Goal: Task Accomplishment & Management: Manage account settings

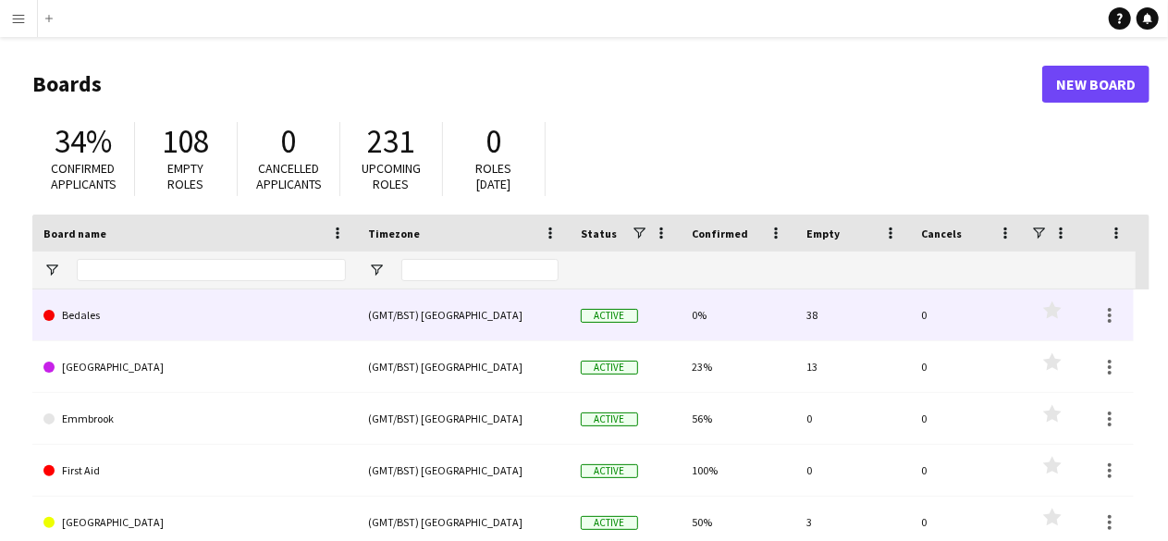
click at [160, 317] on link "Bedales" at bounding box center [194, 315] width 302 height 52
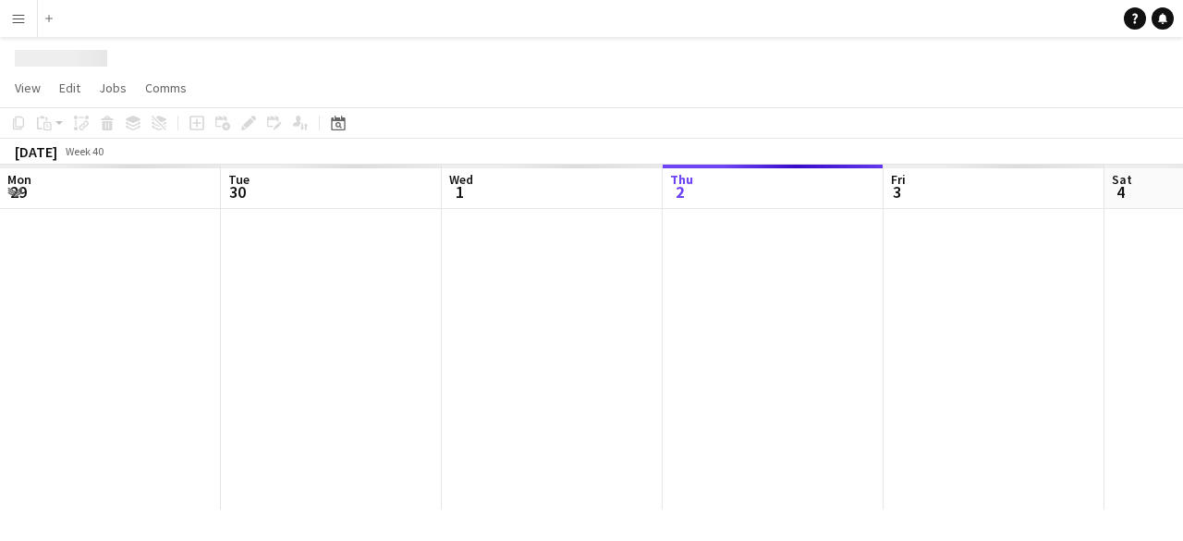
scroll to position [0, 442]
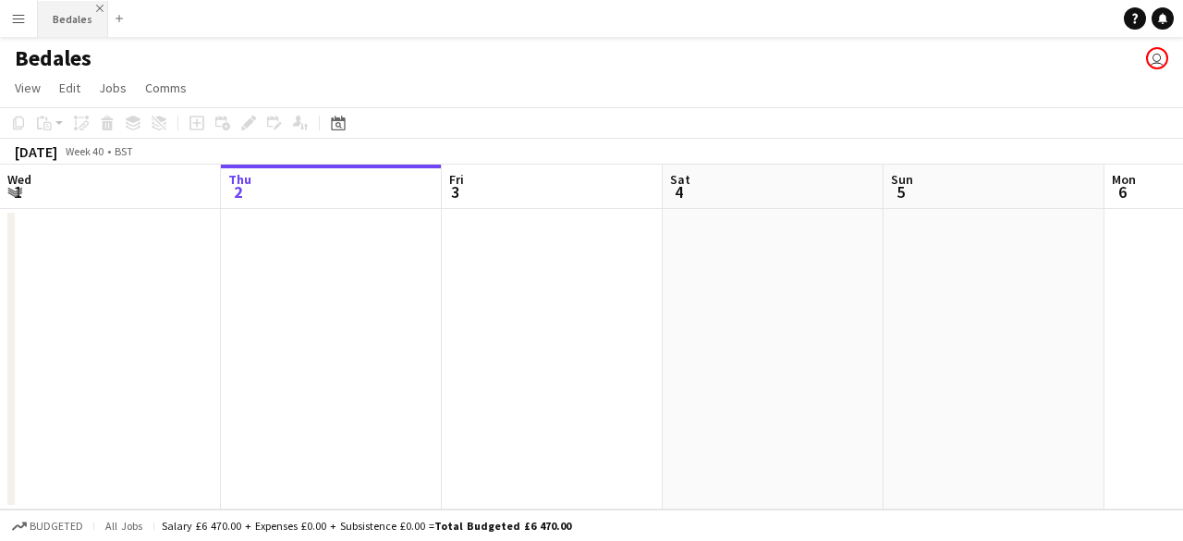
click at [100, 6] on app-icon "Close" at bounding box center [99, 8] width 7 height 7
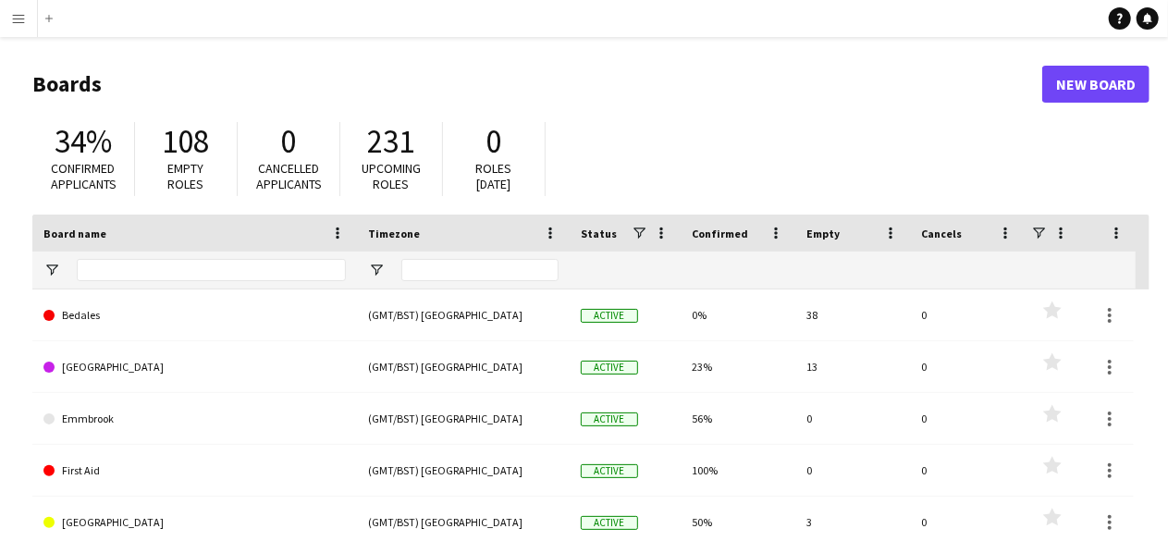
click at [596, 153] on div "34% Confirmed applicants 108 Empty roles 0 Cancelled applicants 231 Upcoming ro…" at bounding box center [590, 164] width 1117 height 102
click at [26, 19] on button "Menu" at bounding box center [18, 18] width 37 height 37
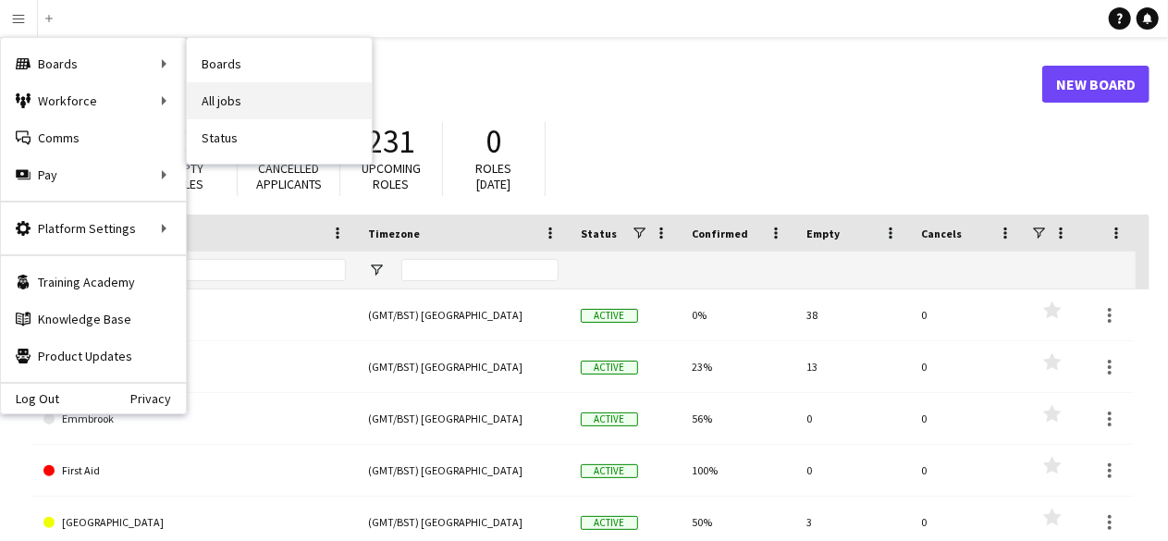
click at [253, 93] on link "All jobs" at bounding box center [279, 100] width 185 height 37
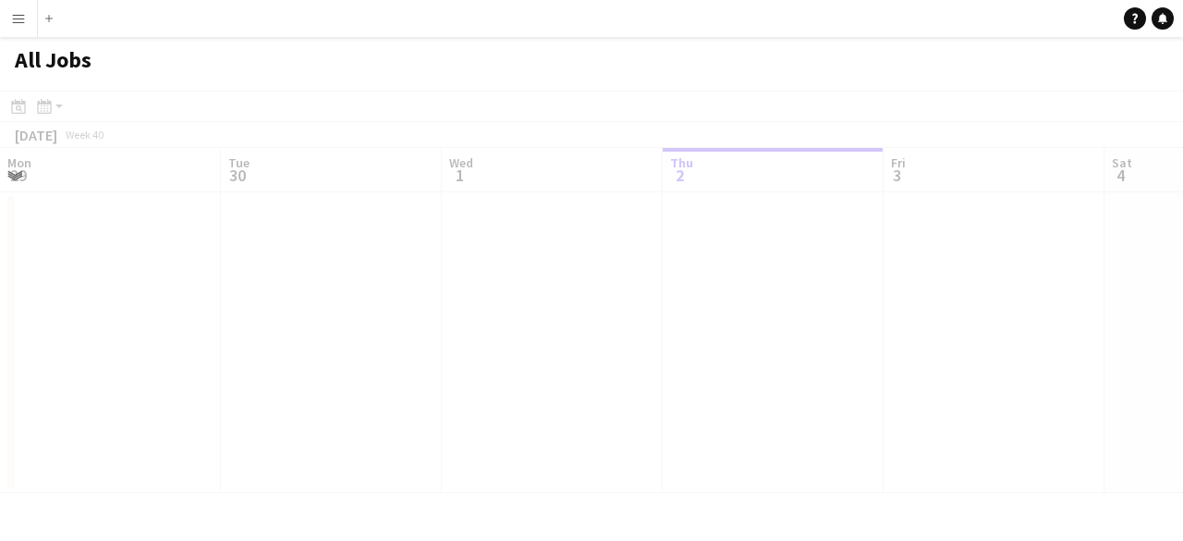
scroll to position [0, 442]
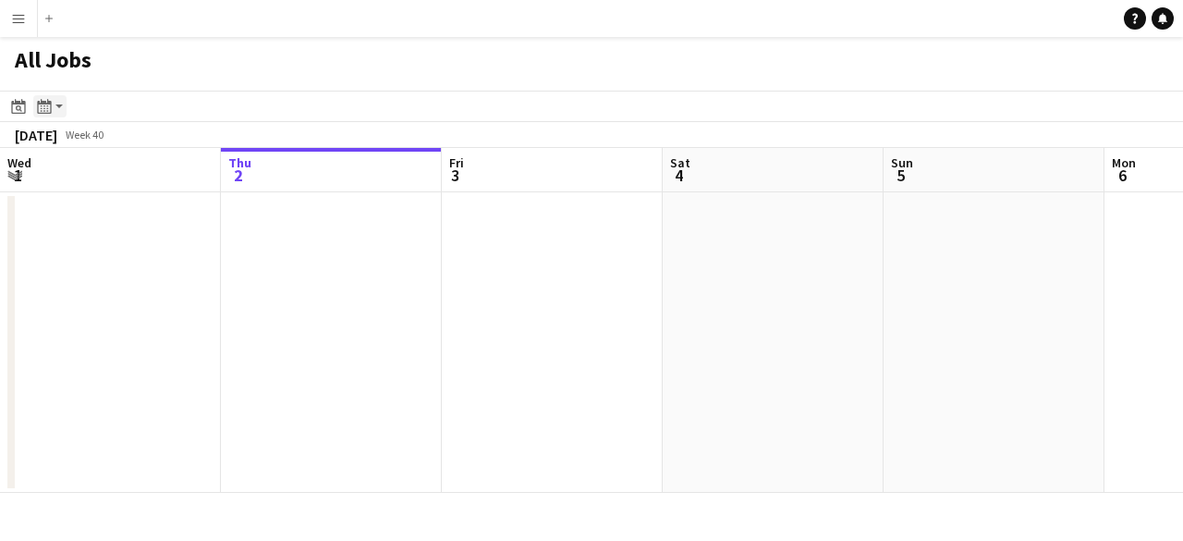
click at [52, 100] on div "Month view / Day view" at bounding box center [44, 106] width 22 height 22
click at [105, 104] on app-toolbar "Date picker OCT 2025 OCT 2025 Monday M Tuesday T Wednesday W Thursday T Friday …" at bounding box center [591, 106] width 1183 height 31
click at [13, 110] on icon "Date picker" at bounding box center [18, 106] width 15 height 15
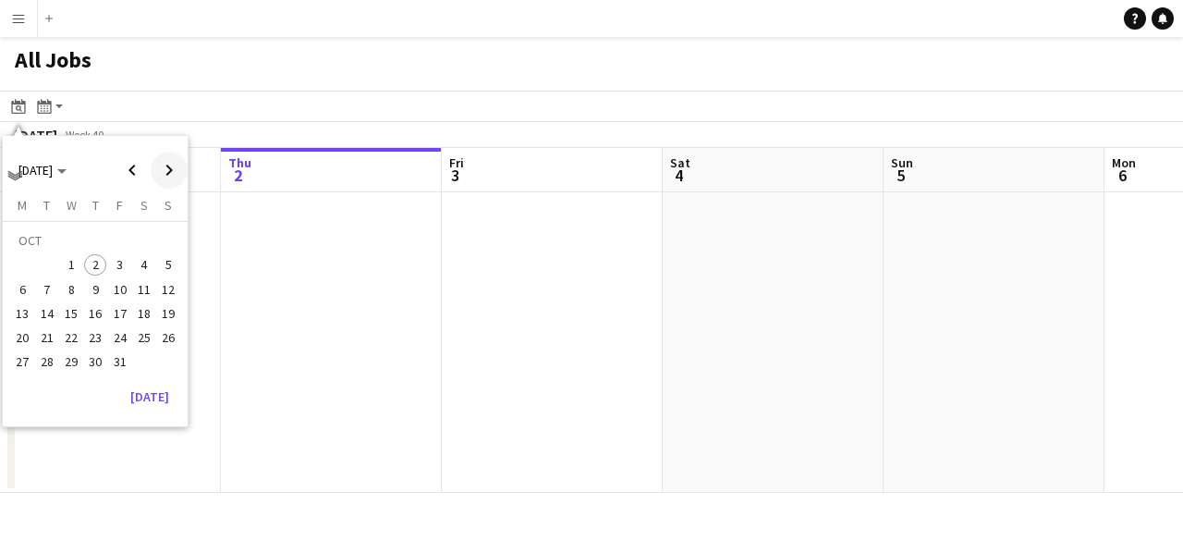
click at [174, 169] on span "Next month" at bounding box center [169, 170] width 37 height 37
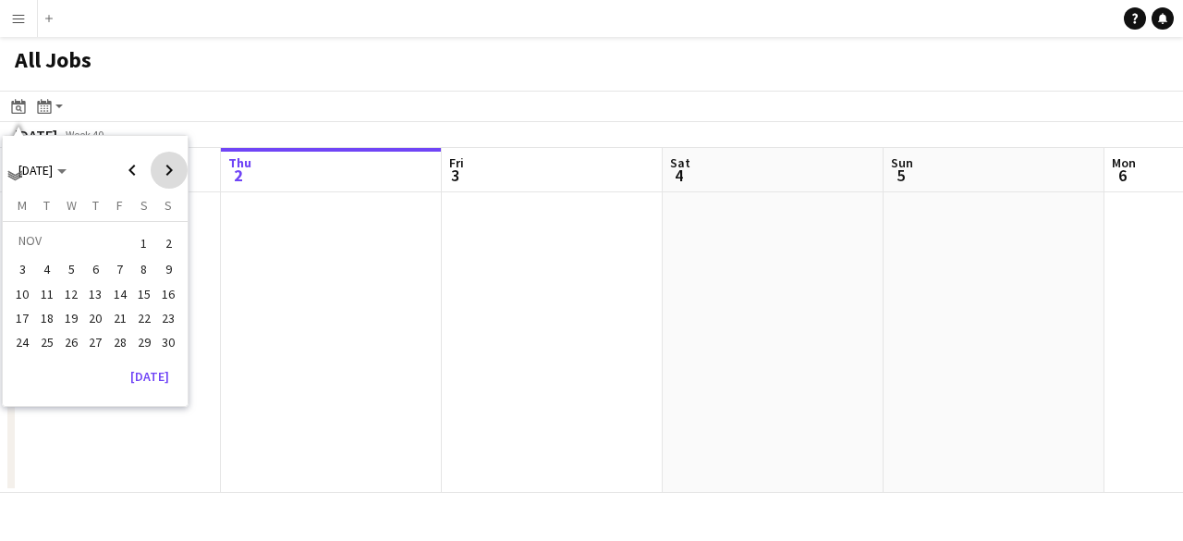
click at [174, 169] on span "Next month" at bounding box center [169, 170] width 37 height 37
click at [123, 318] on span "20" at bounding box center [120, 318] width 22 height 22
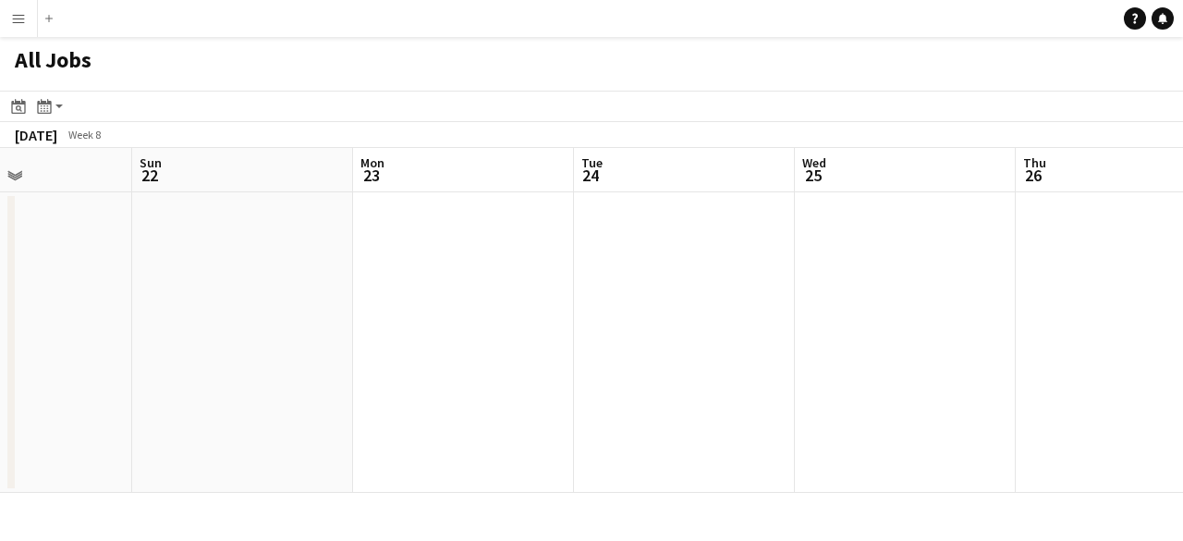
drag, startPoint x: 912, startPoint y: 244, endPoint x: 290, endPoint y: 337, distance: 628.2
click at [290, 337] on app-calendar-viewport "Wed 18 Thu 19 Fri 20 Sat 21 Sun 22 Mon 23 Tue 24 Wed 25 Thu 26 Fri 27 2/5 1 Job…" at bounding box center [591, 320] width 1183 height 345
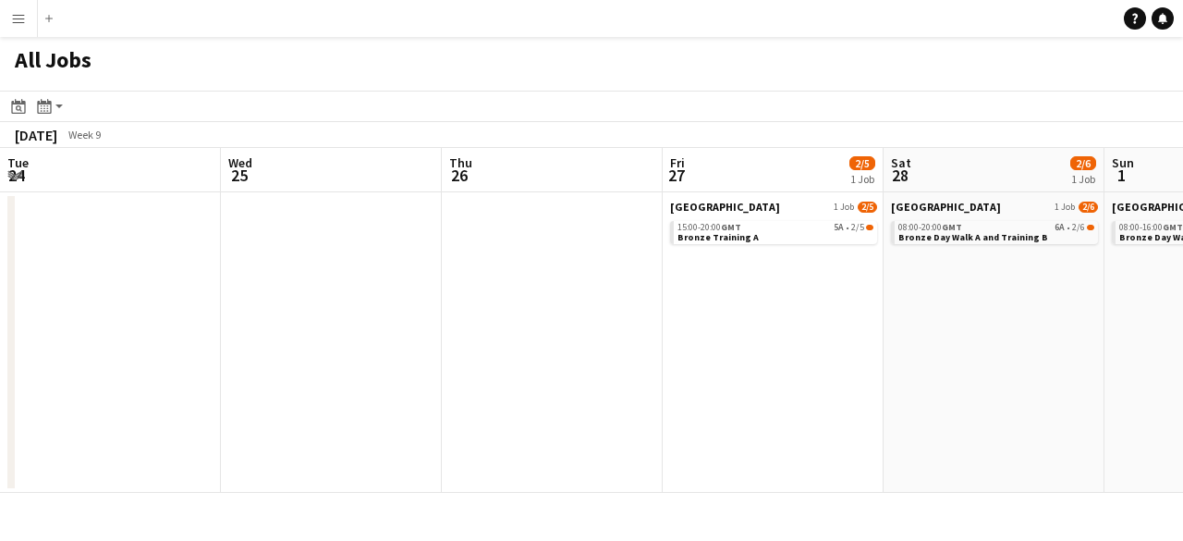
scroll to position [0, 537]
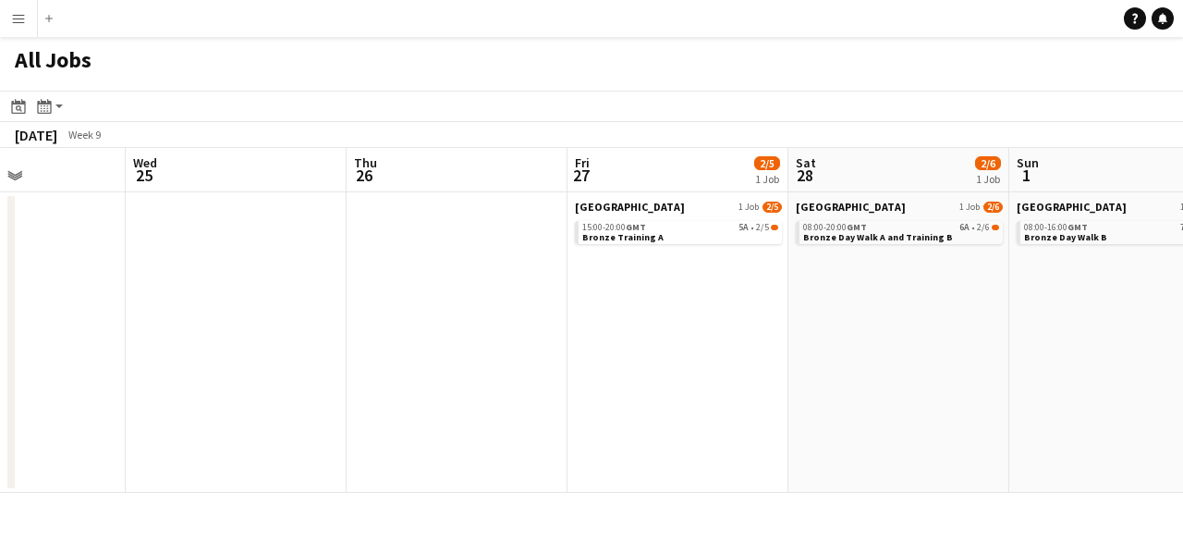
drag, startPoint x: 917, startPoint y: 338, endPoint x: 311, endPoint y: 452, distance: 617.0
click at [311, 452] on app-calendar-viewport "Sun 22 Mon 23 Tue 24 Wed 25 Thu 26 Fri 27 2/5 1 Job Sat 28 2/6 1 Job Sun 1 2/6 …" at bounding box center [591, 320] width 1183 height 345
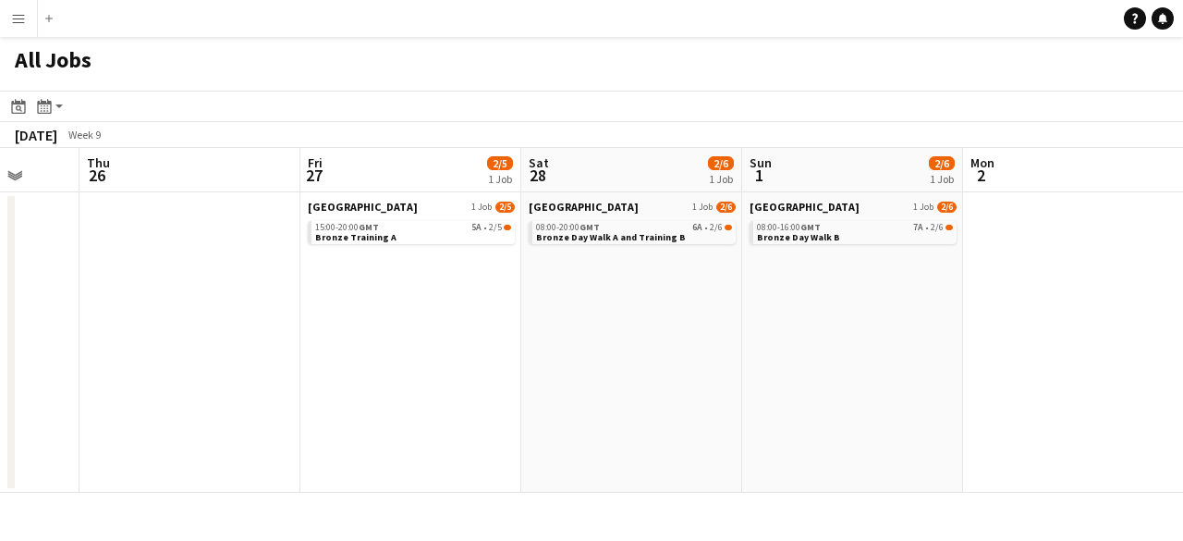
scroll to position [0, 805]
drag, startPoint x: 1042, startPoint y: 331, endPoint x: 774, endPoint y: 350, distance: 268.8
click at [774, 350] on app-calendar-viewport "Sun 22 Mon 23 Tue 24 Wed 25 Thu 26 Fri 27 2/5 1 Job Sat 28 2/6 1 Job Sun 1 2/6 …" at bounding box center [591, 320] width 1183 height 345
click at [418, 235] on link "15:00-20:00 GMT 5A • 2/5 Bronze Training A" at bounding box center [412, 231] width 196 height 21
click at [639, 106] on app-toolbar "Date picker FEB 2026 FEB 2026 Monday M Tuesday T Wednesday W Thursday T Friday …" at bounding box center [591, 106] width 1183 height 31
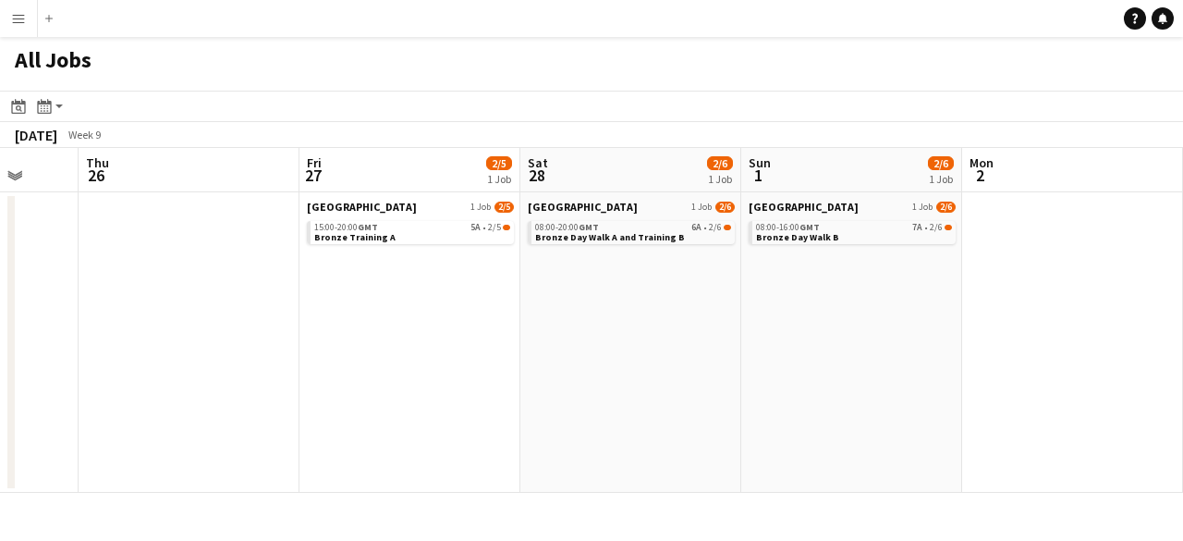
click at [639, 106] on app-toolbar "Date picker FEB 2026 FEB 2026 Monday M Tuesday T Wednesday W Thursday T Friday …" at bounding box center [591, 106] width 1183 height 31
click at [24, 16] on app-icon "Menu" at bounding box center [18, 18] width 15 height 15
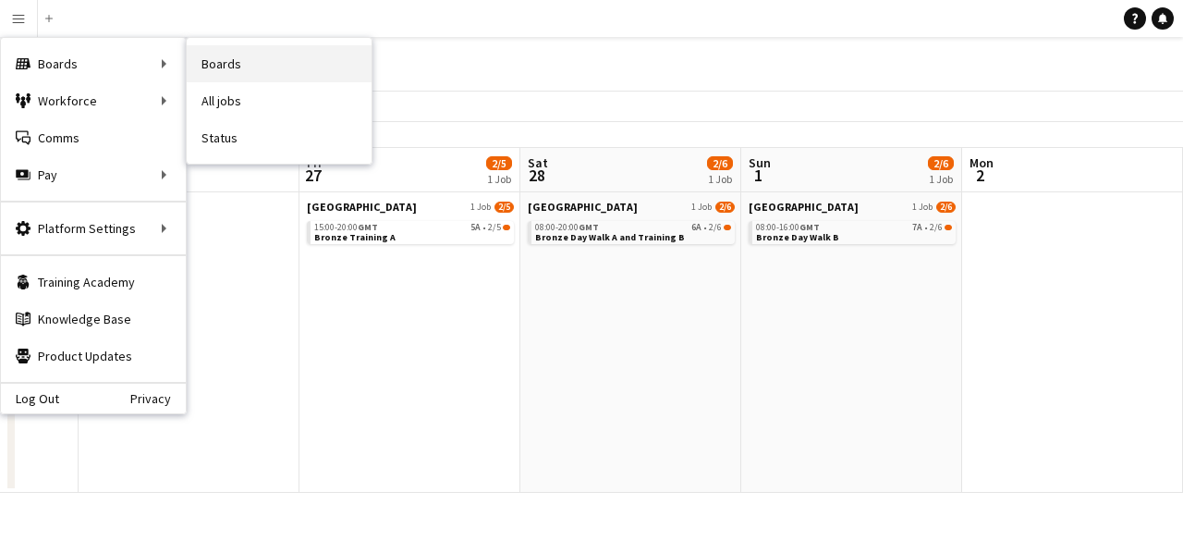
click at [229, 62] on link "Boards" at bounding box center [279, 63] width 185 height 37
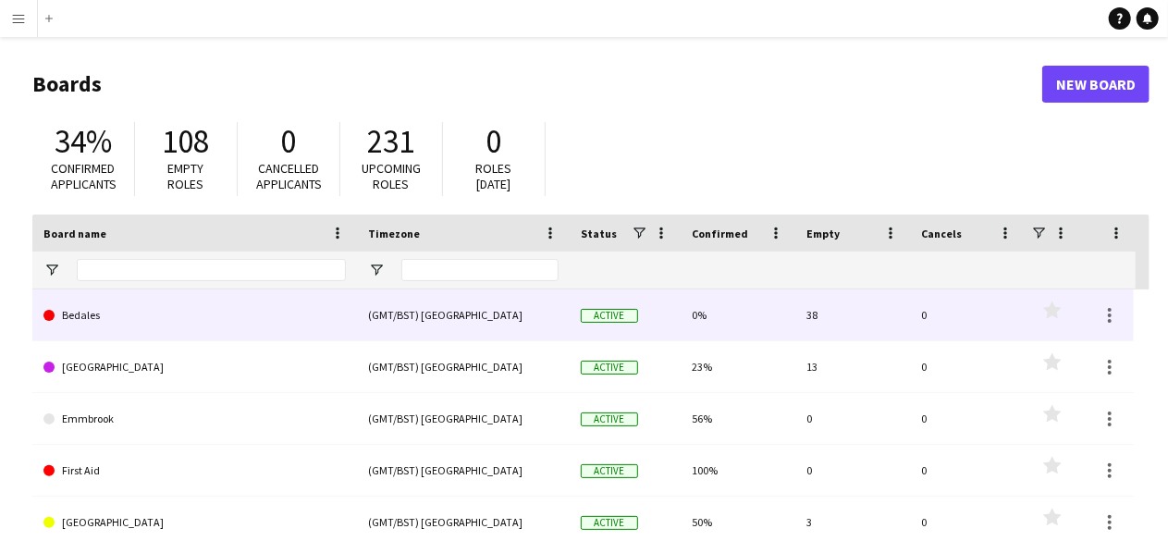
click at [161, 305] on link "Bedales" at bounding box center [194, 315] width 302 height 52
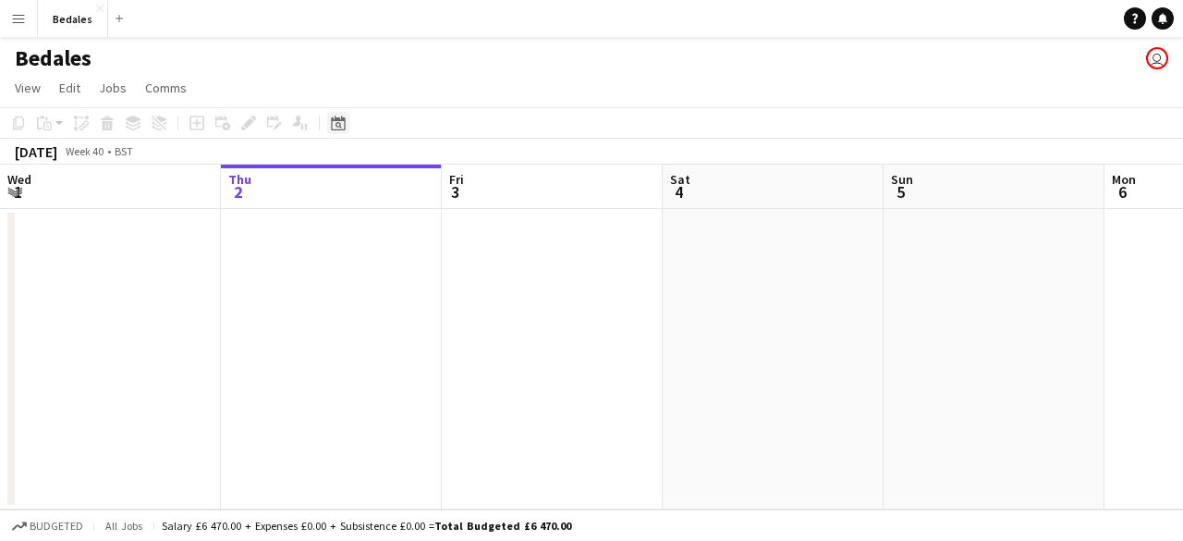
click at [334, 131] on div "Date picker" at bounding box center [338, 123] width 22 height 22
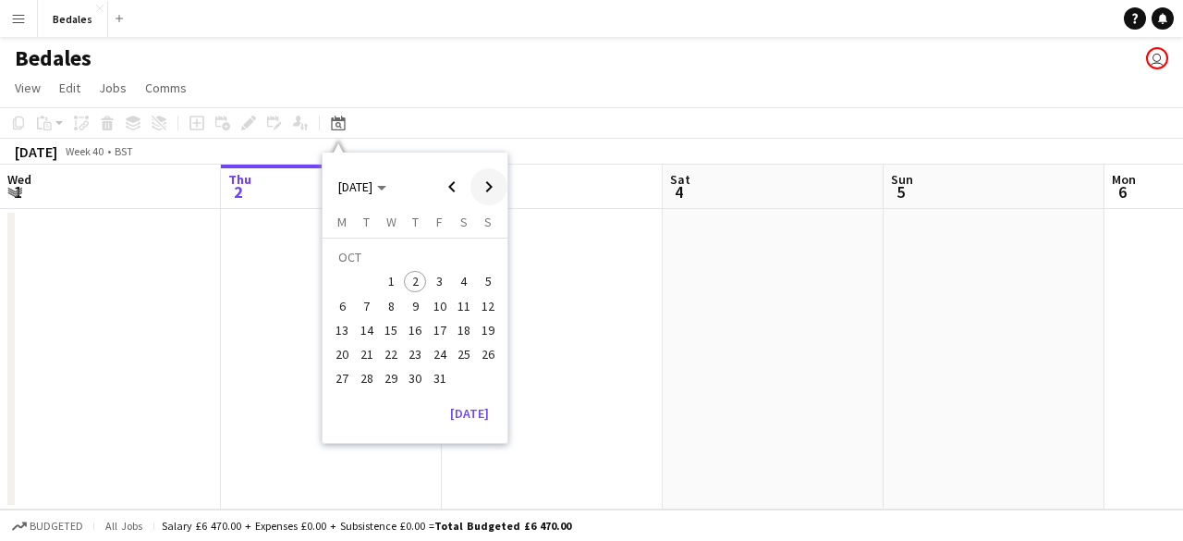
click at [484, 189] on span "Next month" at bounding box center [489, 186] width 37 height 37
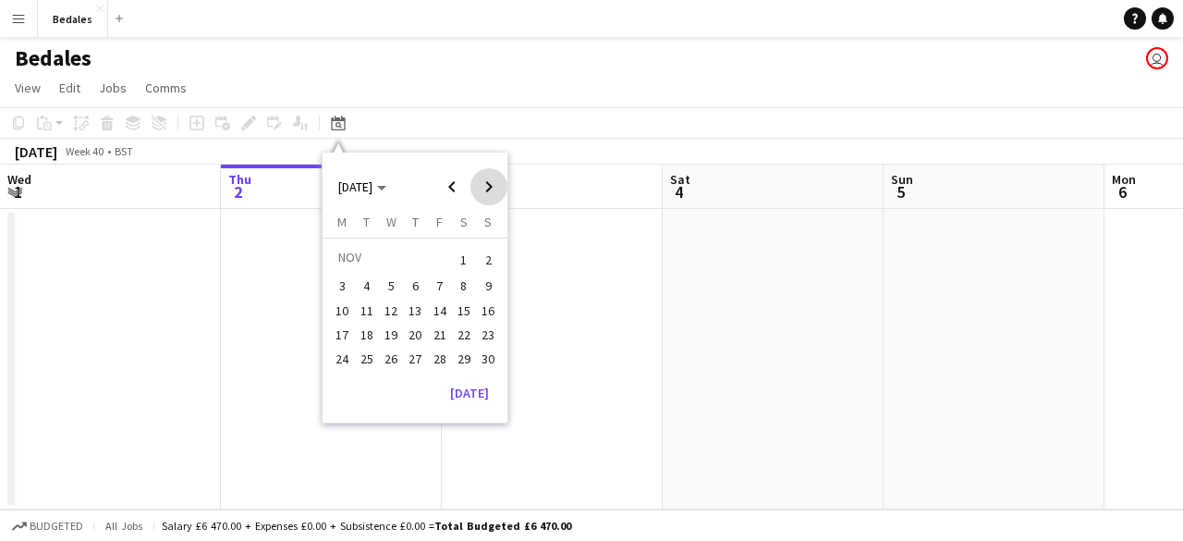
click at [484, 189] on span "Next month" at bounding box center [489, 186] width 37 height 37
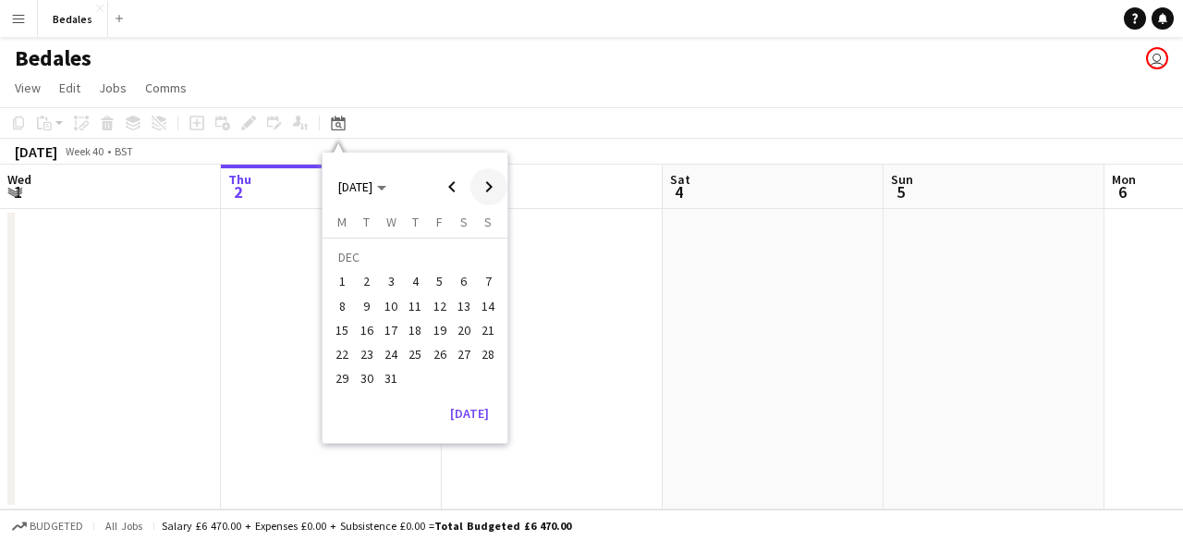
click at [484, 189] on span "Next month" at bounding box center [489, 186] width 37 height 37
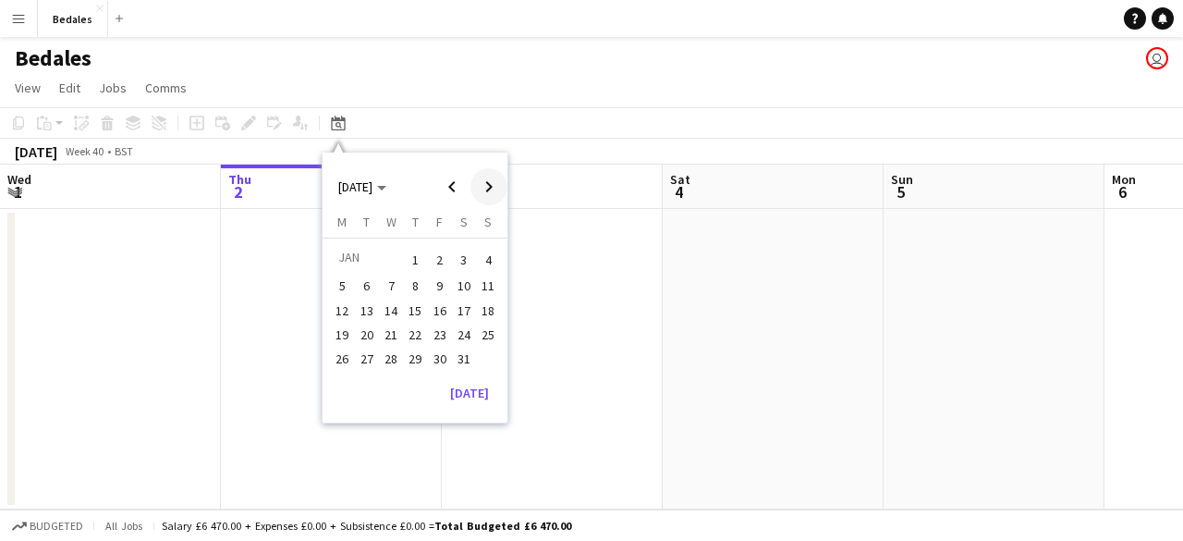
click at [484, 189] on span "Next month" at bounding box center [489, 186] width 37 height 37
click at [470, 290] on span "7" at bounding box center [464, 286] width 22 height 22
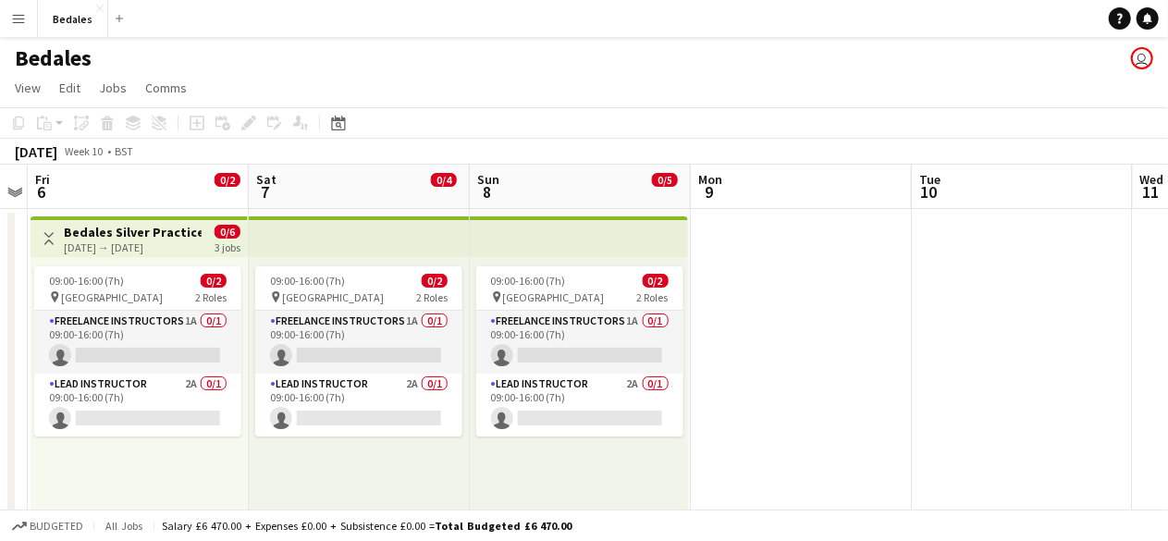
click at [15, 17] on app-icon "Menu" at bounding box center [18, 18] width 15 height 15
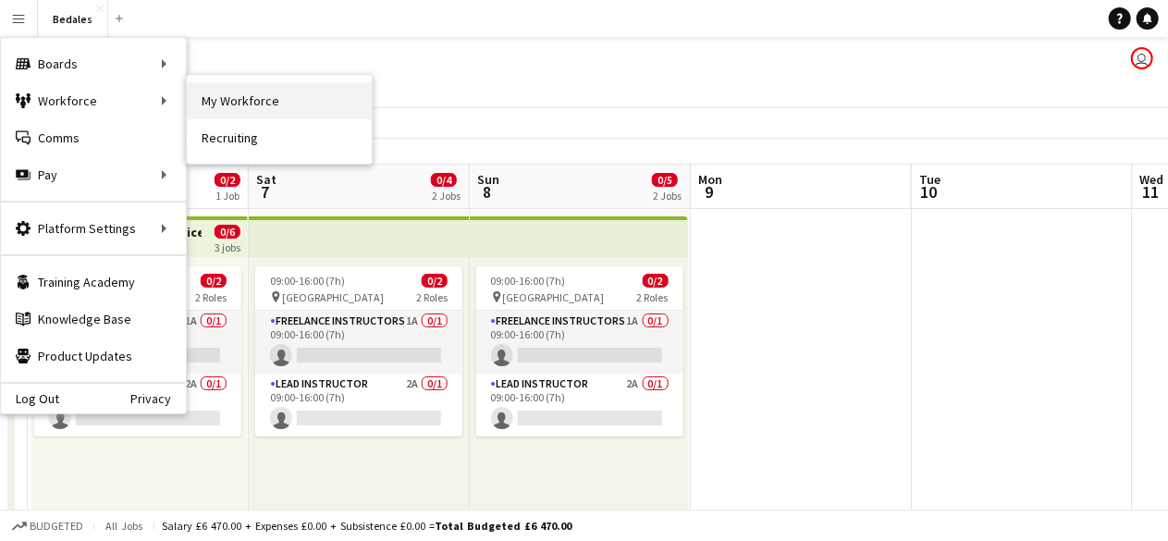
click at [253, 95] on link "My Workforce" at bounding box center [279, 100] width 185 height 37
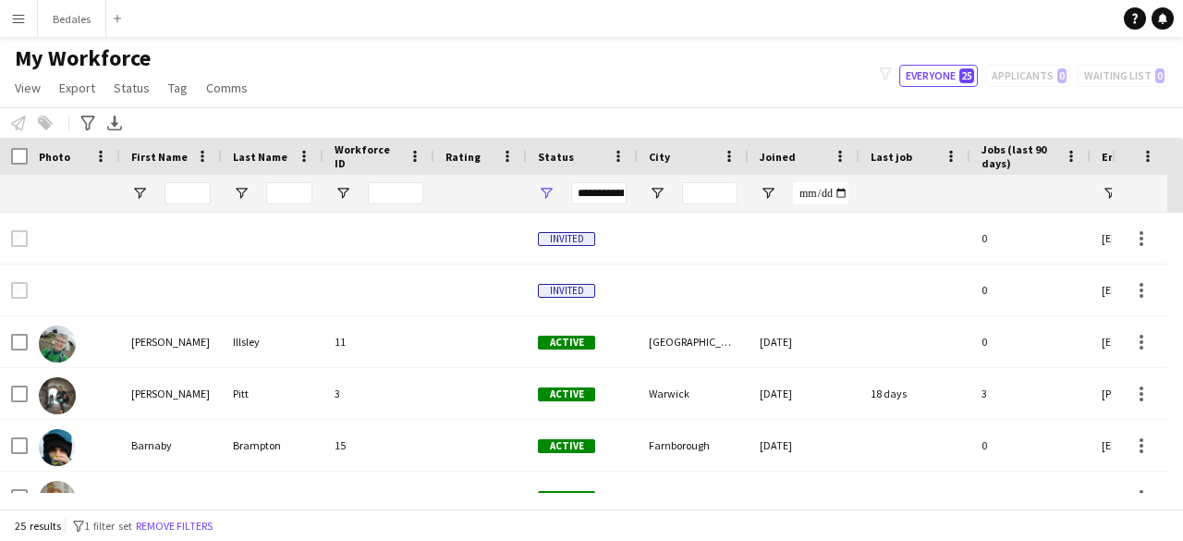
click at [26, 33] on button "Menu" at bounding box center [18, 18] width 37 height 37
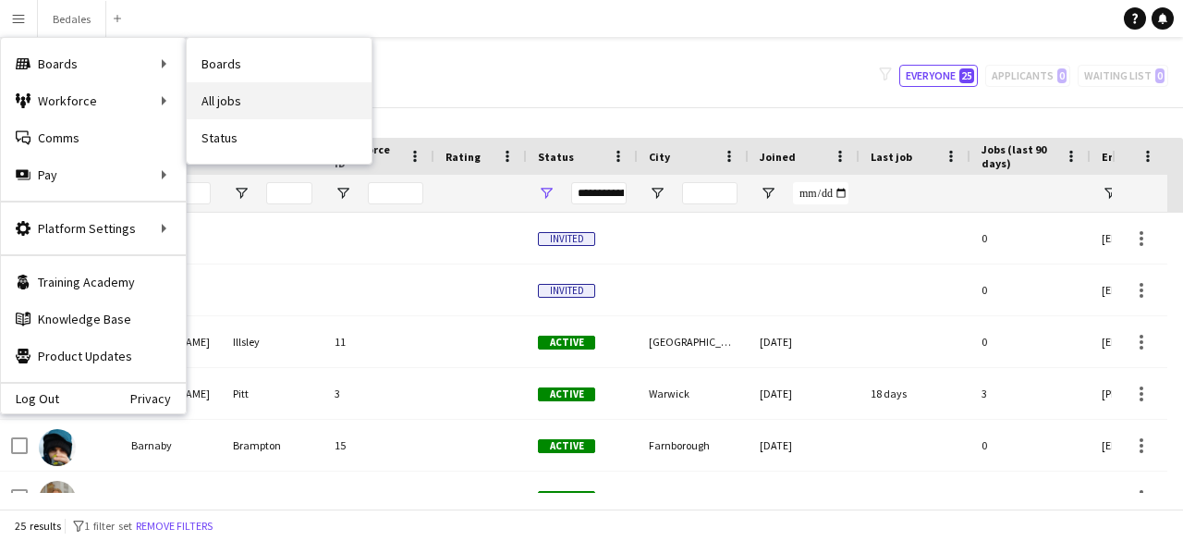
click at [263, 103] on link "All jobs" at bounding box center [279, 100] width 185 height 37
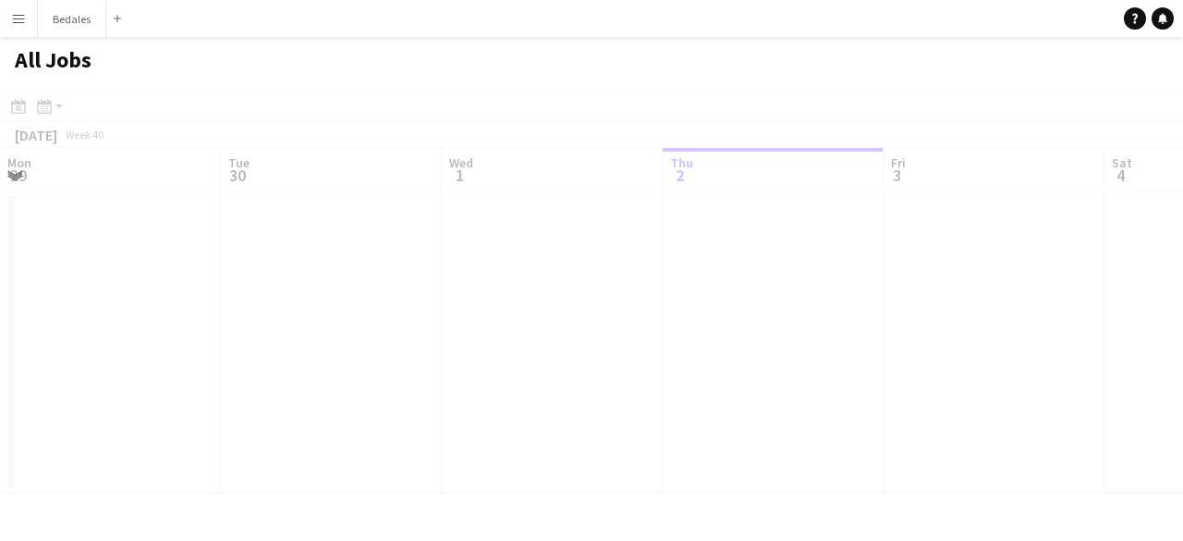
scroll to position [0, 442]
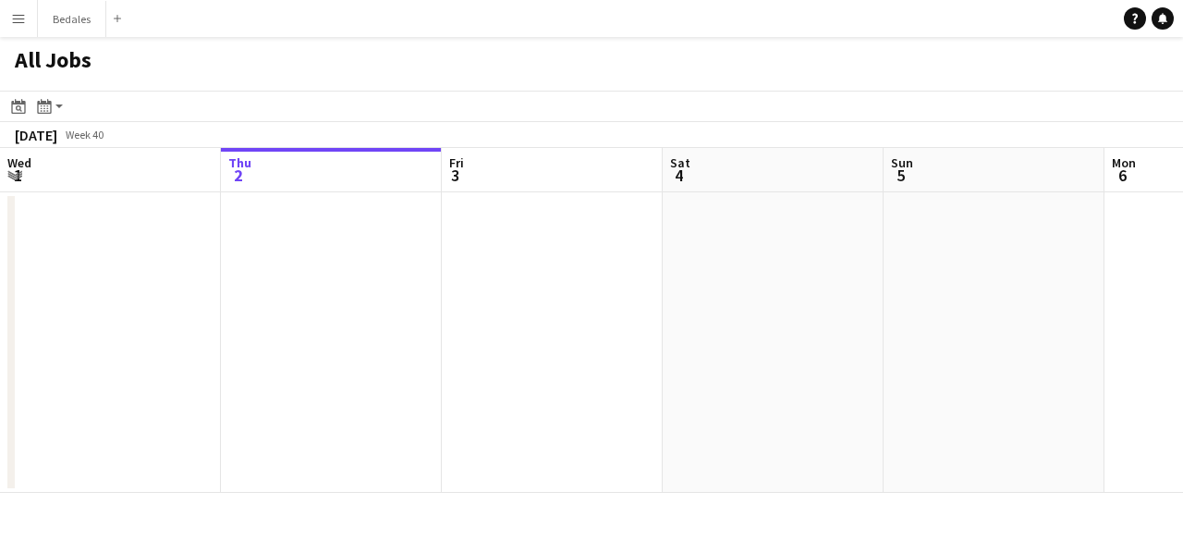
click at [1176, 14] on div "Help Notifications" at bounding box center [1153, 18] width 59 height 22
click at [1160, 20] on icon at bounding box center [1162, 17] width 9 height 9
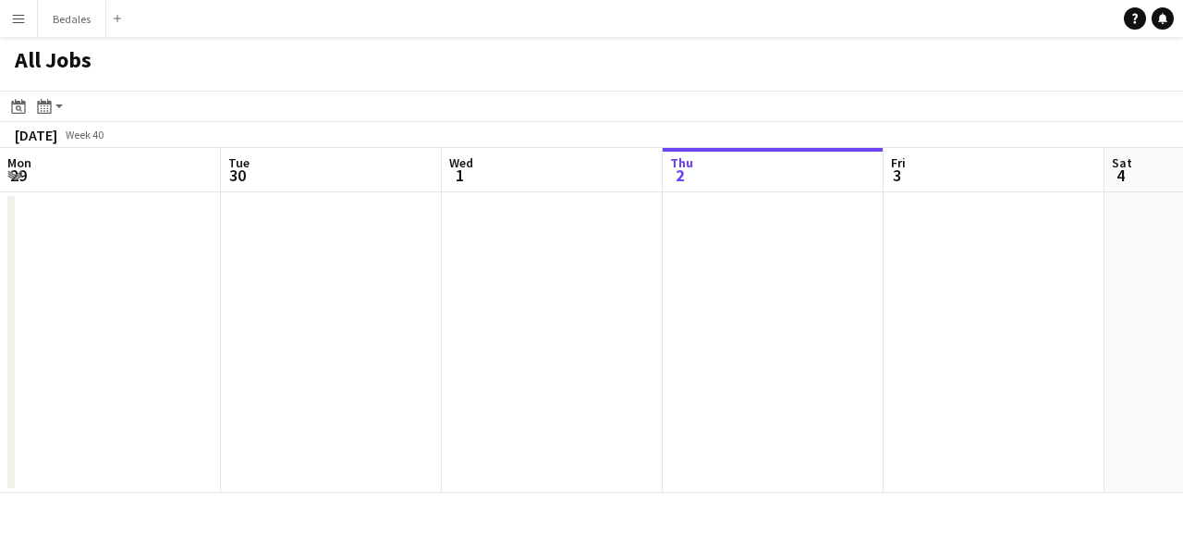
scroll to position [0, 442]
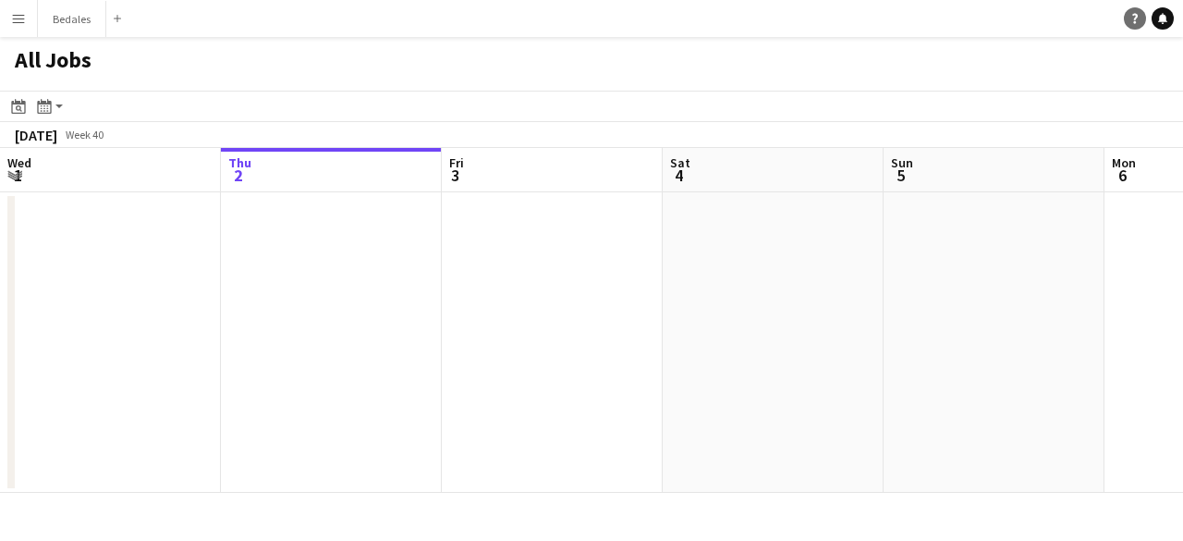
click at [1135, 12] on link "Help" at bounding box center [1135, 18] width 22 height 22
click at [24, 105] on icon "Date picker" at bounding box center [18, 106] width 15 height 15
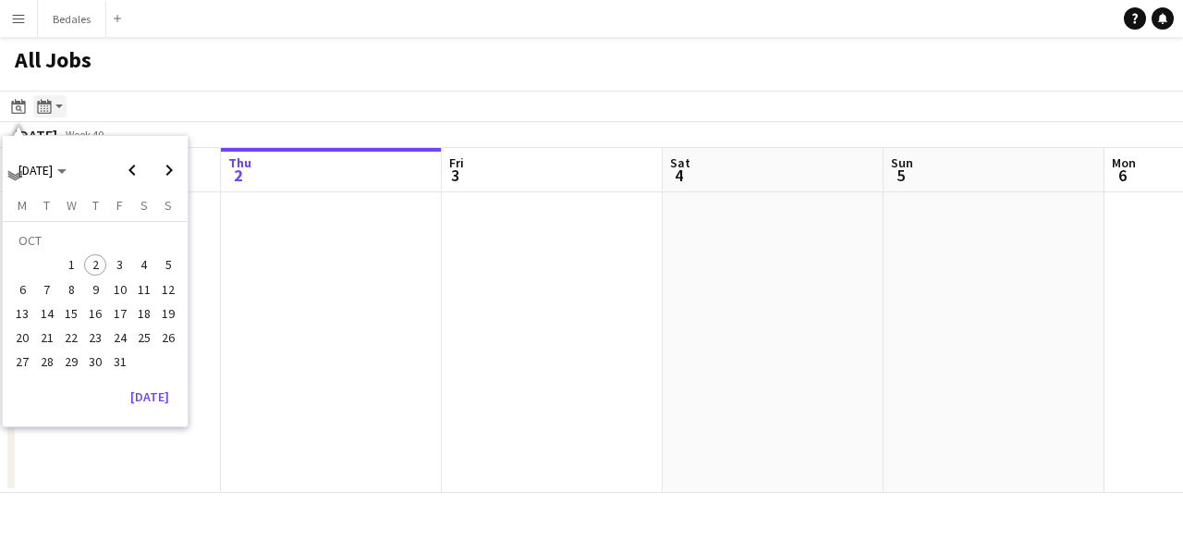
click at [56, 108] on app-action-btn "Month view / Day view" at bounding box center [49, 106] width 33 height 22
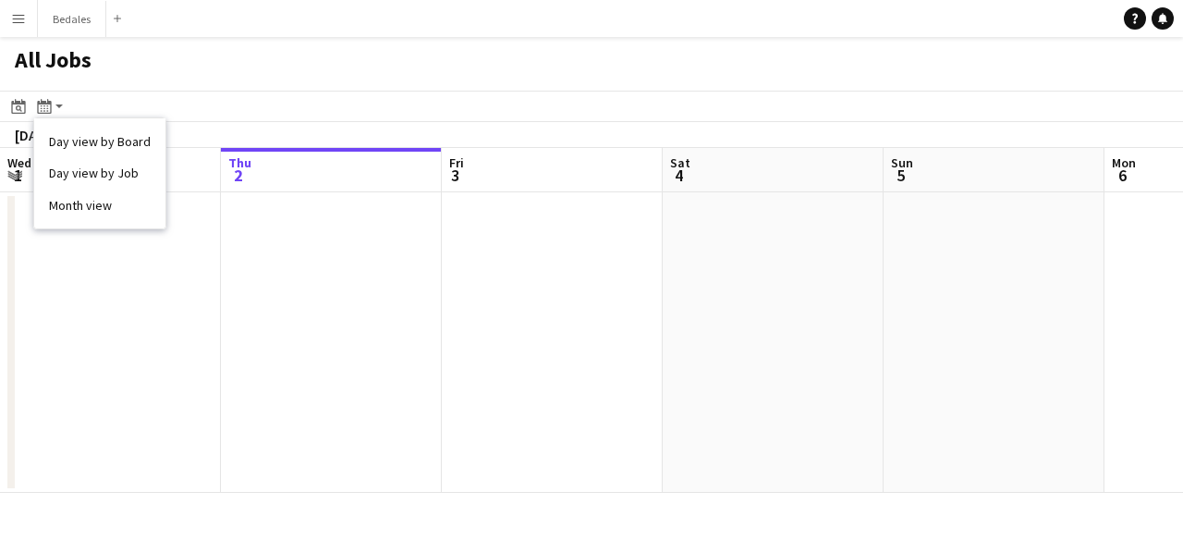
click at [202, 81] on div "All Jobs" at bounding box center [591, 64] width 1183 height 54
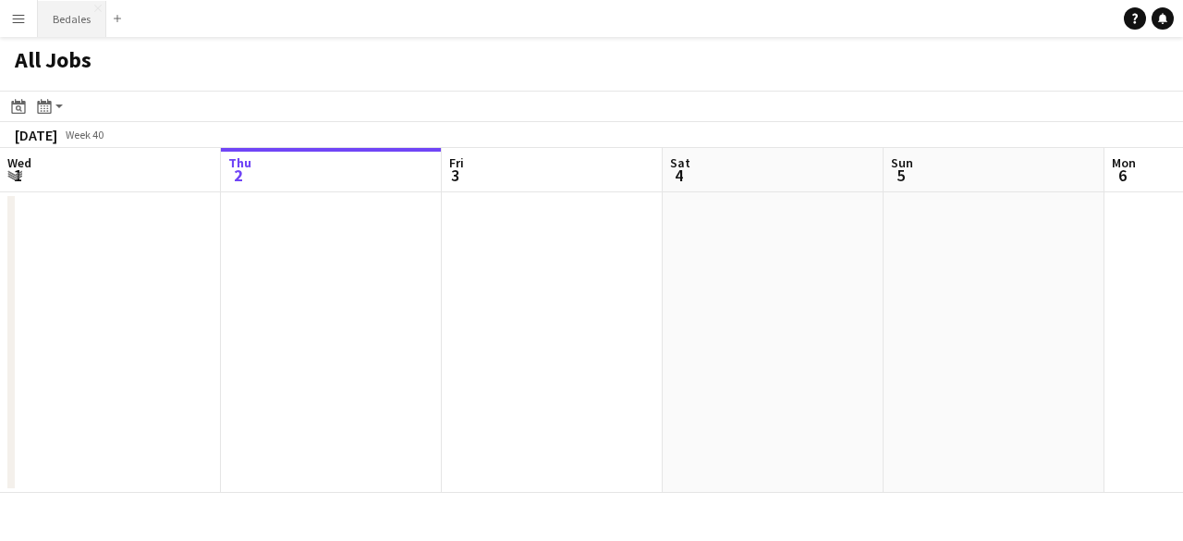
click at [89, 25] on button "Bedales Close" at bounding box center [72, 19] width 68 height 36
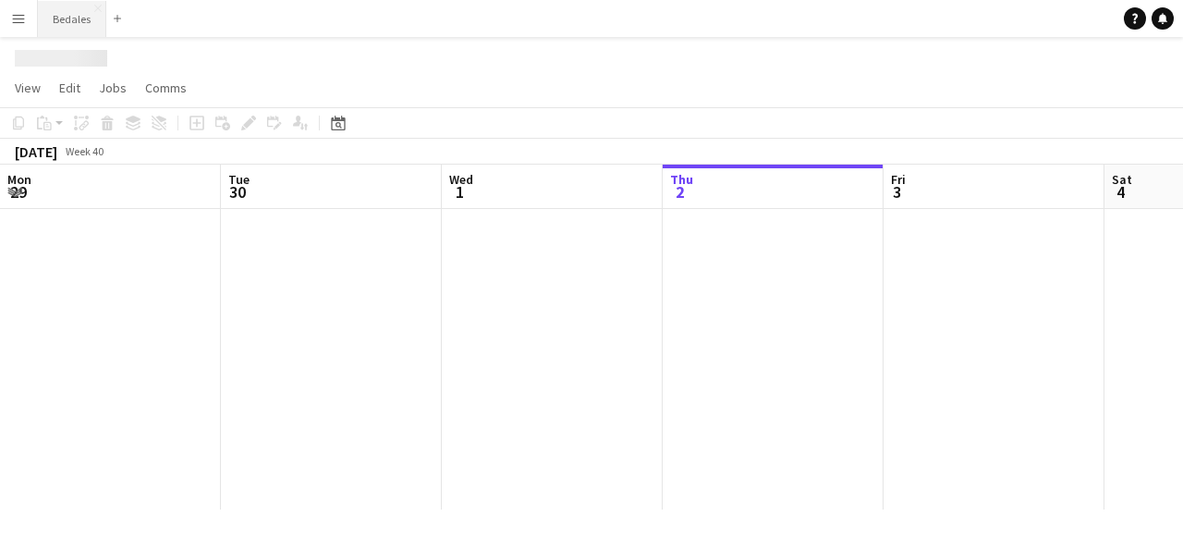
scroll to position [0, 442]
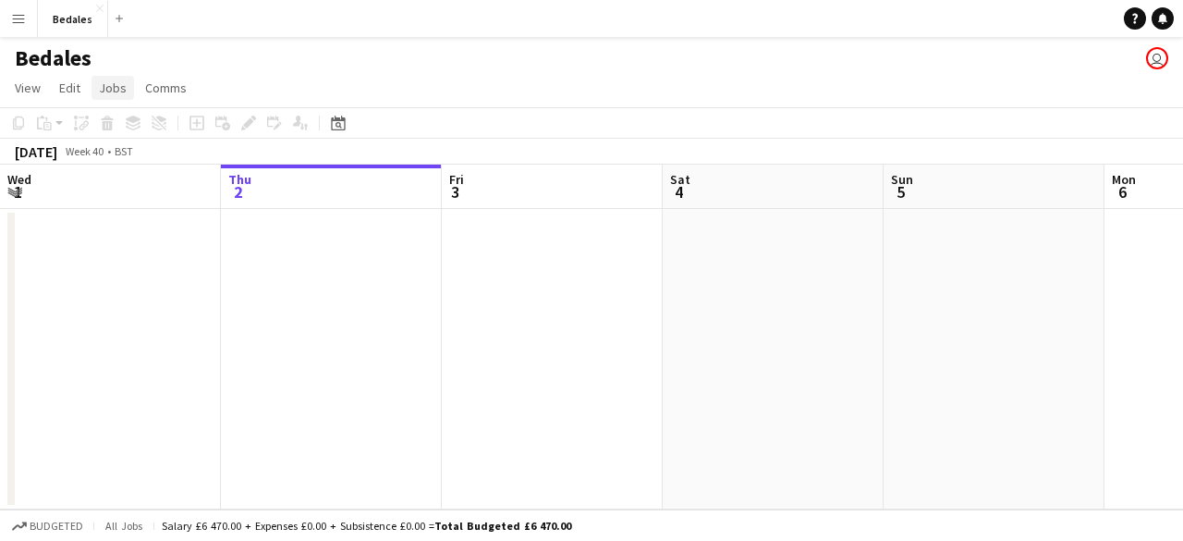
click at [116, 92] on span "Jobs" at bounding box center [113, 88] width 28 height 17
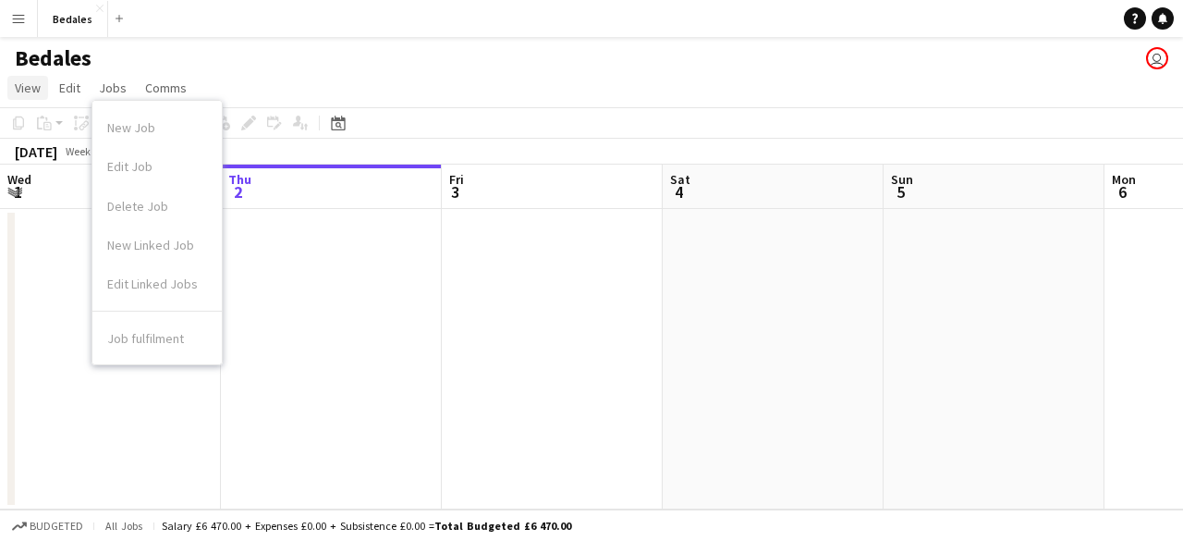
click at [27, 86] on span "View" at bounding box center [28, 88] width 26 height 17
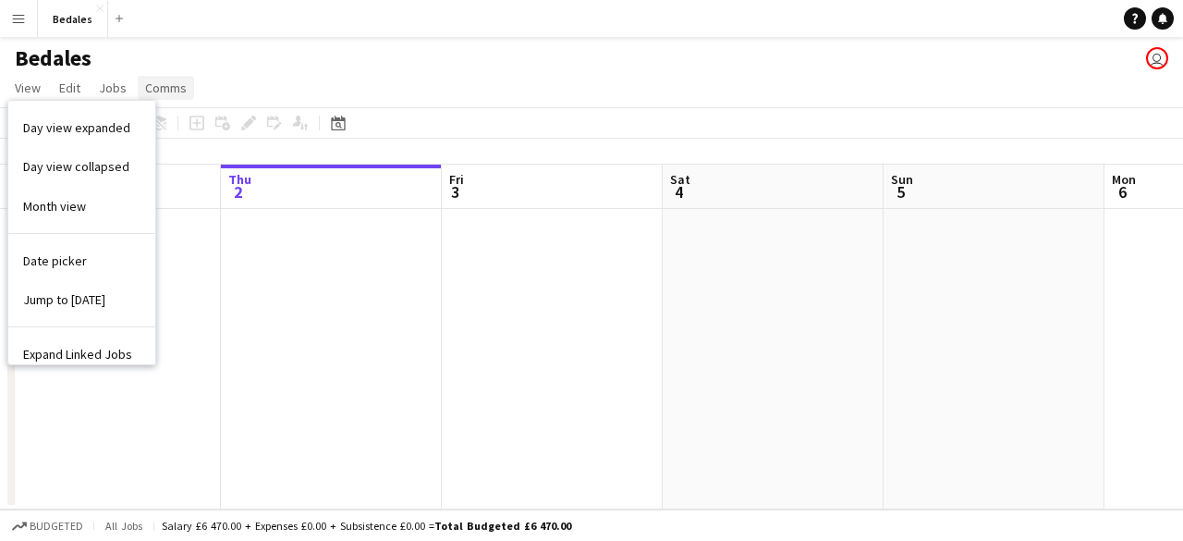
click at [180, 84] on span "Comms" at bounding box center [166, 88] width 42 height 17
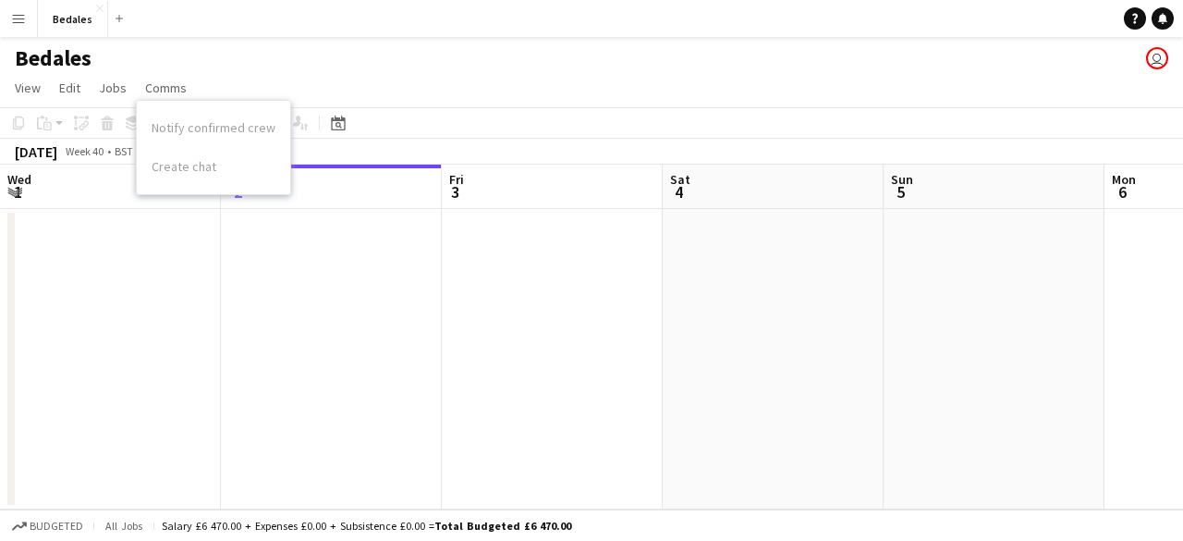
click at [352, 69] on div "Bedales user" at bounding box center [591, 54] width 1183 height 35
click at [28, 89] on span "View" at bounding box center [28, 88] width 26 height 17
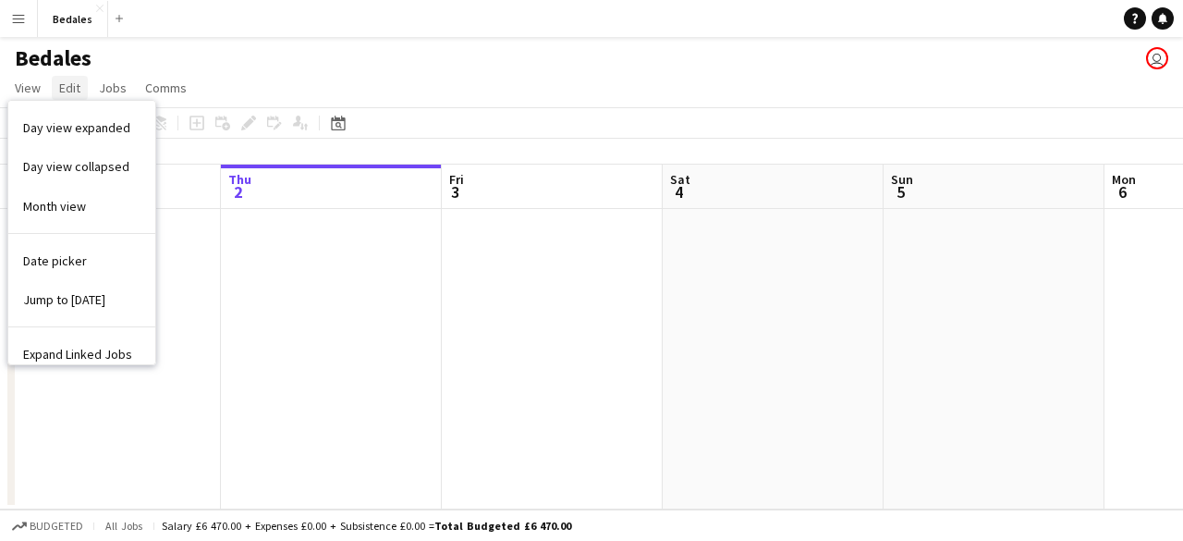
click at [72, 88] on span "Edit" at bounding box center [69, 88] width 21 height 17
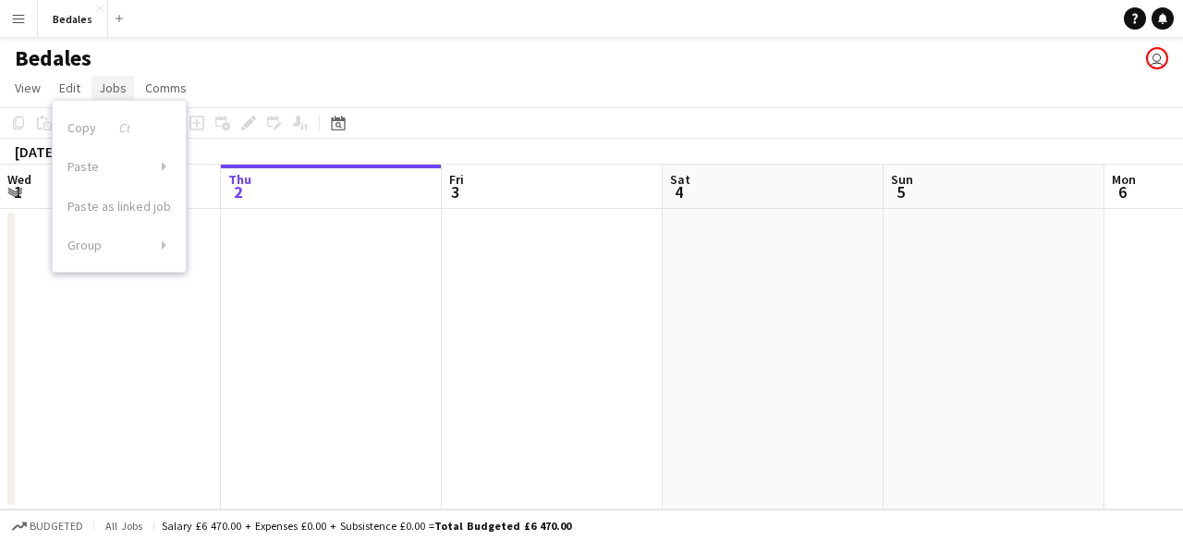
click at [113, 87] on span "Jobs" at bounding box center [113, 88] width 28 height 17
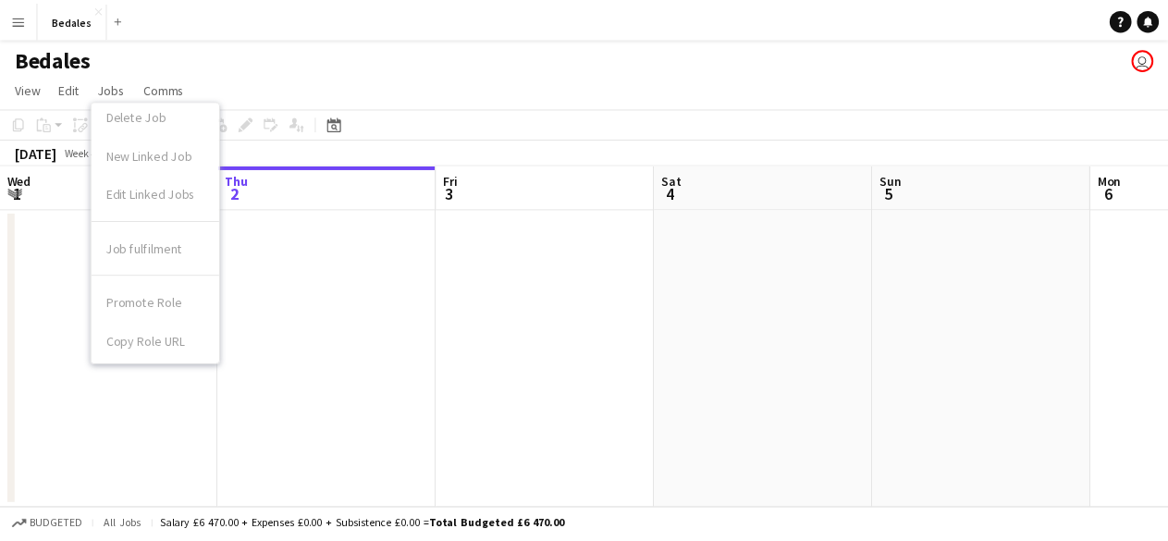
scroll to position [93, 0]
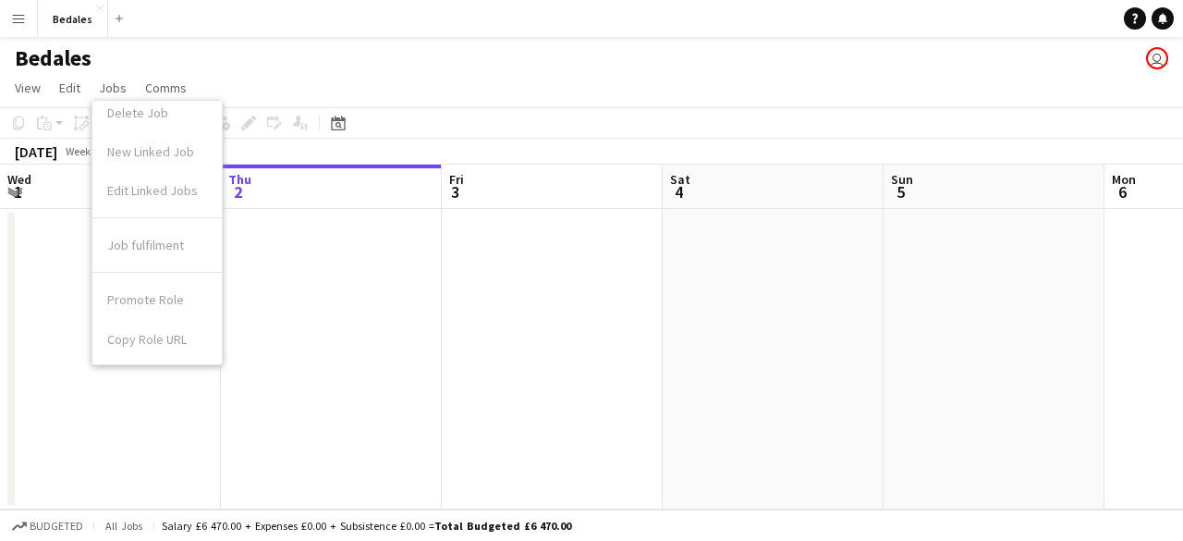
click at [170, 252] on div "Job fulfilment" at bounding box center [156, 245] width 129 height 55
click at [177, 89] on span "Comms" at bounding box center [166, 88] width 42 height 17
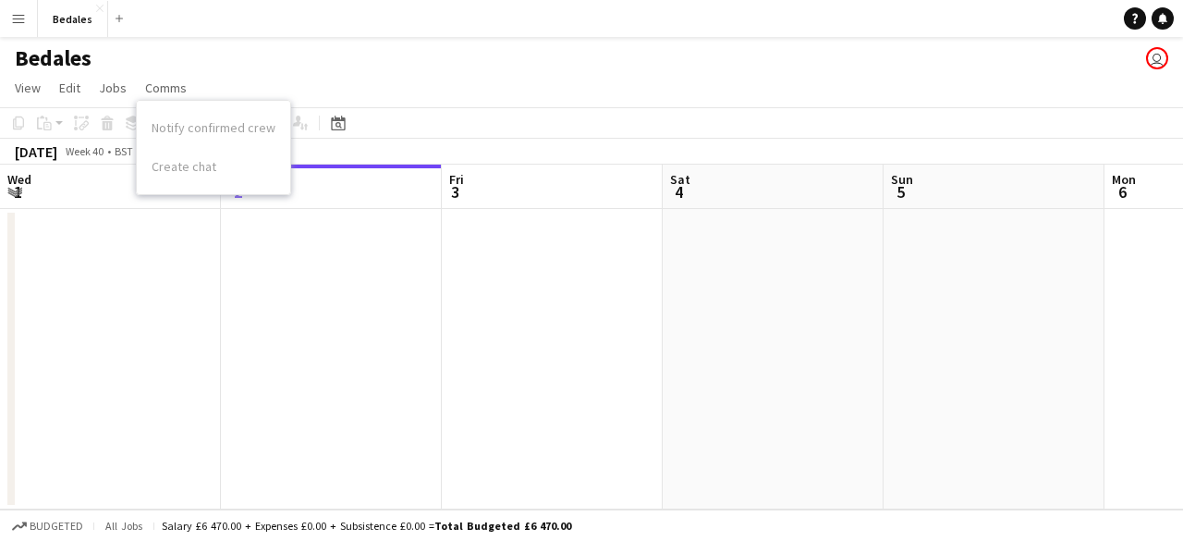
click at [328, 86] on app-page-menu "View Day view expanded Day view collapsed Month view Date picker Jump to today …" at bounding box center [591, 89] width 1183 height 35
click at [31, 13] on button "Menu" at bounding box center [18, 18] width 37 height 37
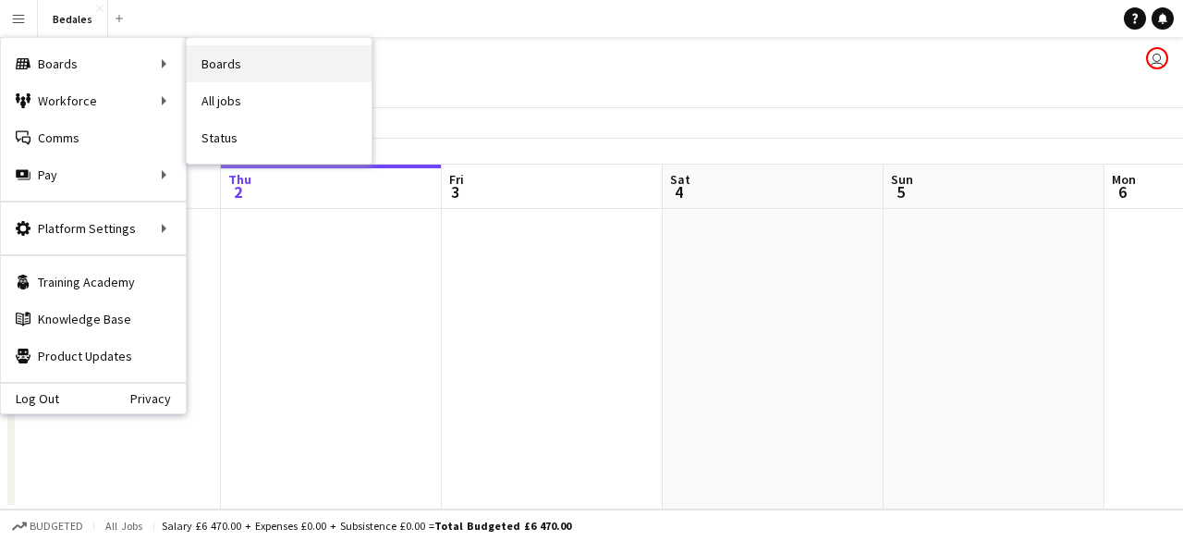
click at [261, 69] on link "Boards" at bounding box center [279, 63] width 185 height 37
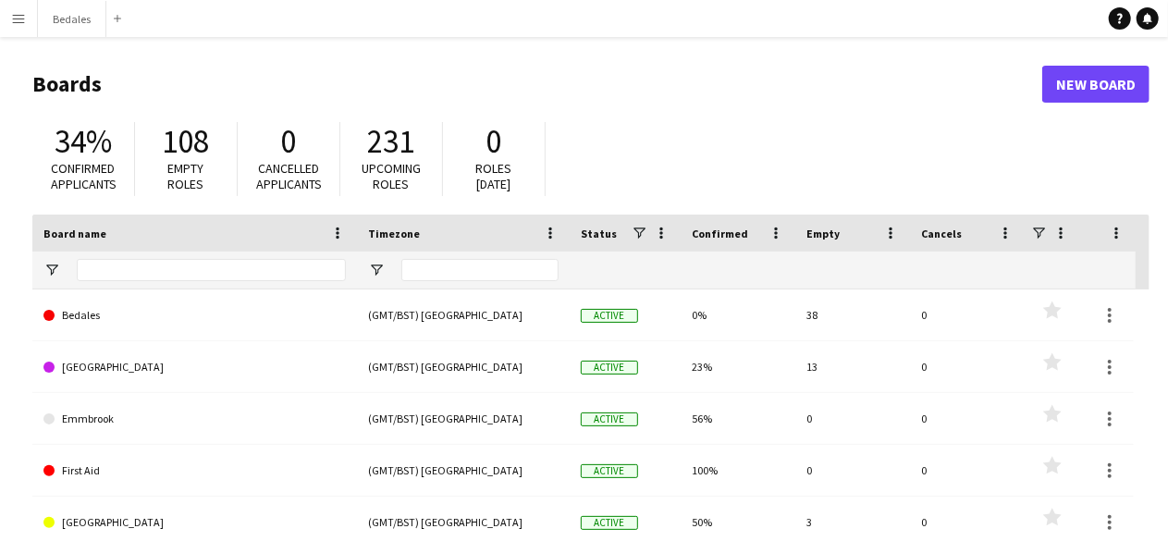
click at [15, 427] on main "Boards New Board 34% Confirmed applicants 108 Empty roles 0 Cancelled applicant…" at bounding box center [584, 370] width 1168 height 667
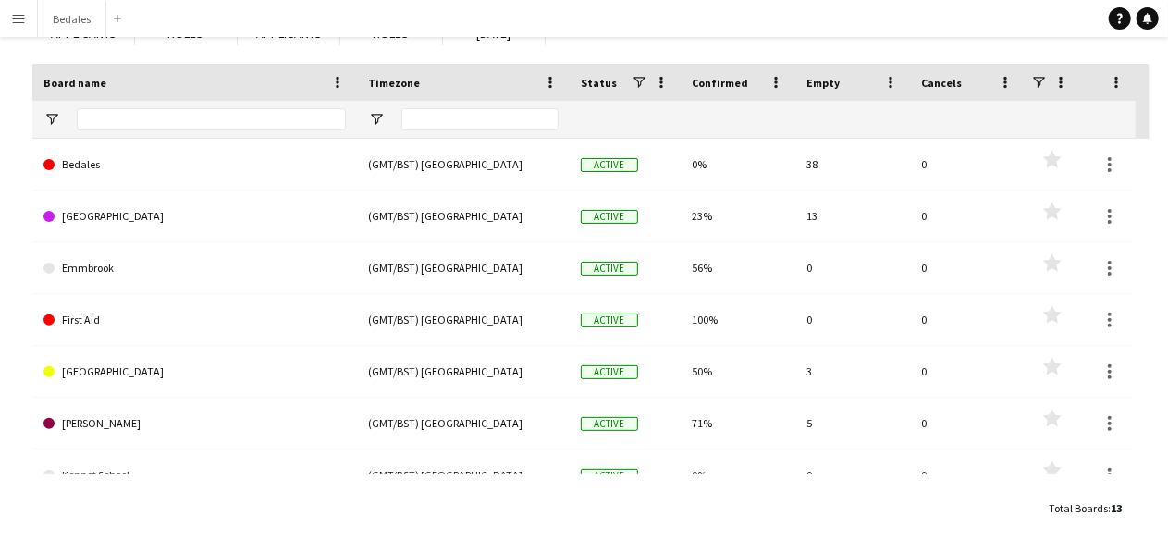
scroll to position [163, 0]
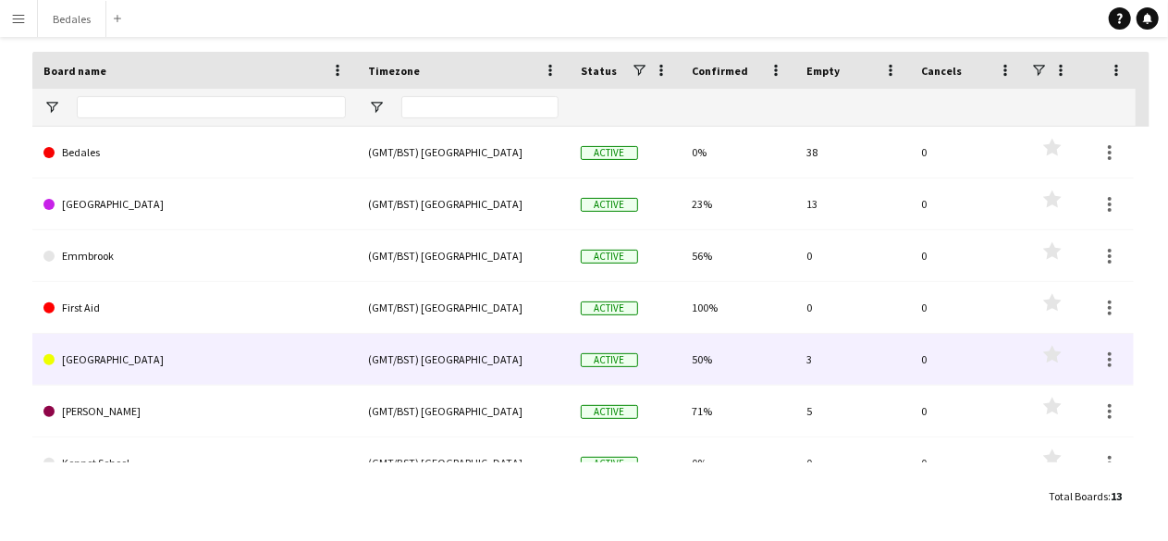
click at [255, 361] on link "Great Western Academy" at bounding box center [194, 360] width 302 height 52
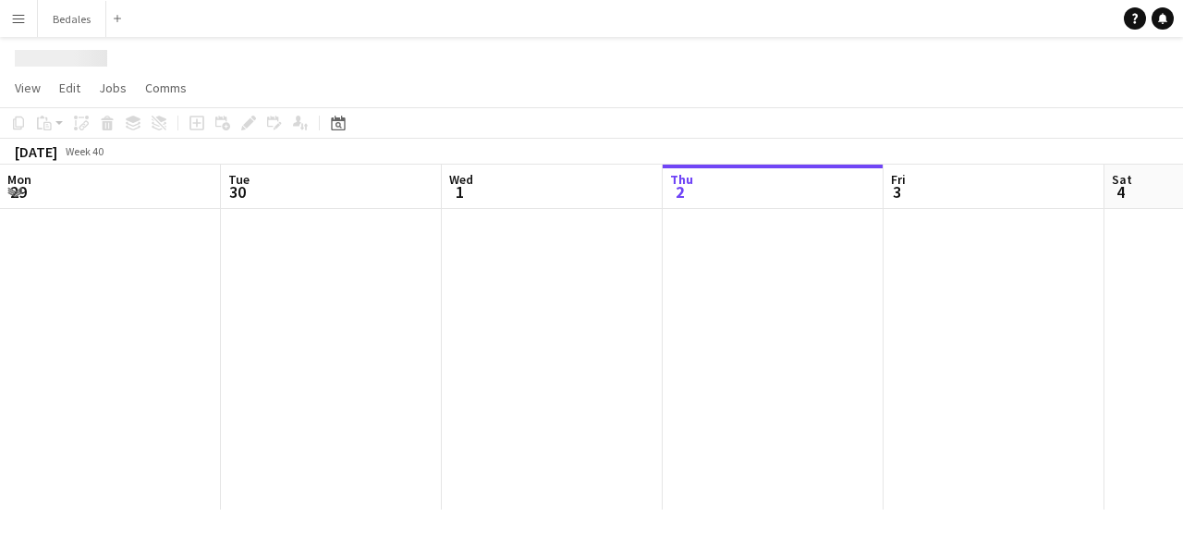
scroll to position [0, 442]
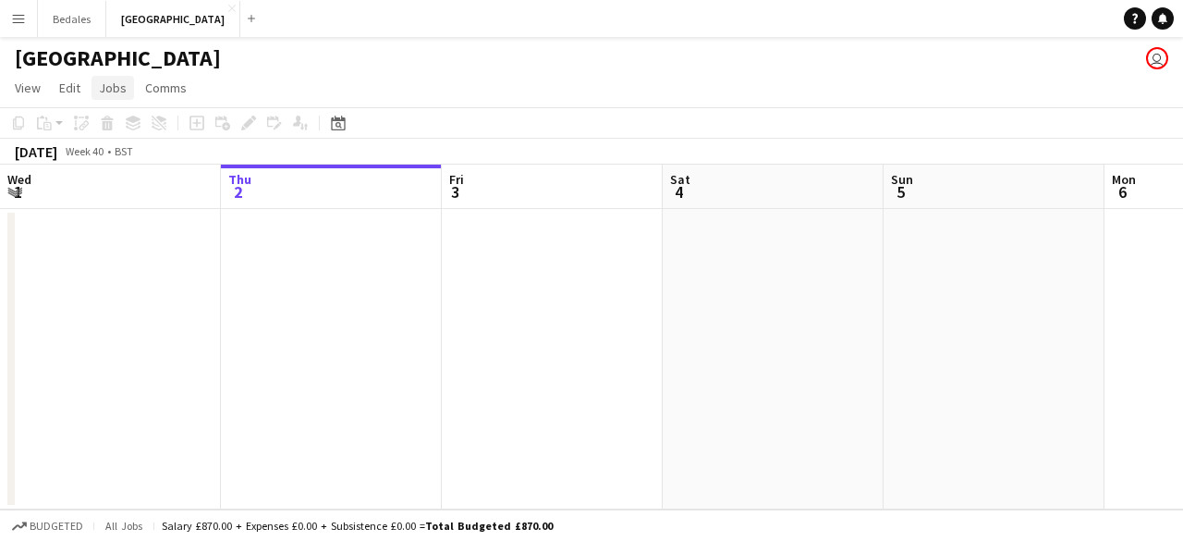
click at [116, 92] on span "Jobs" at bounding box center [113, 88] width 28 height 17
click at [460, 79] on app-page-menu "View Day view expanded Day view collapsed Month view Date picker Jump to today …" at bounding box center [591, 89] width 1183 height 35
click at [236, 8] on app-icon "Close" at bounding box center [231, 8] width 7 height 7
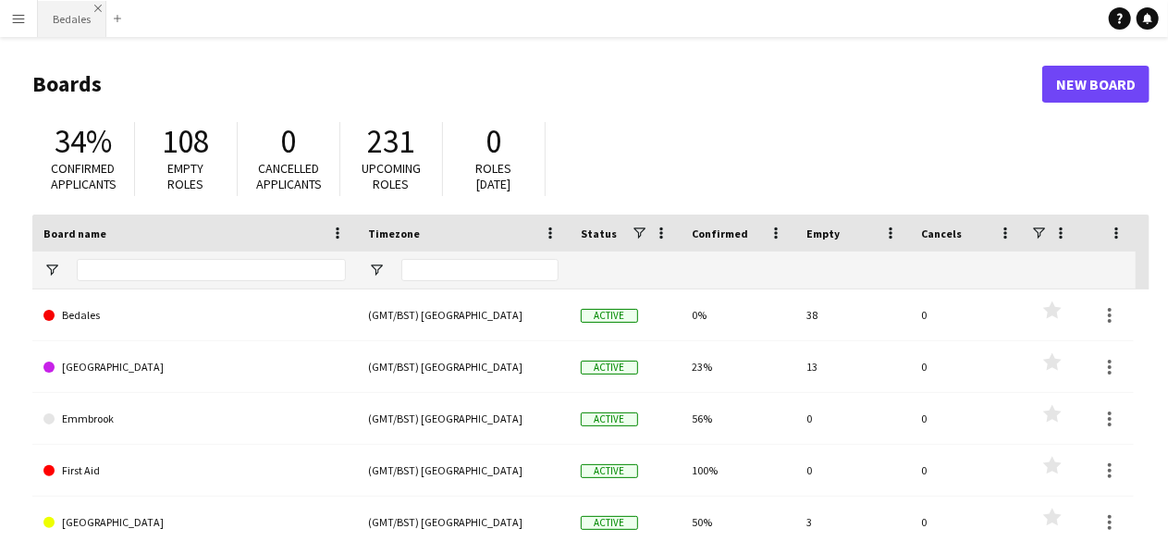
click at [96, 5] on app-icon "Close" at bounding box center [97, 8] width 7 height 7
click at [24, 17] on app-icon "Menu" at bounding box center [18, 18] width 15 height 15
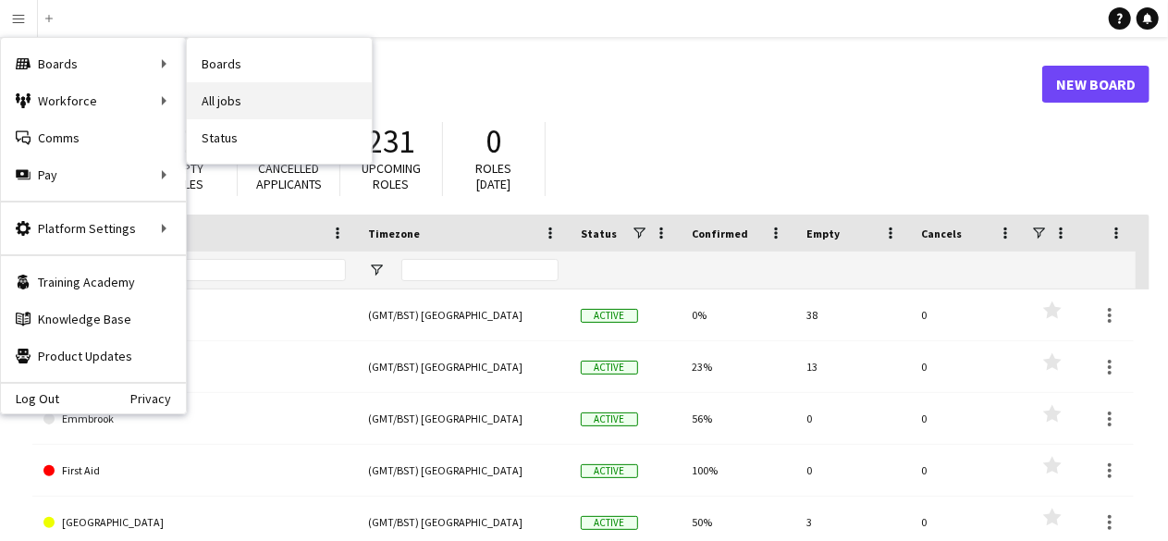
click at [257, 93] on link "All jobs" at bounding box center [279, 100] width 185 height 37
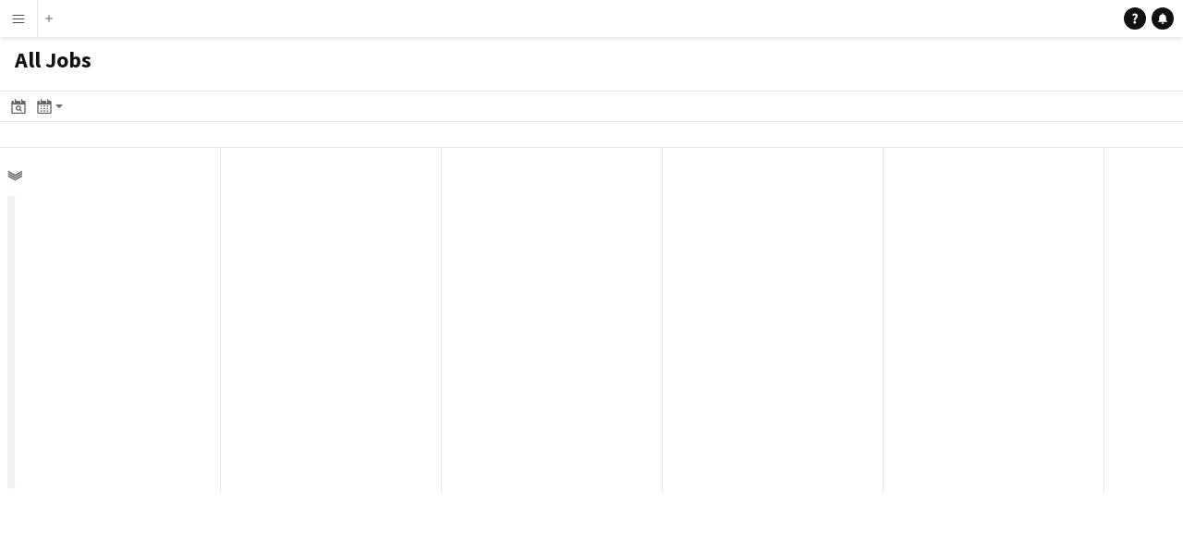
scroll to position [0, 442]
drag, startPoint x: 577, startPoint y: 323, endPoint x: 35, endPoint y: 357, distance: 542.8
click at [35, 357] on app-calendar-viewport "Wed 1 Thu 2 Fri 3 Sat 4 Sun 5 Mon 6 Tue 7 Wed 8 Thu 9 Fri 10 Sat 11" at bounding box center [591, 320] width 1183 height 345
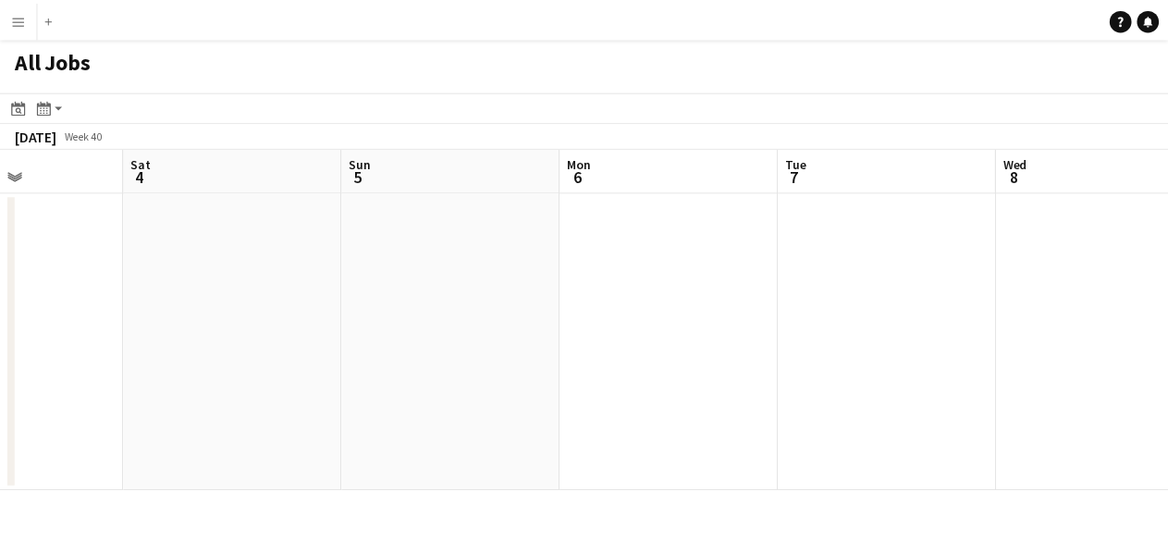
scroll to position [0, 542]
click at [52, 104] on div "Month view / Day view" at bounding box center [44, 106] width 22 height 22
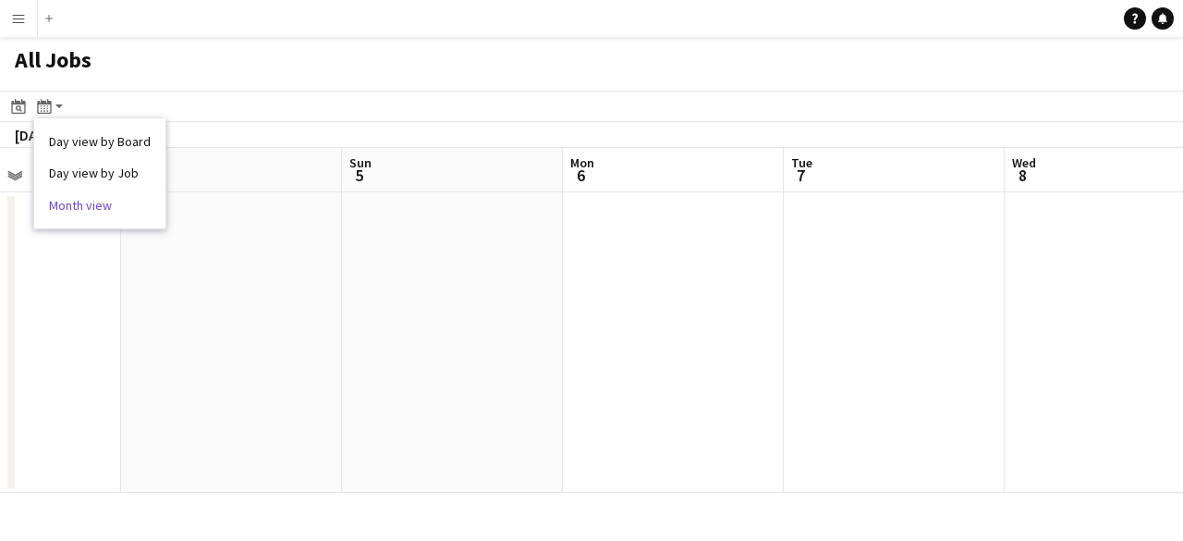
click at [93, 206] on link "Month view" at bounding box center [100, 205] width 102 height 17
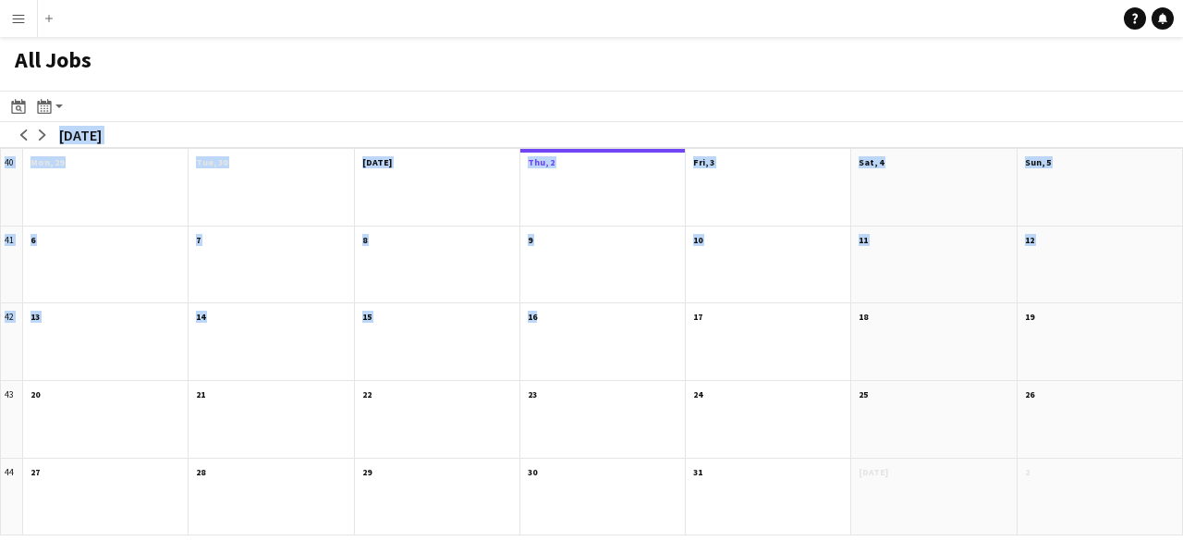
drag, startPoint x: 666, startPoint y: 357, endPoint x: 641, endPoint y: 94, distance: 263.7
click at [641, 94] on app-calendar "Date picker OCT 2025 OCT 2025 Monday M Tuesday T Wednesday W Thursday T Friday …" at bounding box center [591, 313] width 1183 height 445
click at [604, 275] on div at bounding box center [602, 277] width 165 height 54
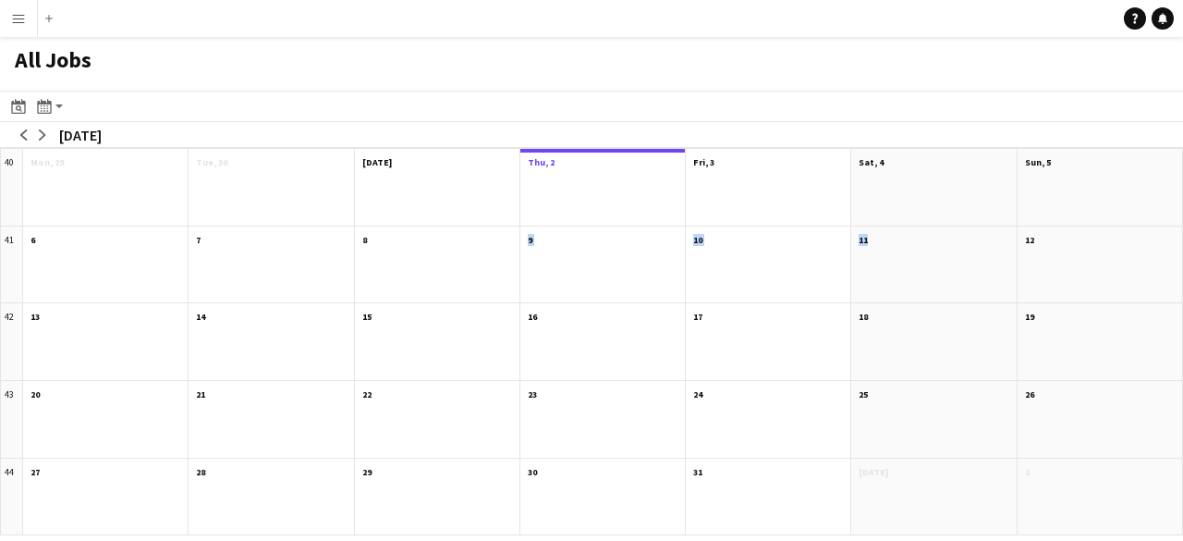
drag, startPoint x: 765, startPoint y: 300, endPoint x: 541, endPoint y: 299, distance: 224.7
click at [416, 297] on div "40 Scroll down Mon, 29 Scroll down Tue, 30 Scroll down Wed, 1 Oct Scroll down T…" at bounding box center [591, 341] width 1183 height 387
click at [785, 328] on div at bounding box center [768, 353] width 165 height 54
click at [40, 132] on app-icon "arrow-right" at bounding box center [42, 134] width 11 height 11
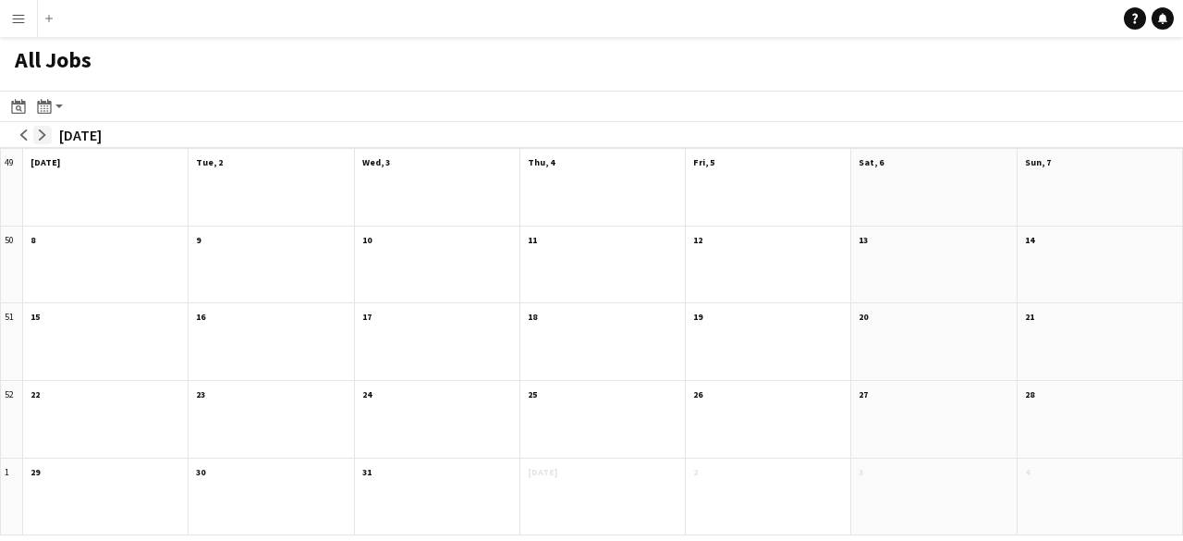
click at [40, 132] on app-icon "arrow-right" at bounding box center [42, 134] width 11 height 11
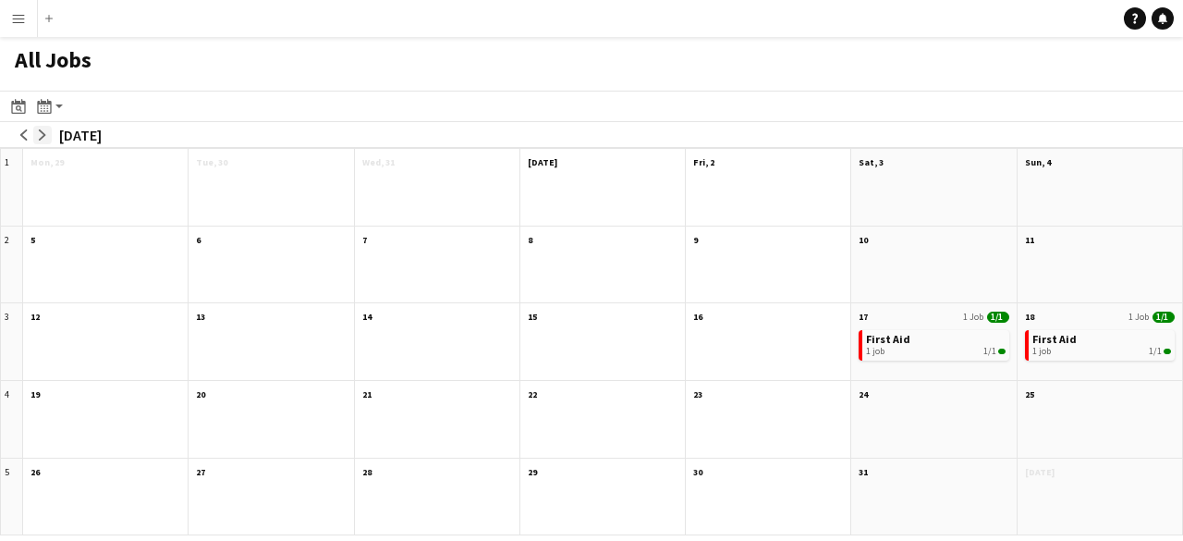
click at [40, 132] on app-icon "arrow-right" at bounding box center [42, 134] width 11 height 11
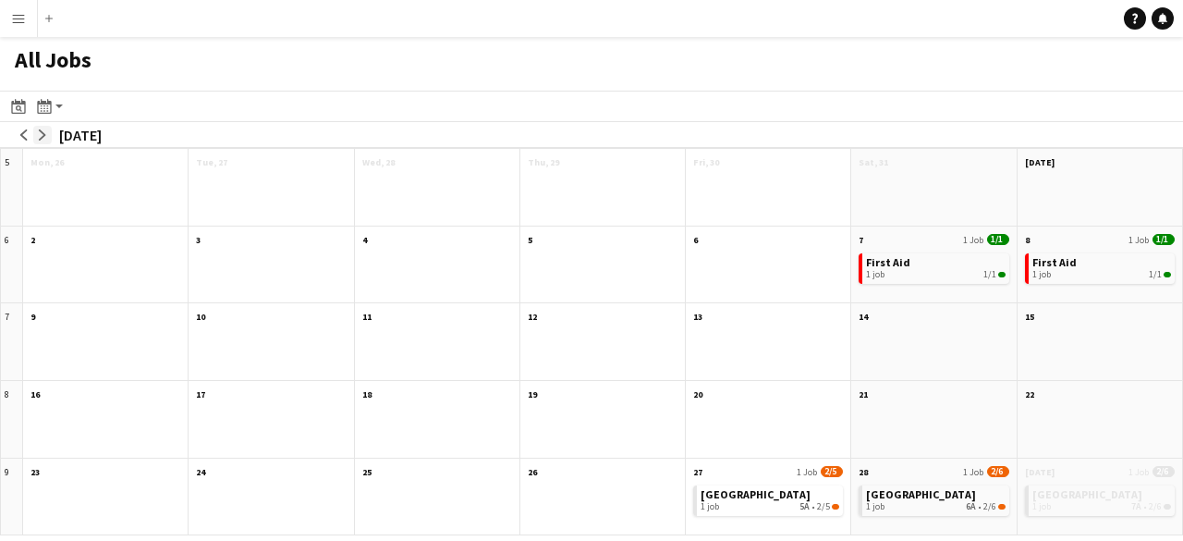
click at [40, 132] on app-icon "arrow-right" at bounding box center [42, 134] width 11 height 11
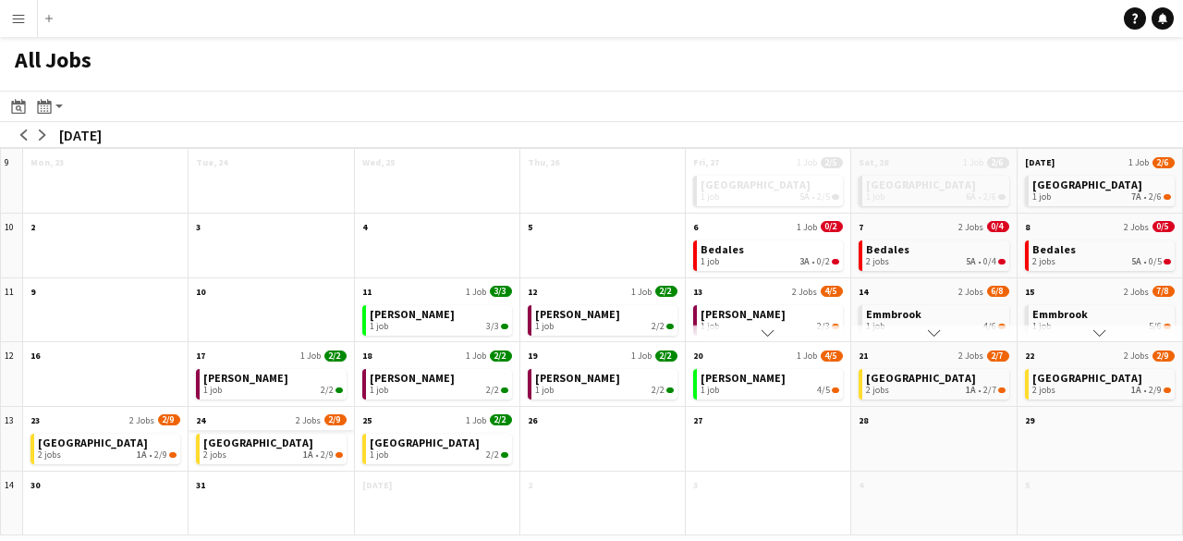
click at [262, 413] on app-all-jobs-month-view-date-header "24 2 Jobs 2/9" at bounding box center [271, 418] width 165 height 23
click at [261, 449] on div "2 jobs 1A • 2/9" at bounding box center [272, 454] width 139 height 11
click at [767, 385] on div "1 job 4/5" at bounding box center [770, 390] width 139 height 11
click at [771, 373] on link "Toynbee 1 job 4/5" at bounding box center [770, 382] width 139 height 27
click at [20, 106] on icon at bounding box center [19, 108] width 6 height 6
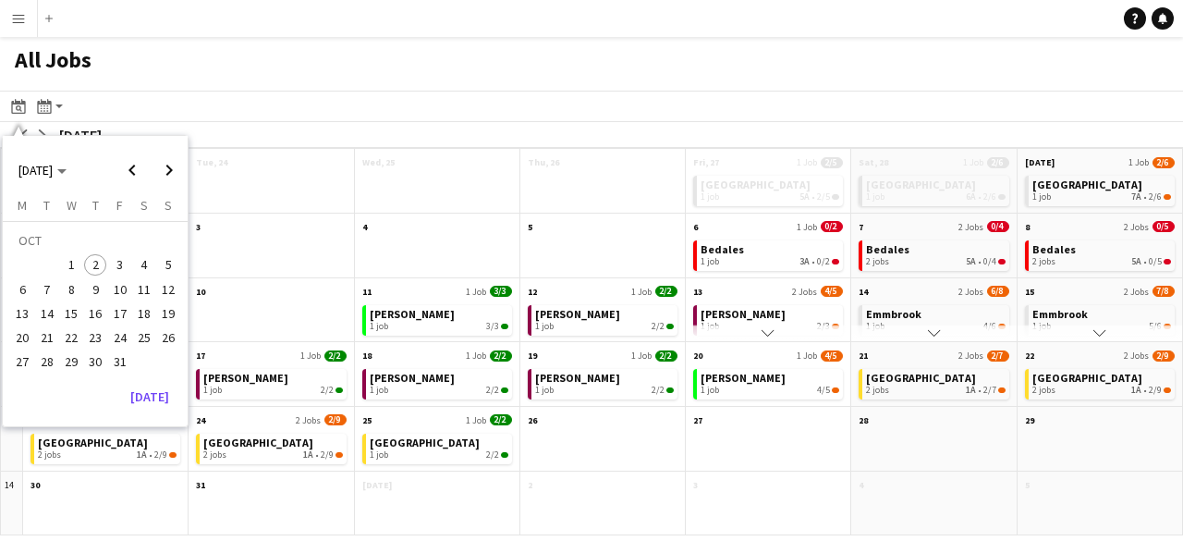
click at [149, 99] on app-toolbar "Date picker OCT 2025 OCT 2025 Monday M Tuesday T Wednesday W Thursday T Friday …" at bounding box center [591, 106] width 1183 height 31
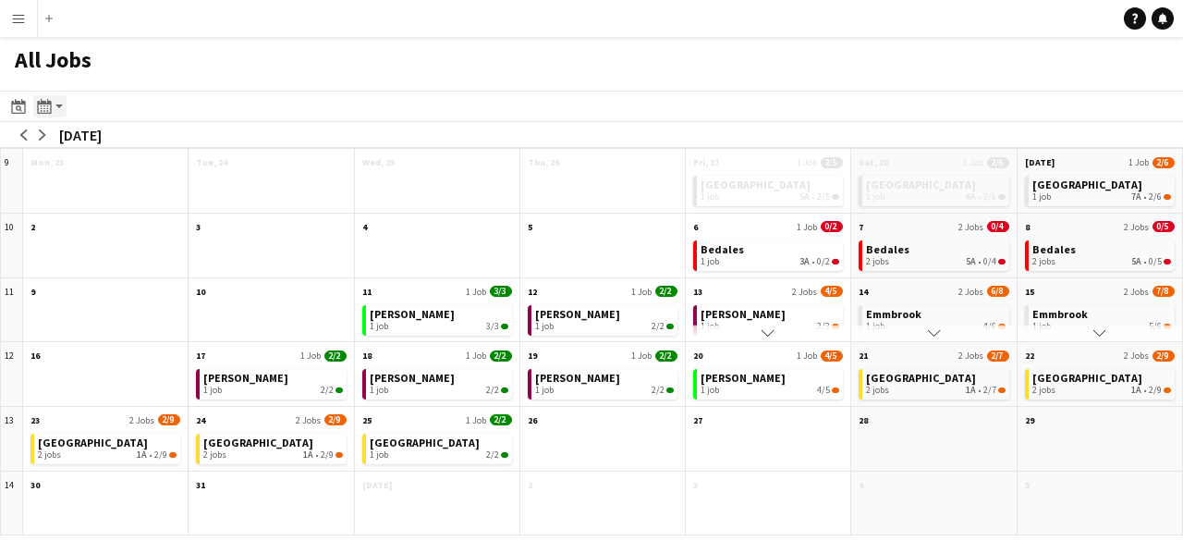
click at [49, 104] on icon at bounding box center [44, 106] width 14 height 15
click at [251, 45] on div "All Jobs" at bounding box center [591, 64] width 1183 height 54
click at [18, 21] on app-icon "Menu" at bounding box center [18, 18] width 15 height 15
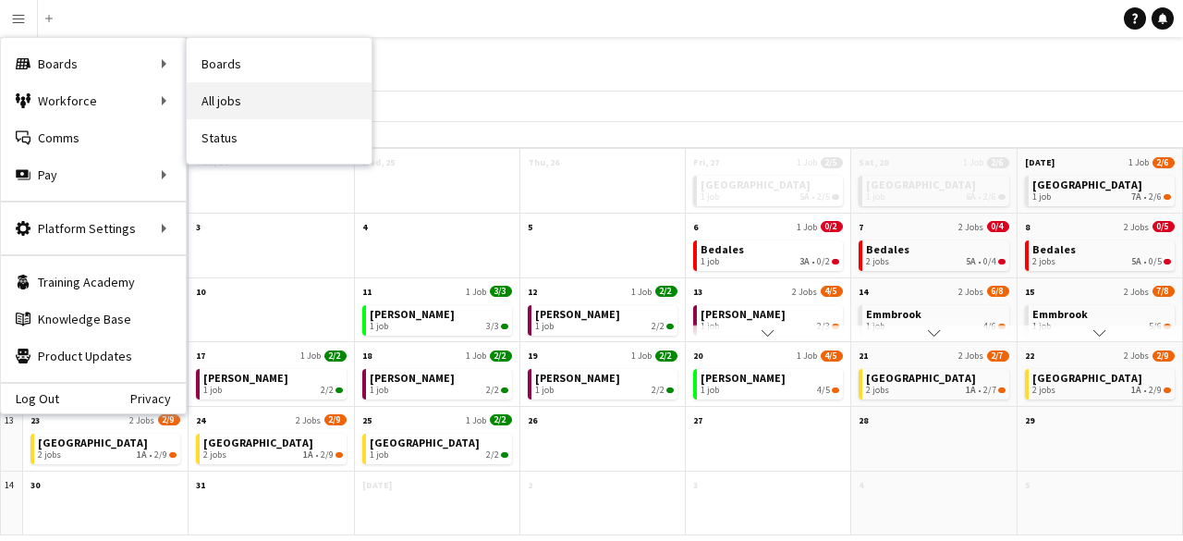
click at [257, 87] on link "All jobs" at bounding box center [279, 100] width 185 height 37
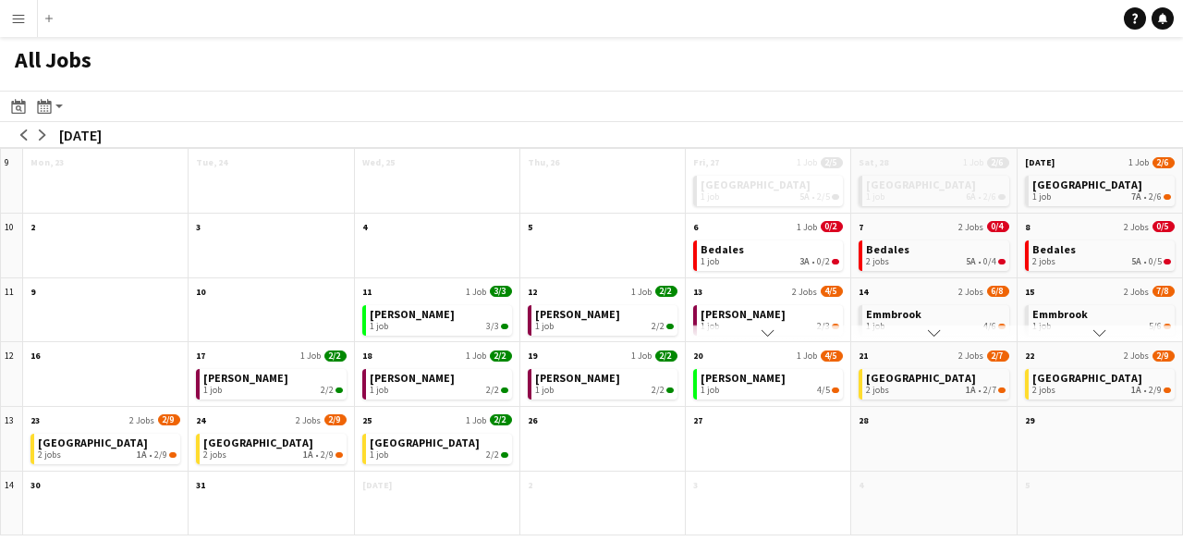
click at [11, 16] on app-icon "Menu" at bounding box center [18, 18] width 15 height 15
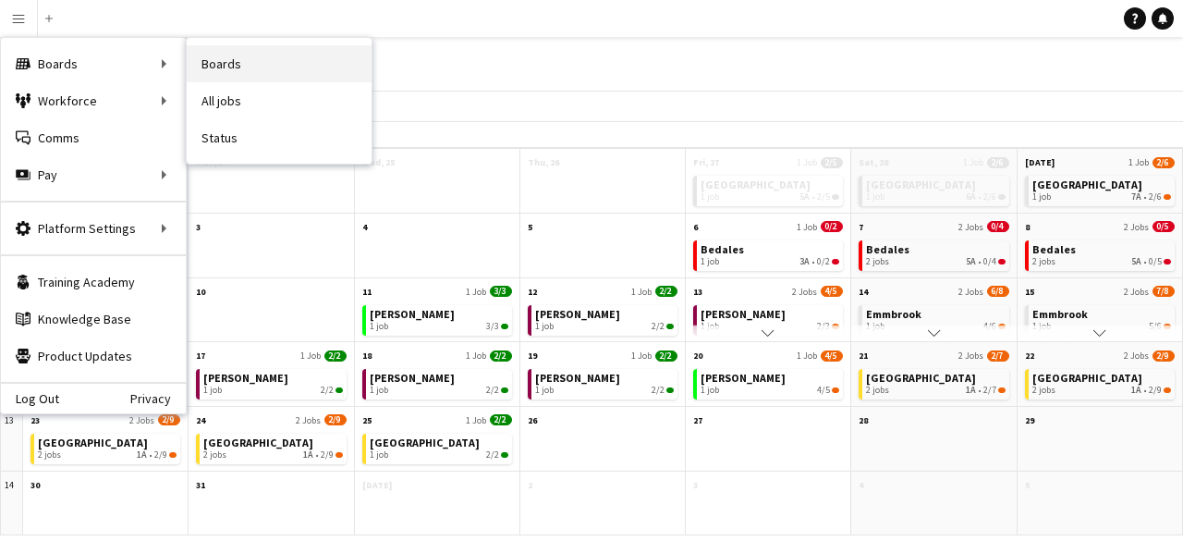
click at [238, 56] on link "Boards" at bounding box center [279, 63] width 185 height 37
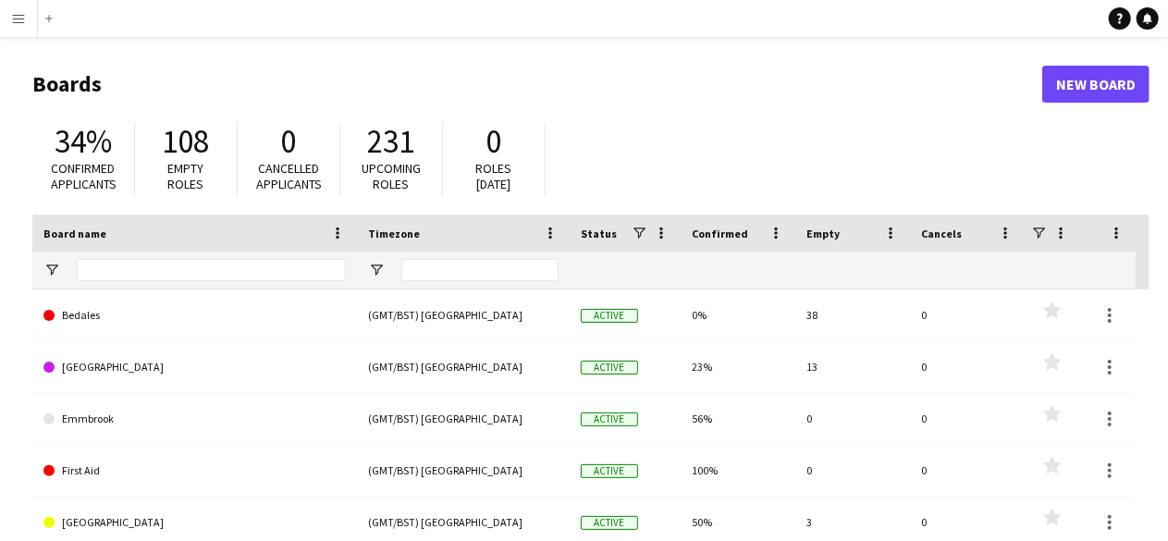
click at [792, 120] on div "34% Confirmed applicants 108 Empty roles 0 Cancelled applicants 231 Upcoming ro…" at bounding box center [590, 164] width 1117 height 102
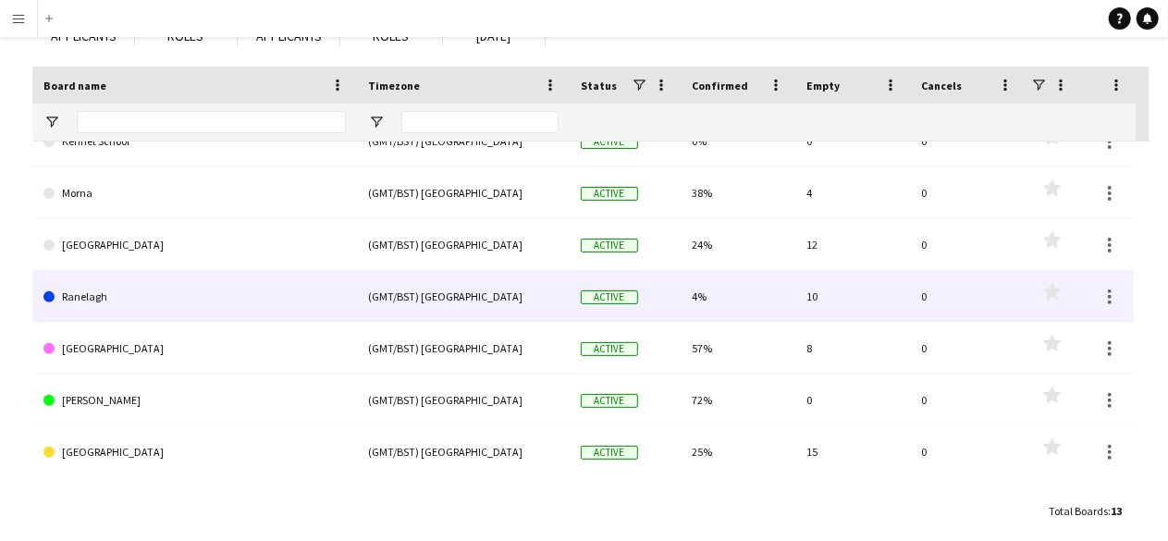
click at [865, 296] on div "10" at bounding box center [852, 296] width 115 height 51
click at [87, 295] on link "Ranelagh" at bounding box center [194, 297] width 302 height 52
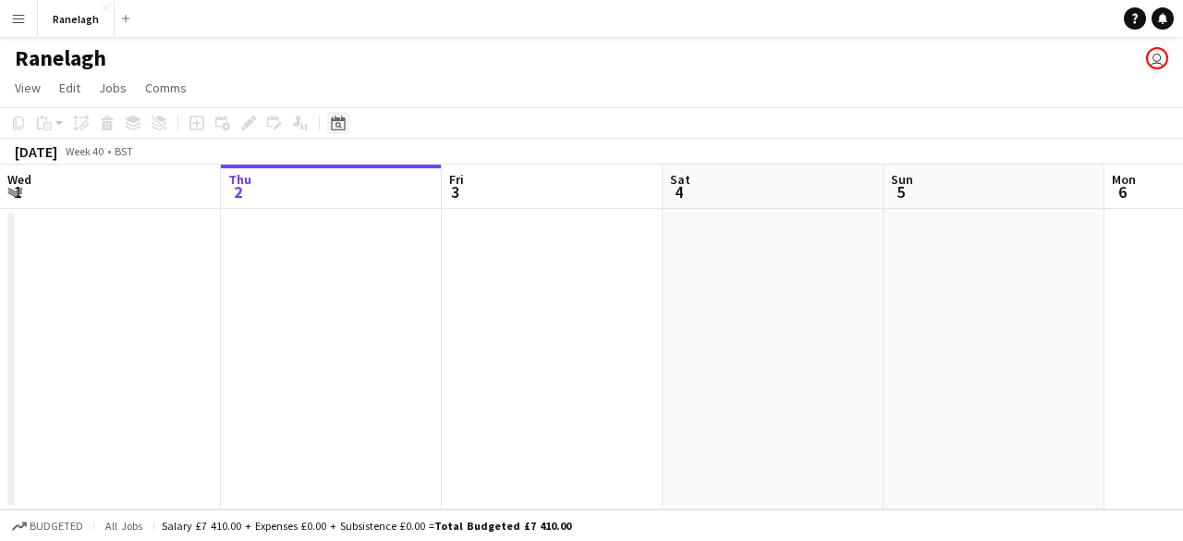
click at [343, 122] on icon "Date picker" at bounding box center [338, 123] width 15 height 15
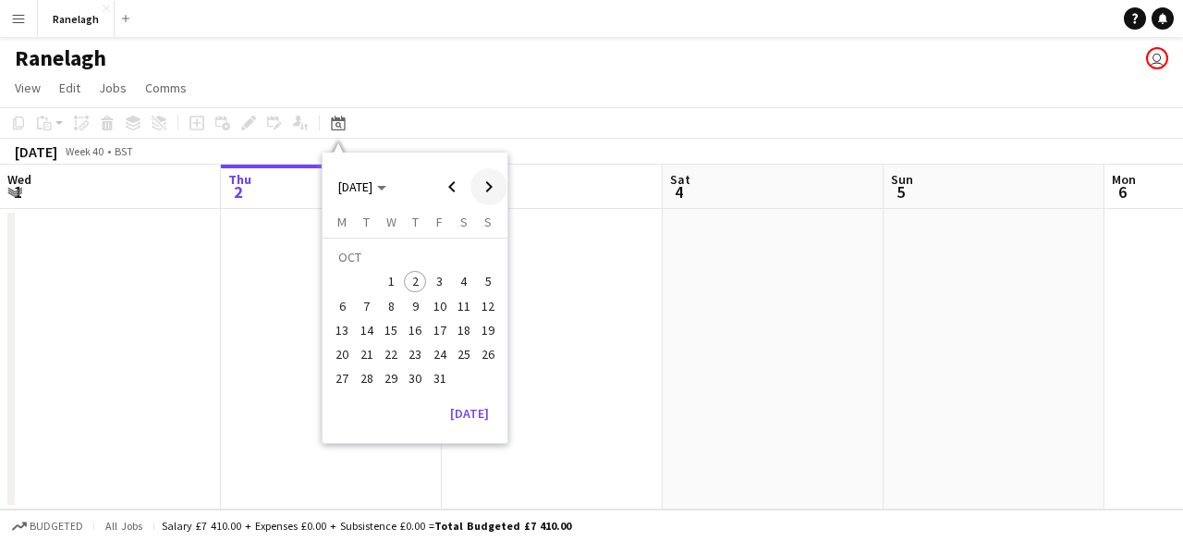
click at [485, 192] on span "Next month" at bounding box center [489, 186] width 37 height 37
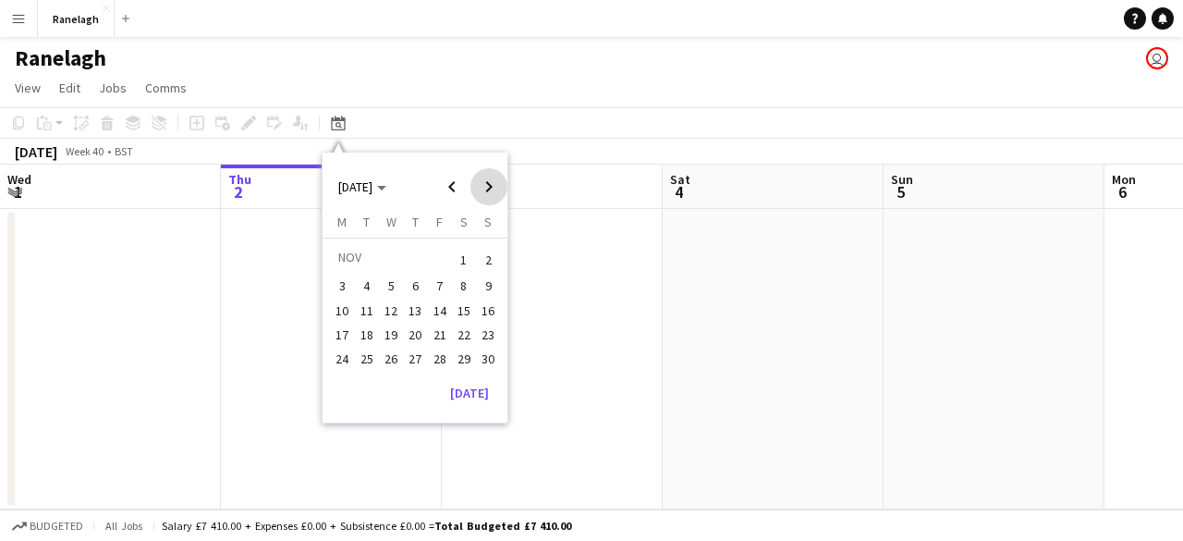
click at [485, 192] on span "Next month" at bounding box center [489, 186] width 37 height 37
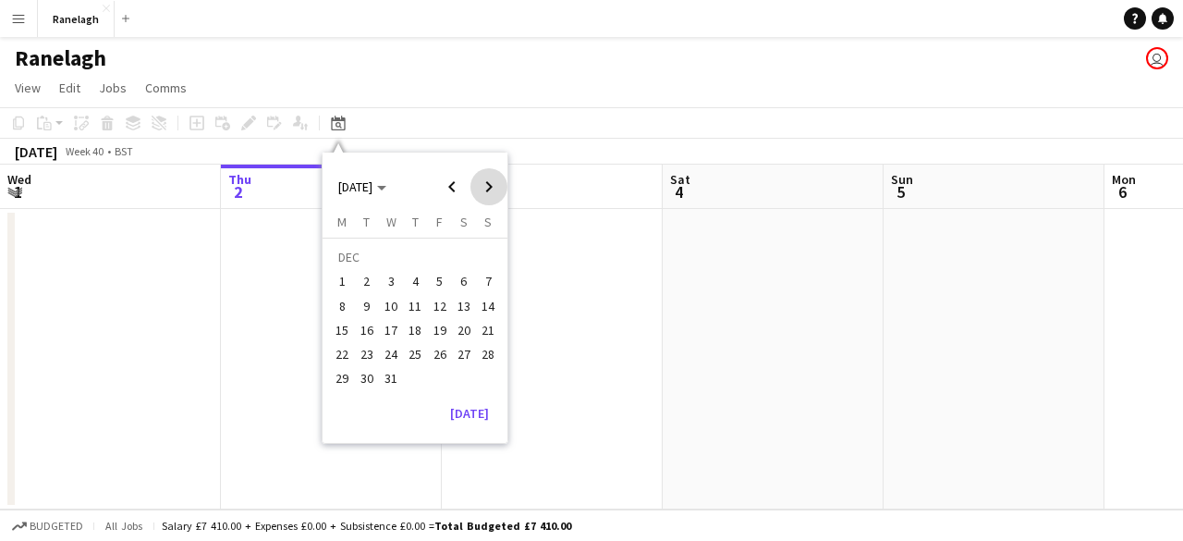
click at [485, 192] on span "Next month" at bounding box center [489, 186] width 37 height 37
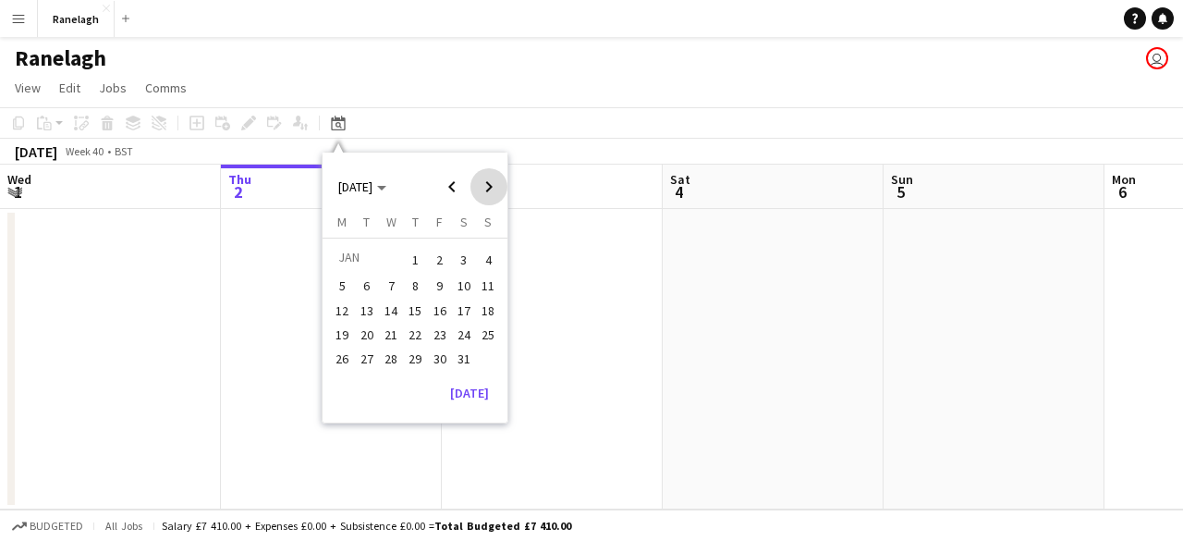
click at [485, 192] on span "Next month" at bounding box center [489, 186] width 37 height 37
click at [486, 186] on span "Next month" at bounding box center [489, 186] width 37 height 37
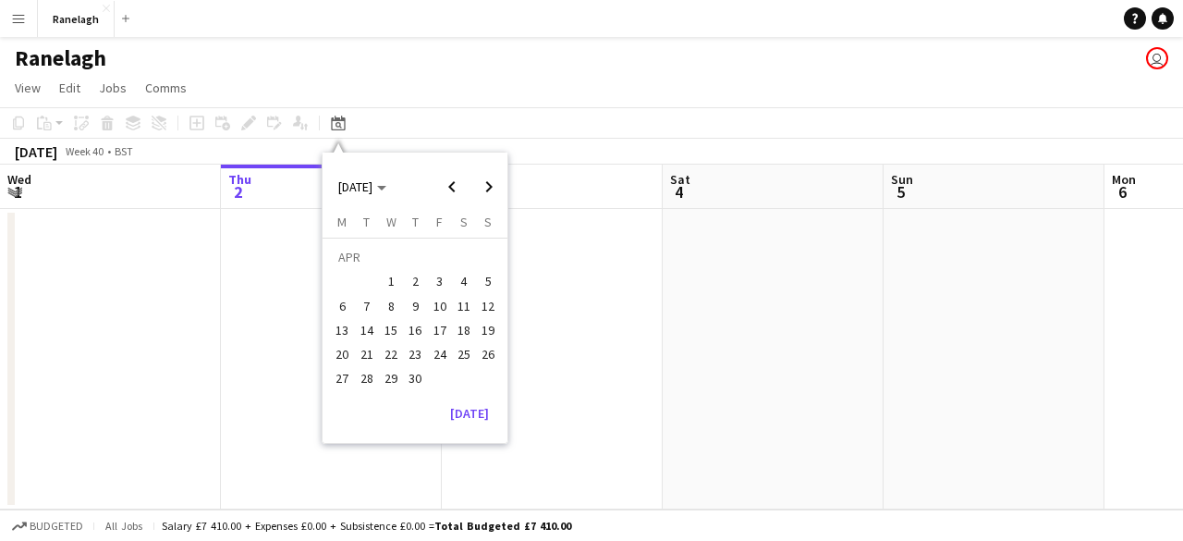
click at [385, 279] on span "1" at bounding box center [391, 282] width 22 height 22
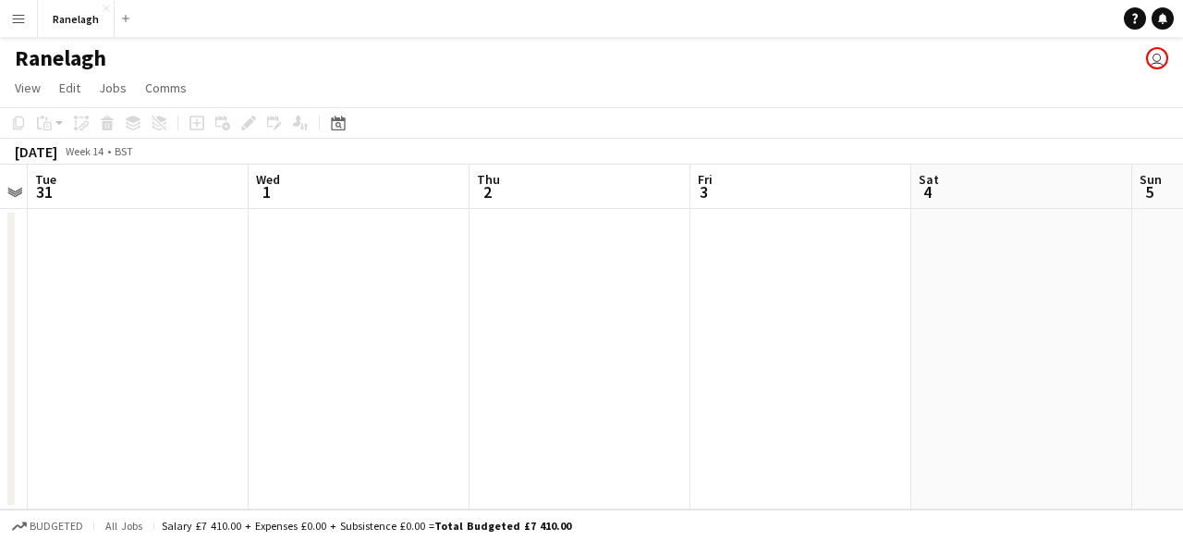
click at [560, 299] on app-date-cell at bounding box center [580, 359] width 221 height 300
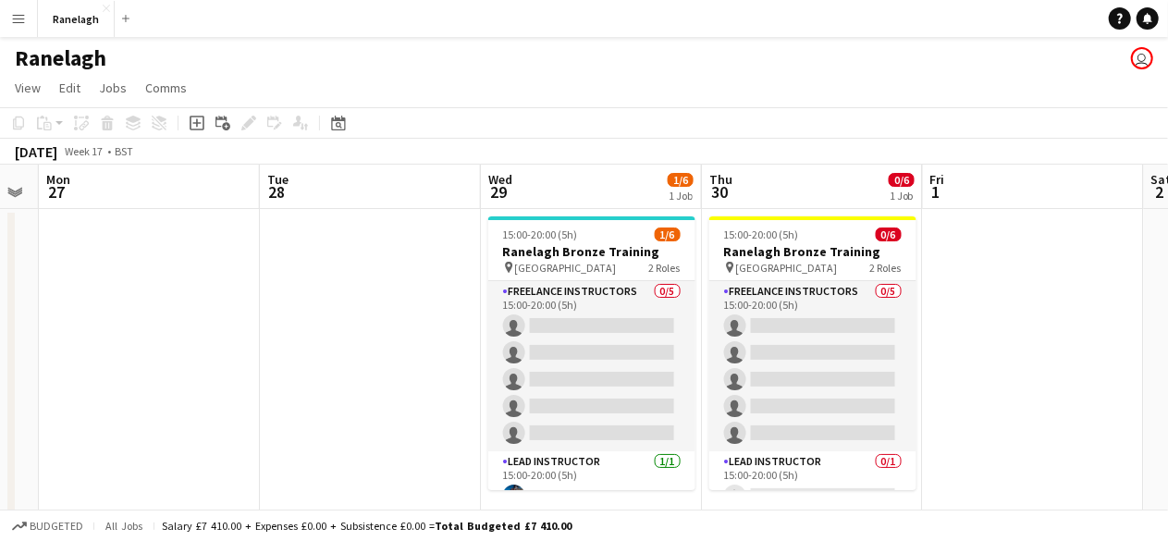
click at [608, 90] on app-page-menu "View Day view expanded Day view collapsed Month view Date picker Jump to today …" at bounding box center [584, 89] width 1168 height 35
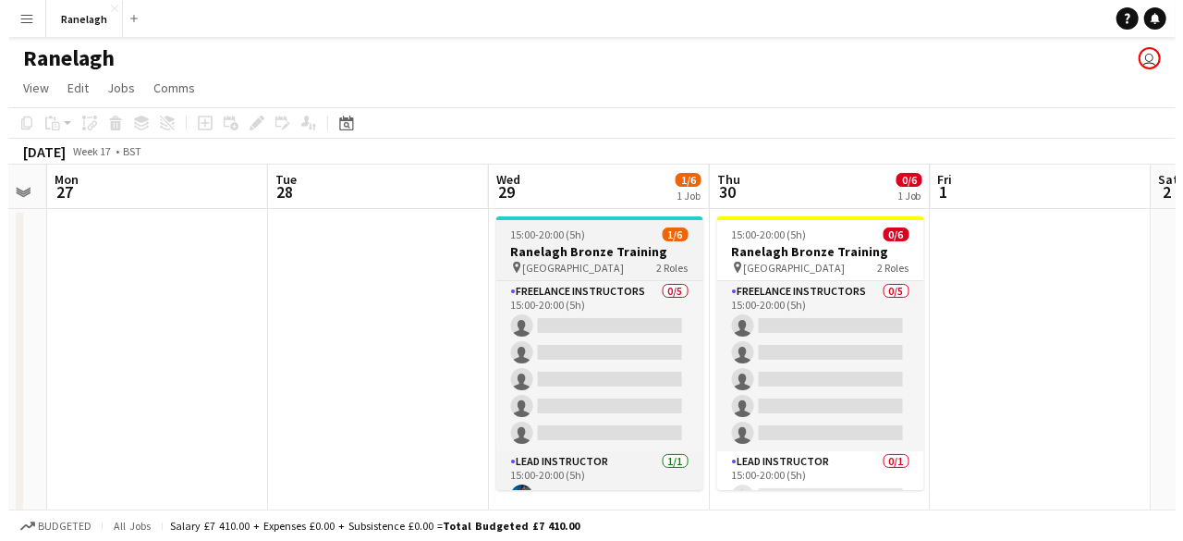
scroll to position [23, 0]
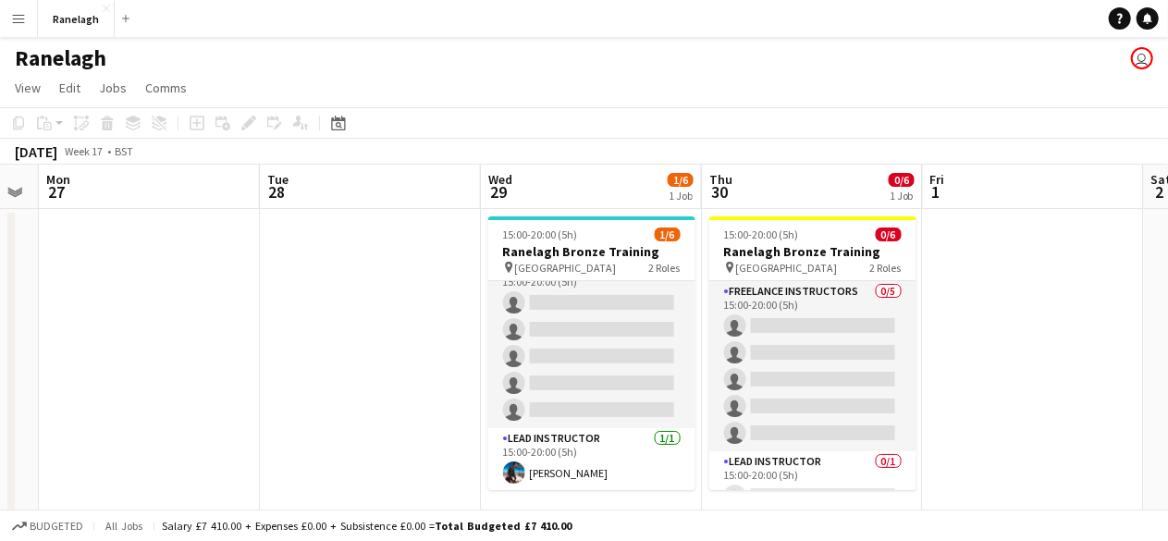
click at [601, 82] on app-page-menu "View Day view expanded Day view collapsed Month view Date picker Jump to today …" at bounding box center [584, 89] width 1168 height 35
click at [23, 24] on app-icon "Menu" at bounding box center [18, 18] width 15 height 15
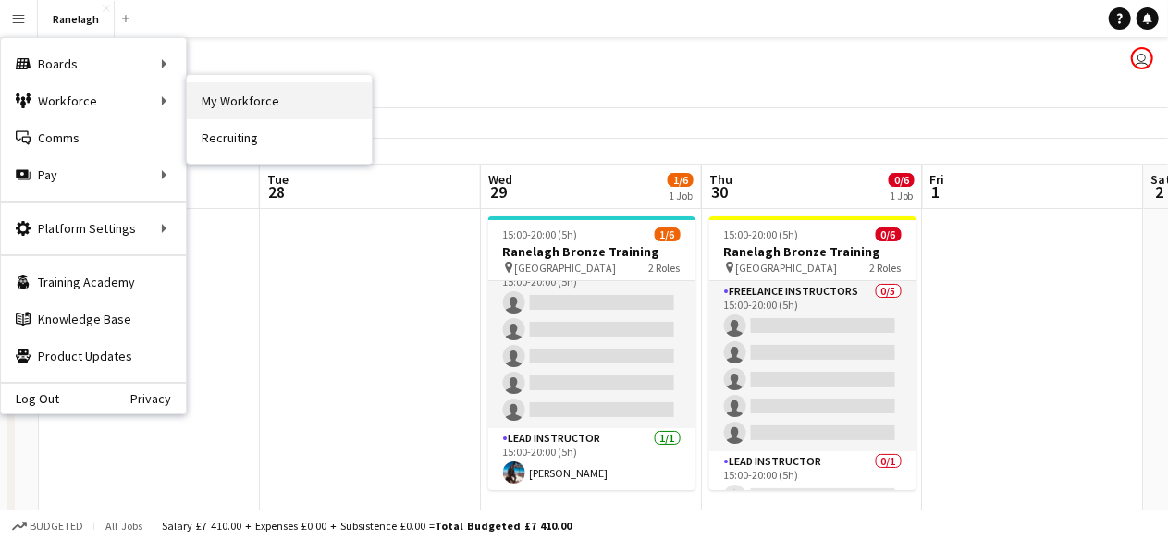
click at [227, 93] on link "My Workforce" at bounding box center [279, 100] width 185 height 37
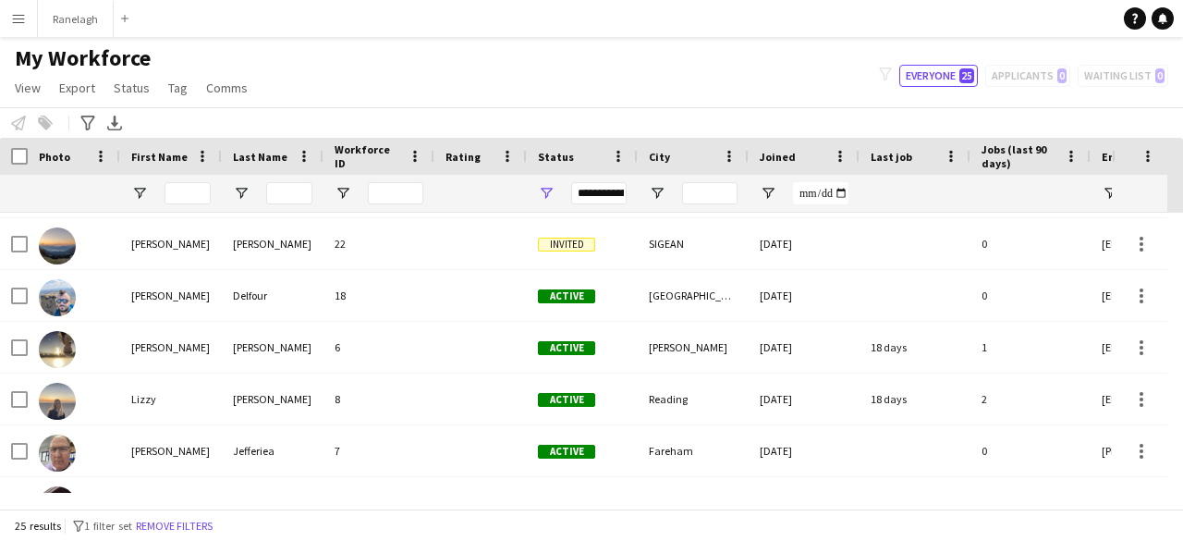
scroll to position [736, 0]
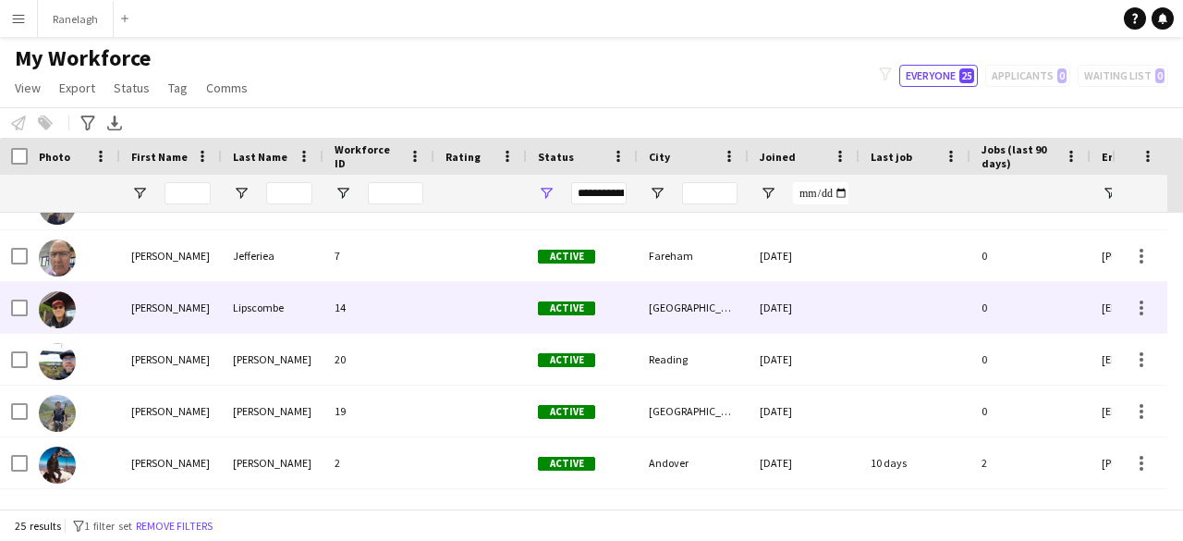
click at [329, 311] on div "14" at bounding box center [379, 307] width 111 height 51
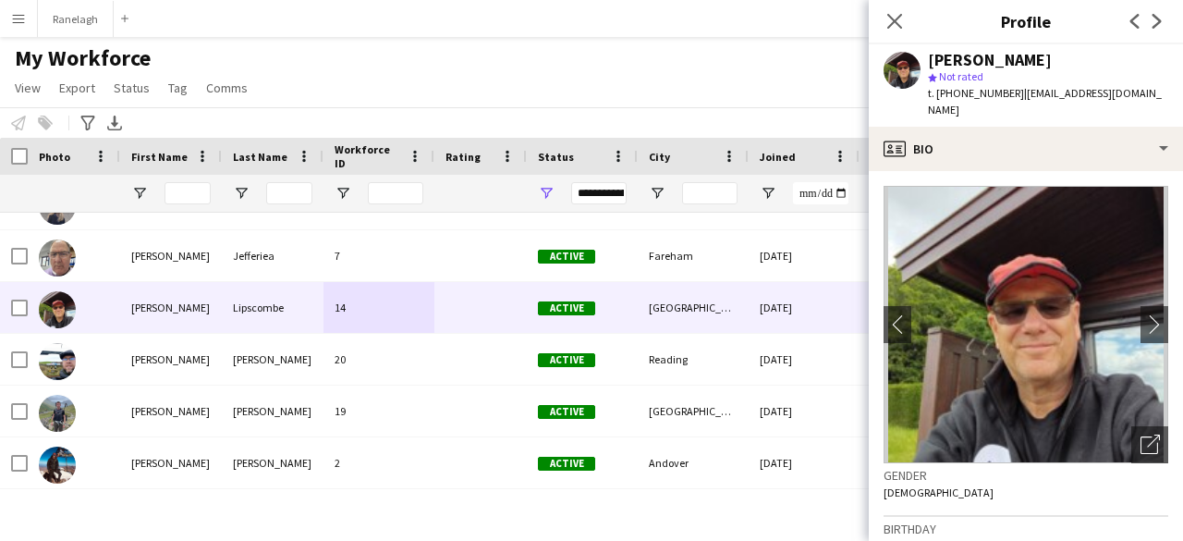
click at [597, 64] on div "My Workforce View Views Default view New view Update view Delete view Edit name…" at bounding box center [591, 75] width 1183 height 63
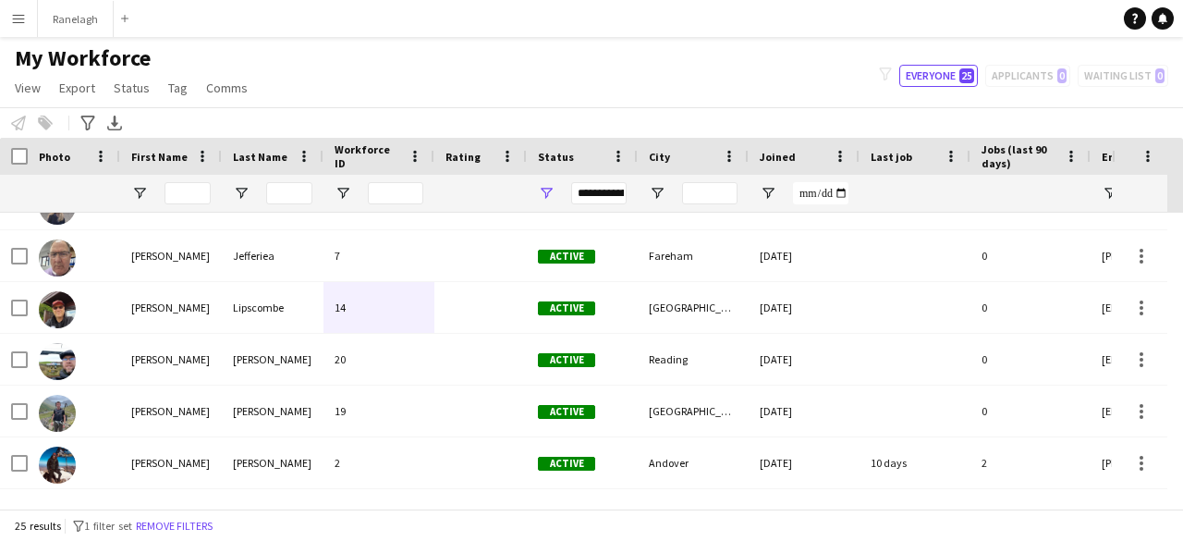
click at [18, 19] on app-icon "Menu" at bounding box center [18, 18] width 15 height 15
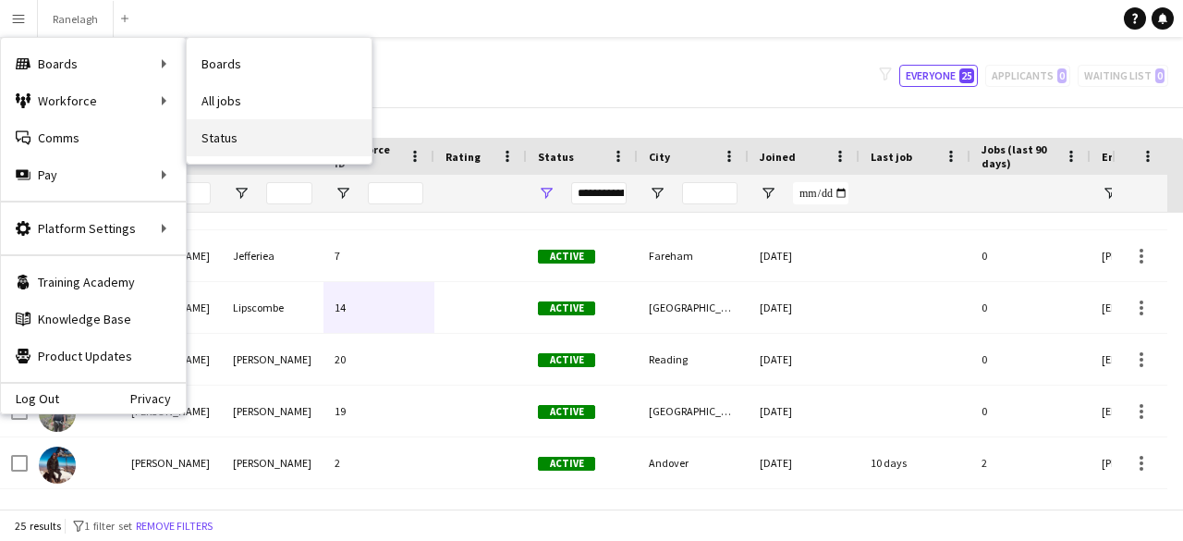
click at [261, 138] on link "Status" at bounding box center [279, 137] width 185 height 37
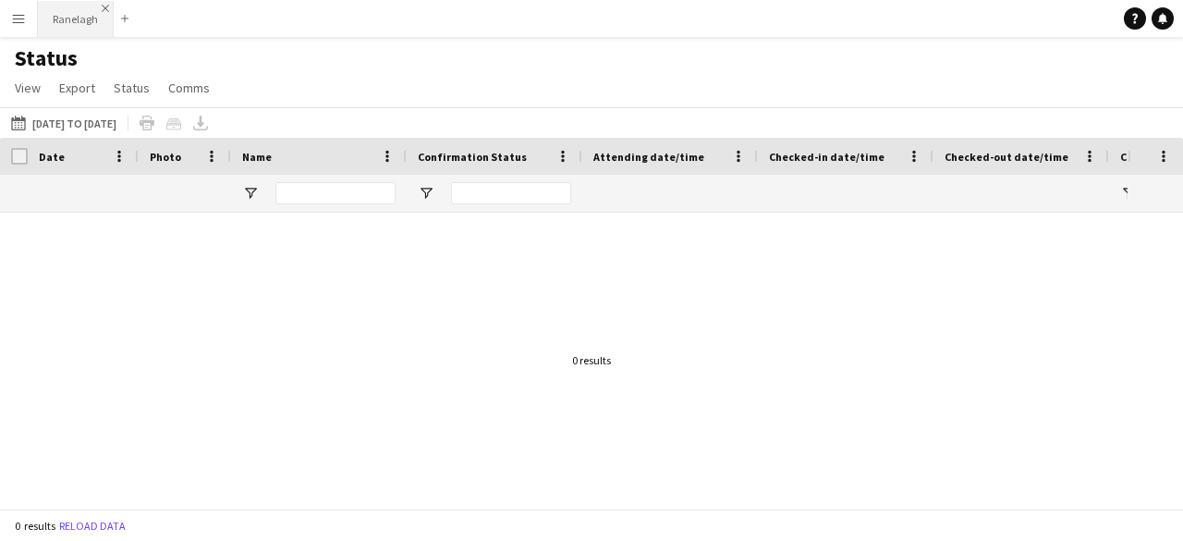
click at [104, 8] on app-icon "Close" at bounding box center [105, 8] width 7 height 7
click at [22, 18] on app-icon "Menu" at bounding box center [18, 18] width 15 height 15
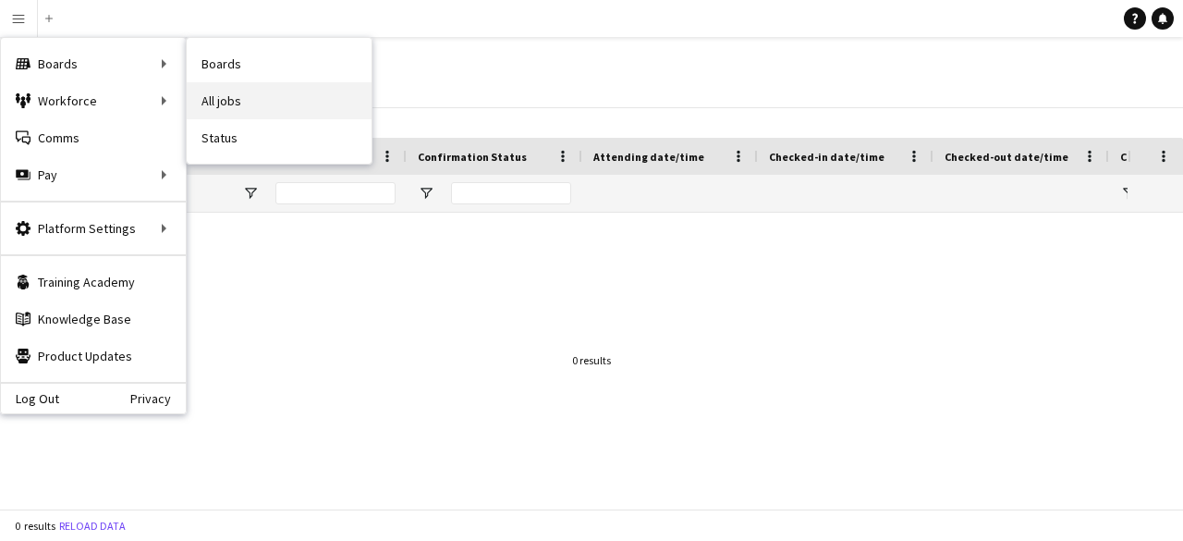
click at [252, 93] on link "All jobs" at bounding box center [279, 100] width 185 height 37
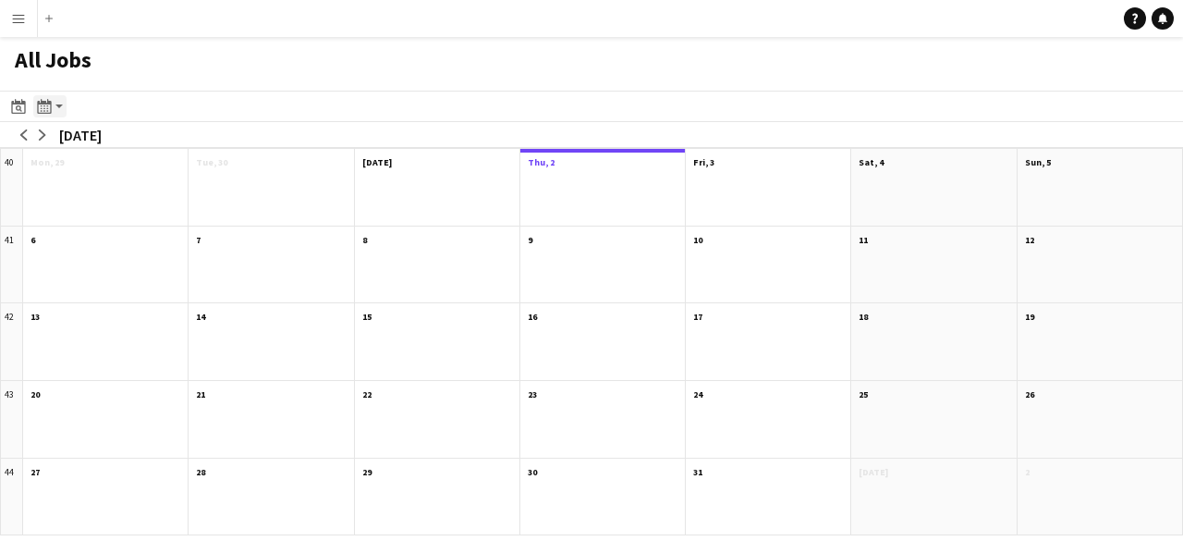
click at [48, 111] on icon at bounding box center [47, 111] width 2 height 1
click at [114, 174] on link "Day view by Job" at bounding box center [100, 173] width 102 height 17
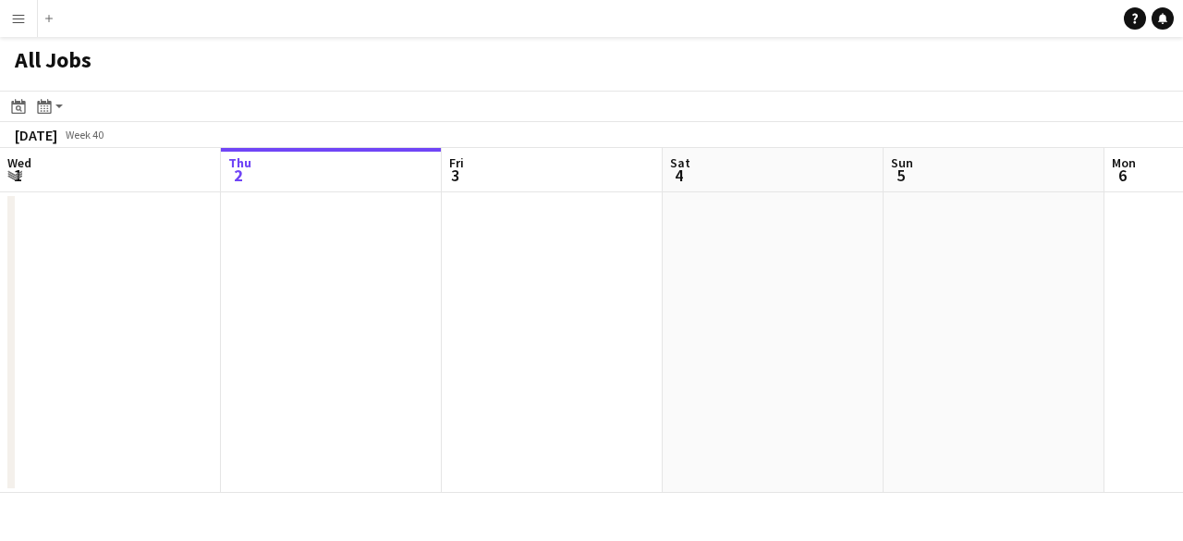
click at [481, 292] on app-date-cell at bounding box center [552, 342] width 221 height 300
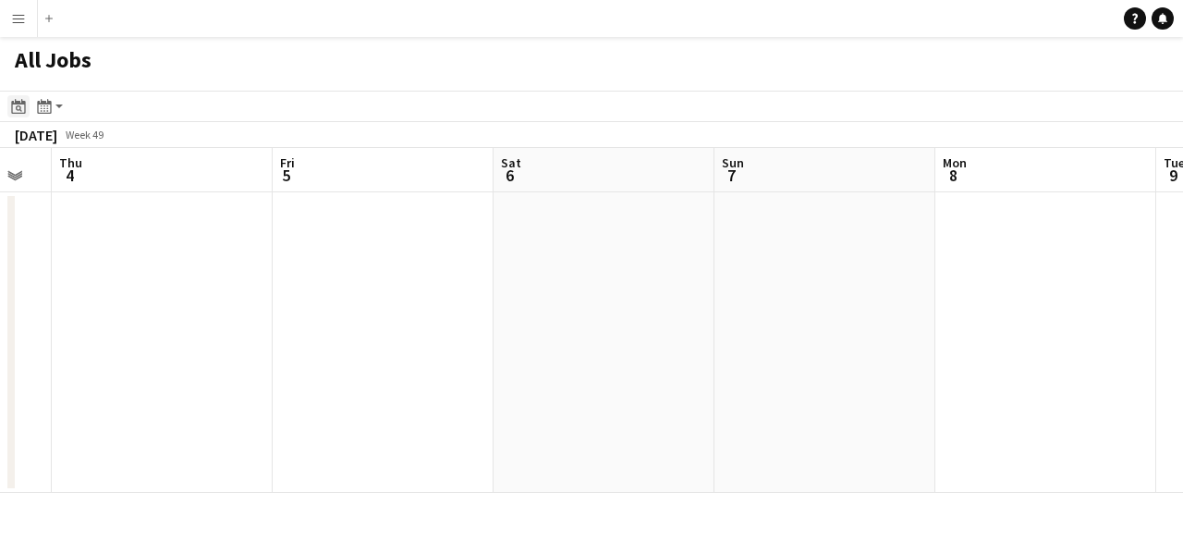
click at [17, 107] on icon at bounding box center [19, 108] width 6 height 6
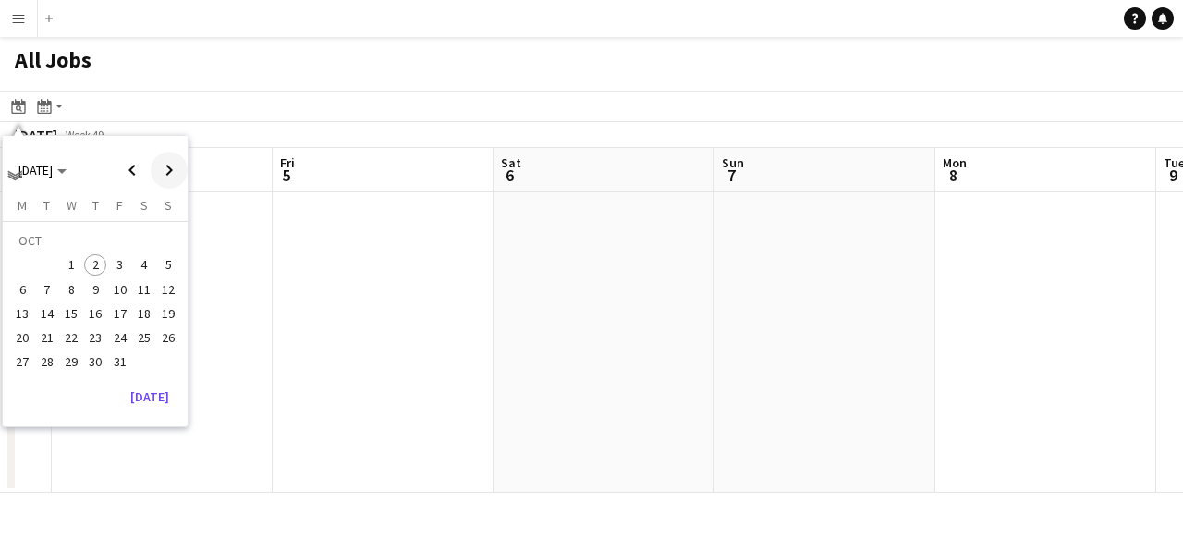
click at [176, 171] on span "Next month" at bounding box center [169, 170] width 37 height 37
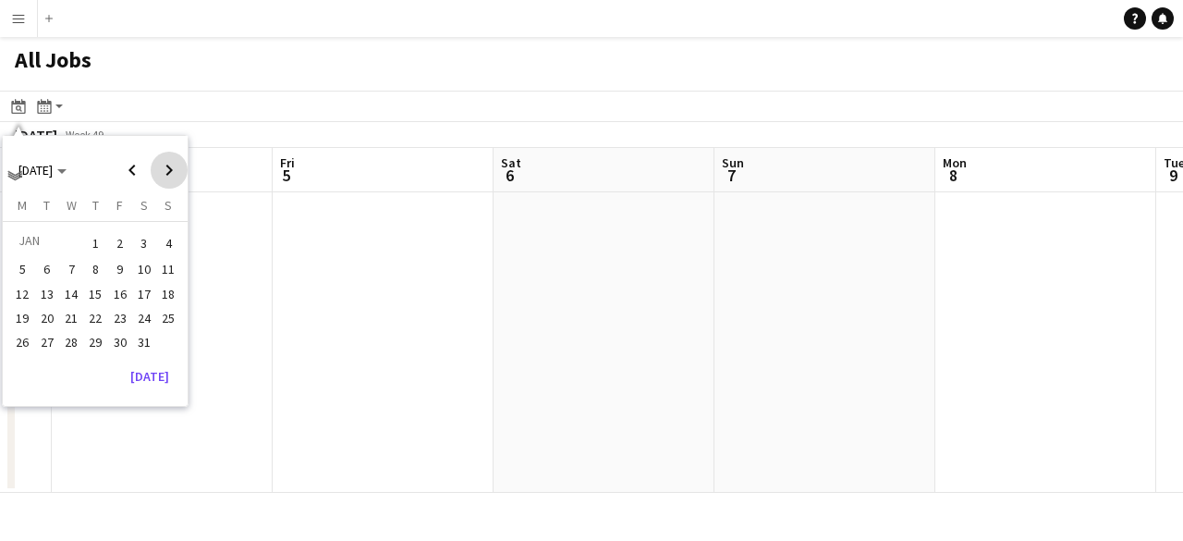
click at [176, 171] on span "Next month" at bounding box center [169, 170] width 37 height 37
click at [169, 253] on span "1" at bounding box center [168, 243] width 22 height 26
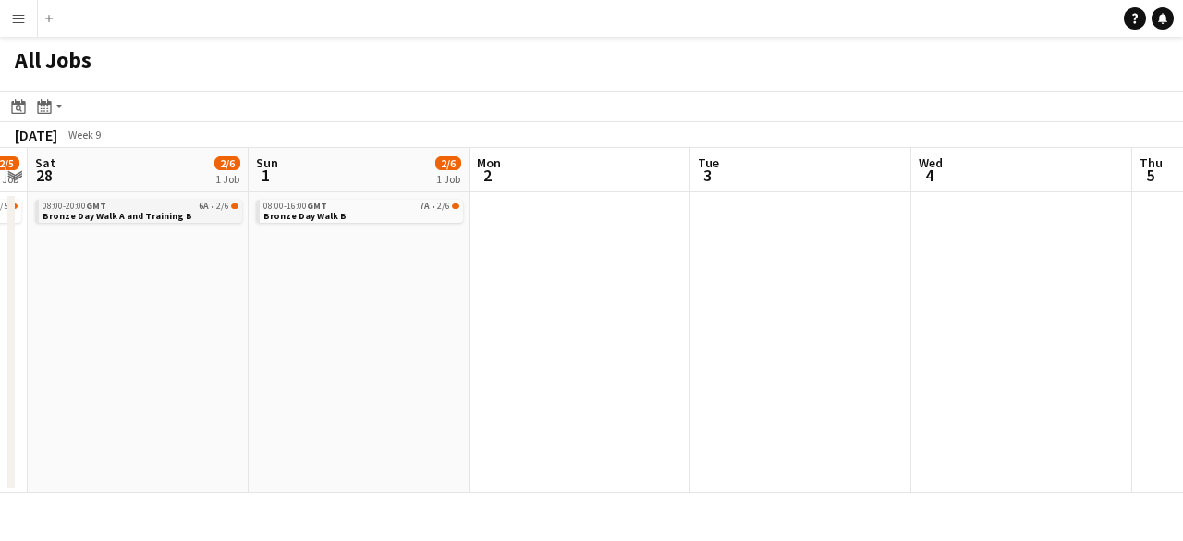
click at [133, 210] on span "Bronze Day Walk A and Training B" at bounding box center [118, 216] width 150 height 12
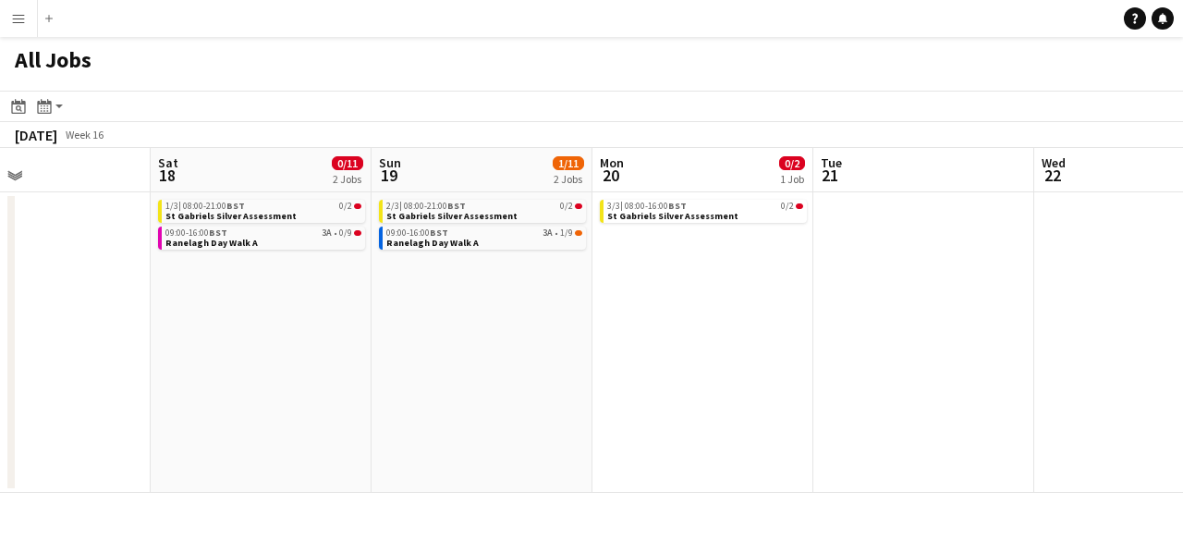
scroll to position [0, 534]
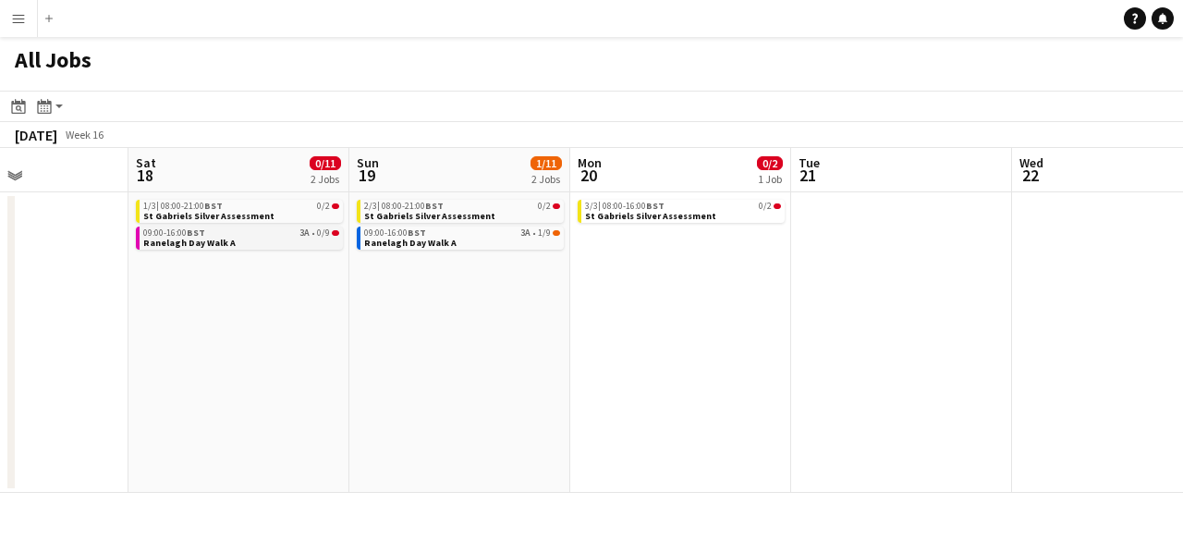
click at [240, 237] on div "09:00-16:00 BST 3A • 0/9" at bounding box center [241, 232] width 196 height 9
click at [448, 214] on span "St Gabriels Silver Assessment" at bounding box center [429, 216] width 131 height 12
click at [415, 239] on span "Ranelagh Day Walk A" at bounding box center [410, 243] width 92 height 12
click at [447, 237] on span "Ranelagh Day Walk A" at bounding box center [410, 243] width 92 height 12
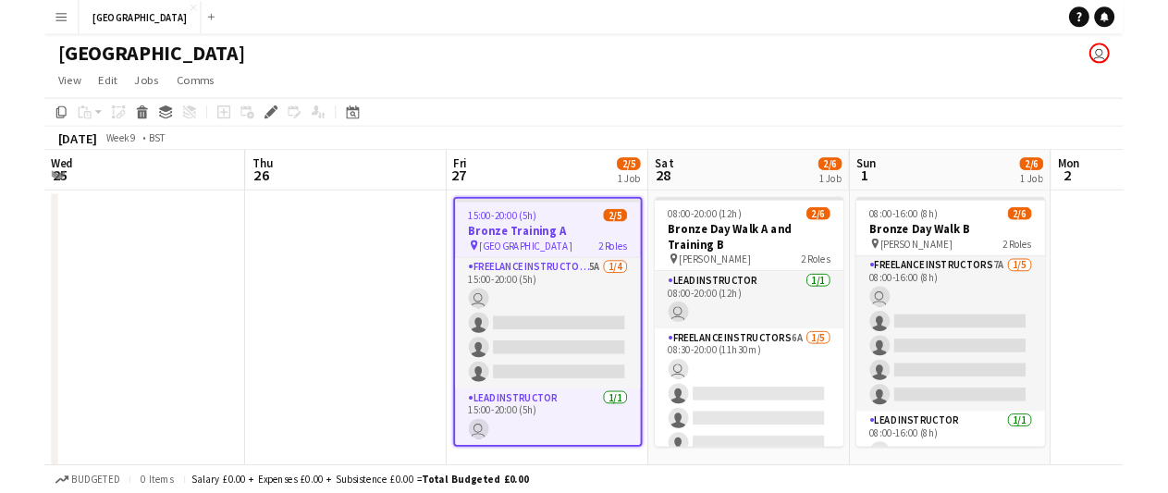
scroll to position [0, 635]
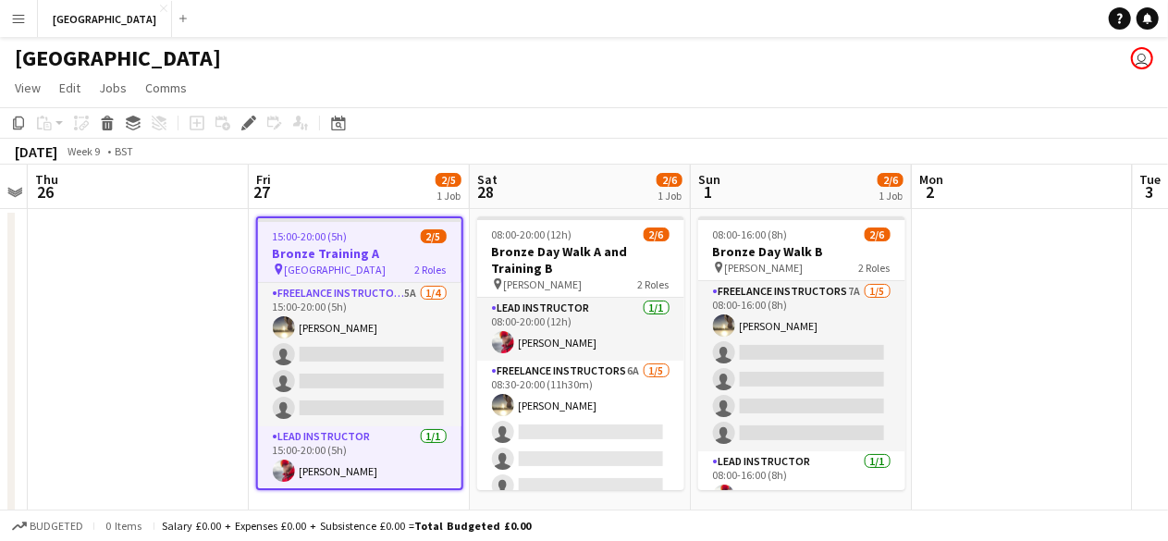
click at [496, 88] on app-page-menu "View Day view expanded Day view collapsed Month view Date picker Jump to [DATE]…" at bounding box center [584, 89] width 1168 height 35
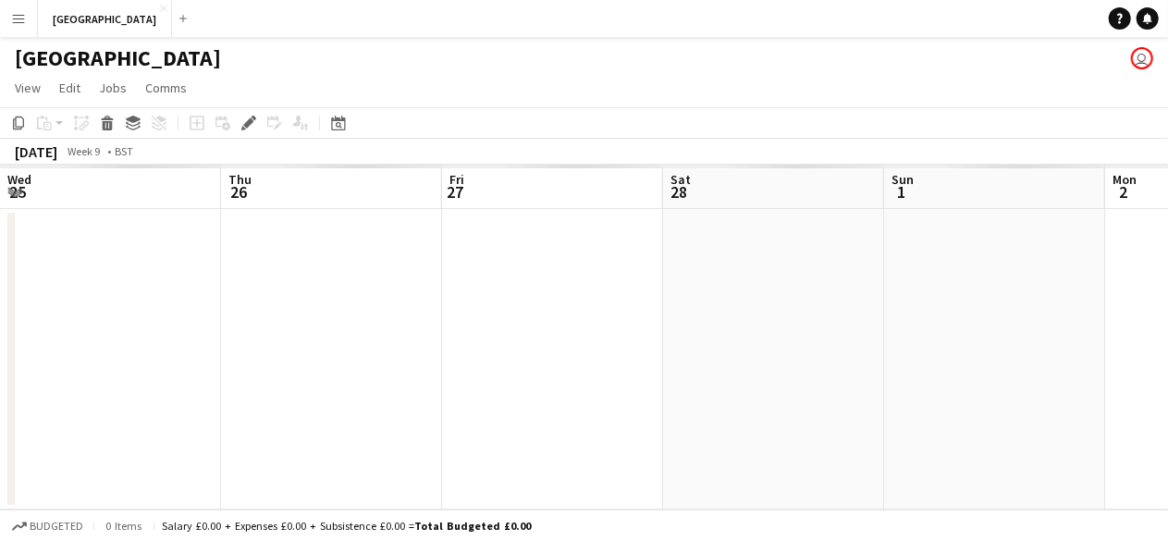
scroll to position [0, 635]
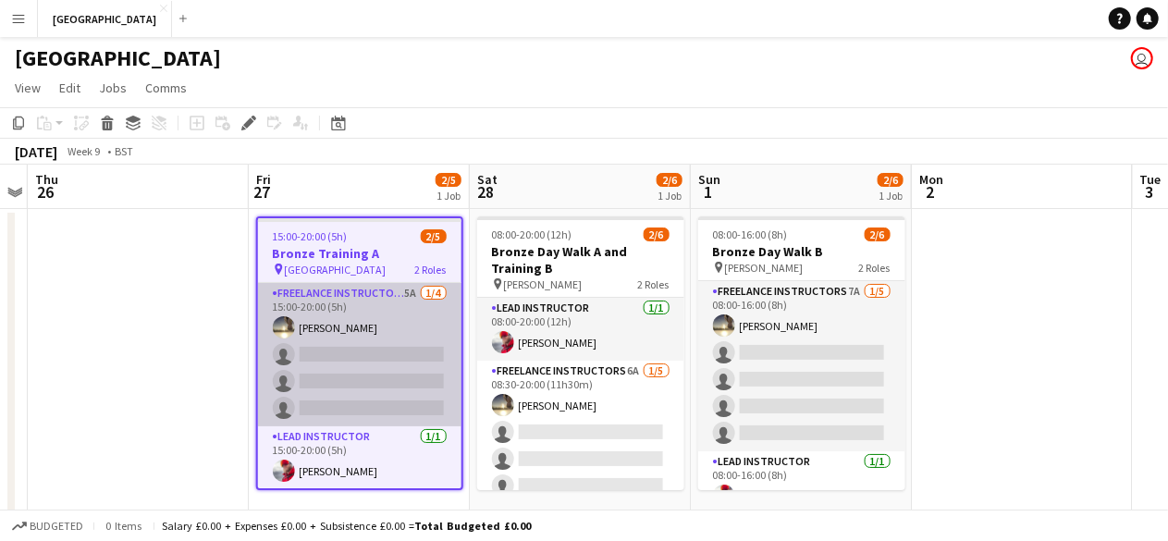
click at [401, 317] on app-card-role "Freelance Instructors 5A 1/4 15:00-20:00 (5h) Laura Dunning single-neutral-acti…" at bounding box center [359, 354] width 203 height 143
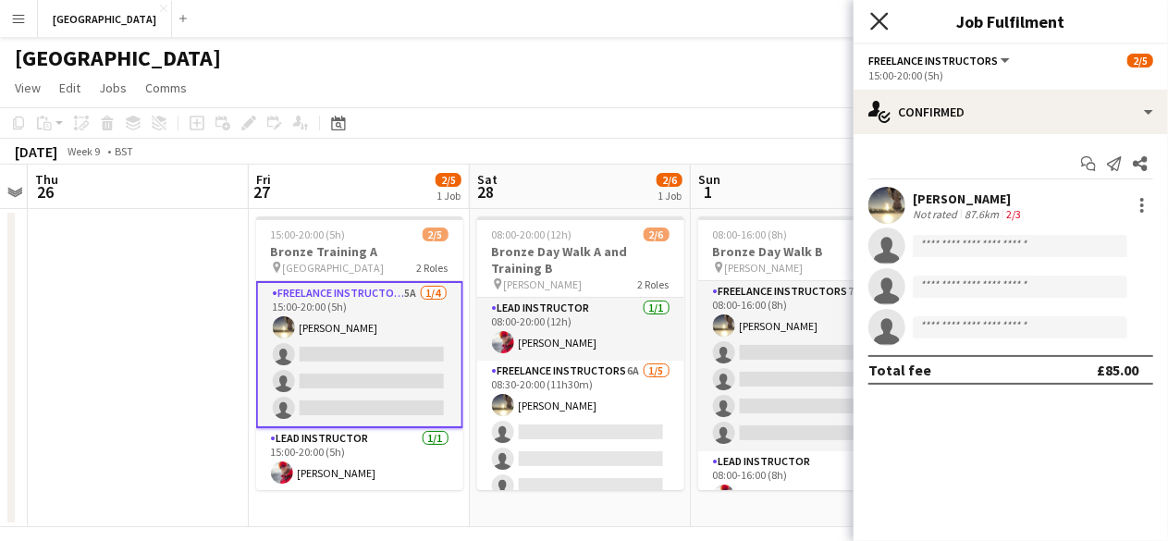
click at [873, 21] on icon "Close pop-in" at bounding box center [879, 21] width 18 height 18
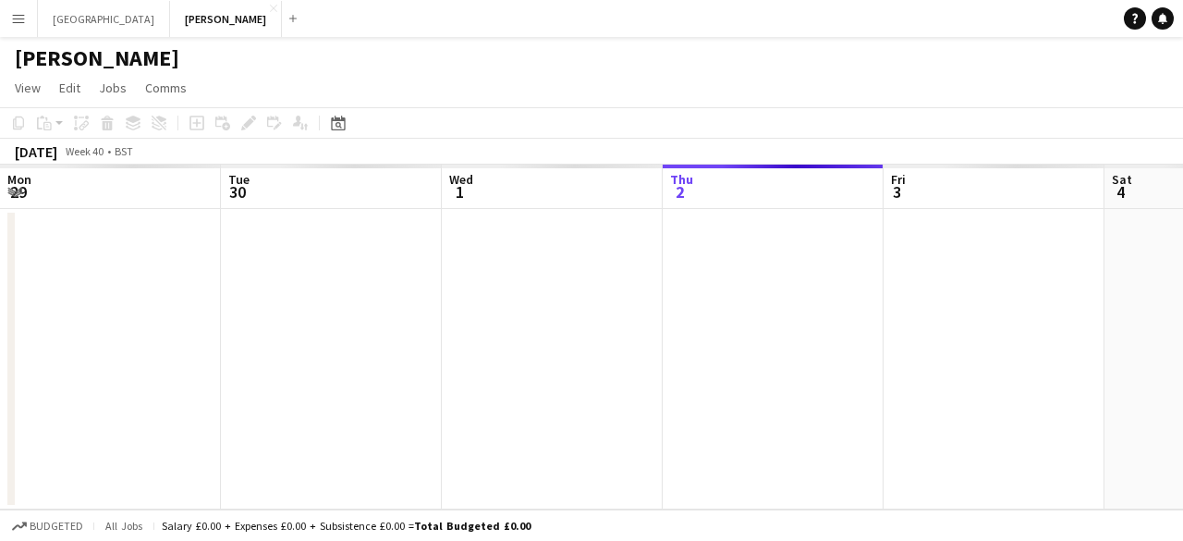
scroll to position [0, 442]
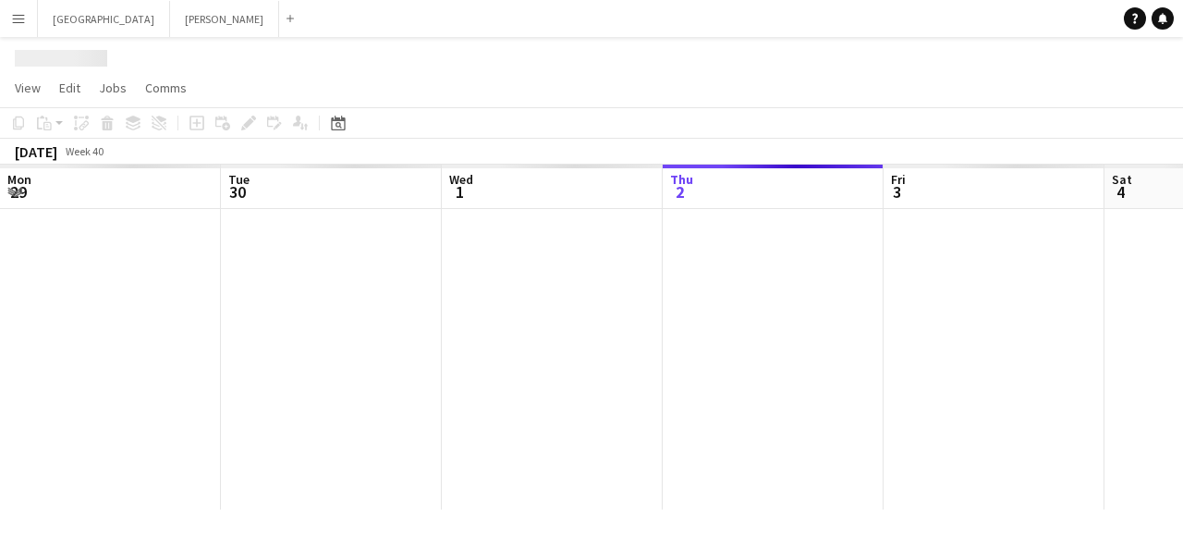
scroll to position [0, 442]
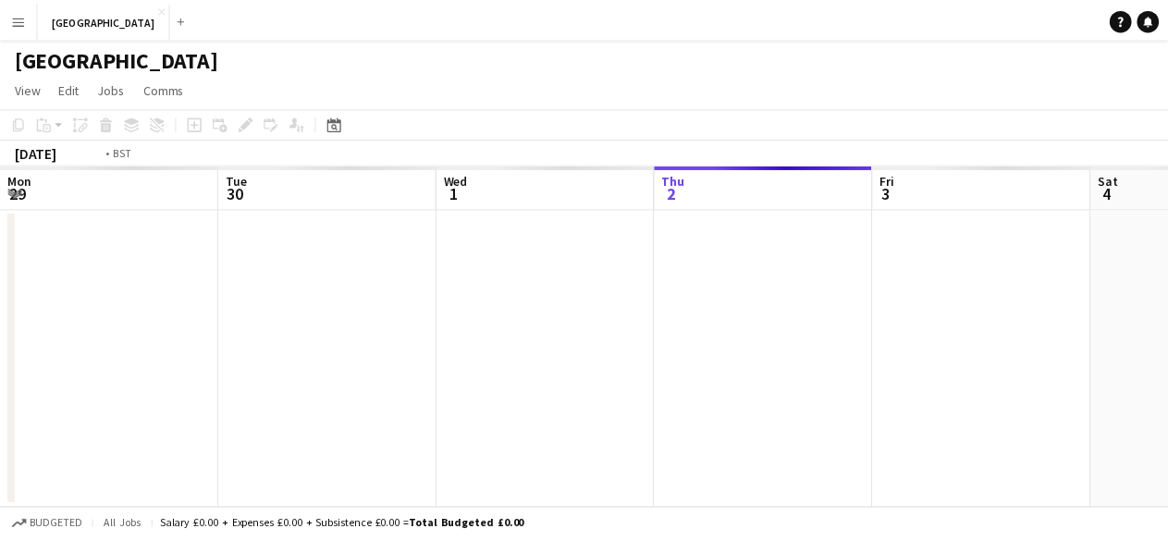
scroll to position [0, 635]
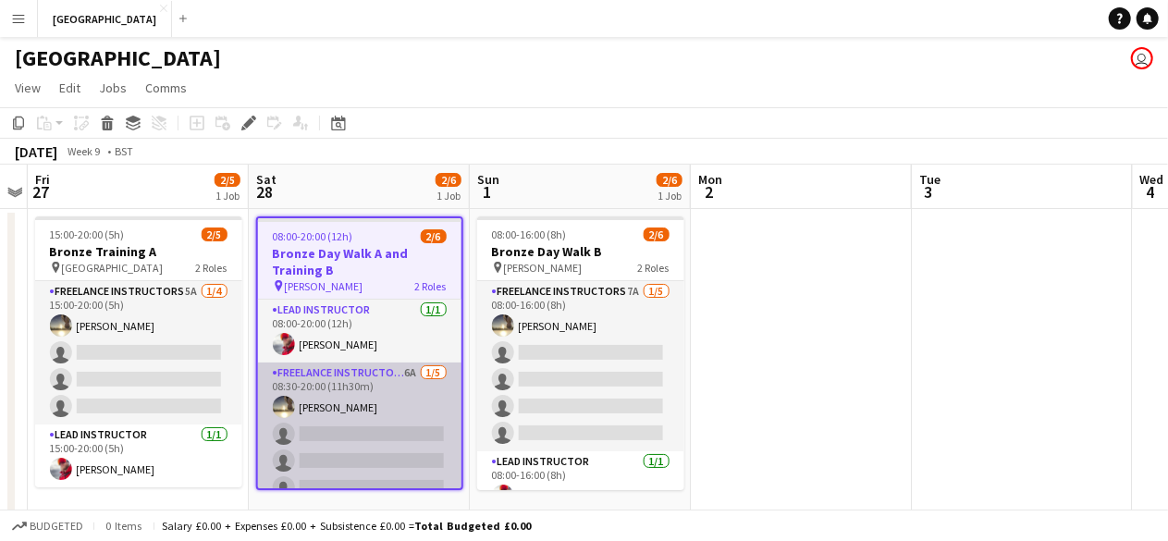
click at [396, 373] on app-card-role "Freelance Instructors 6A 1/5 08:30-20:00 (11h30m) Laura Dunning single-neutral-…" at bounding box center [359, 447] width 203 height 170
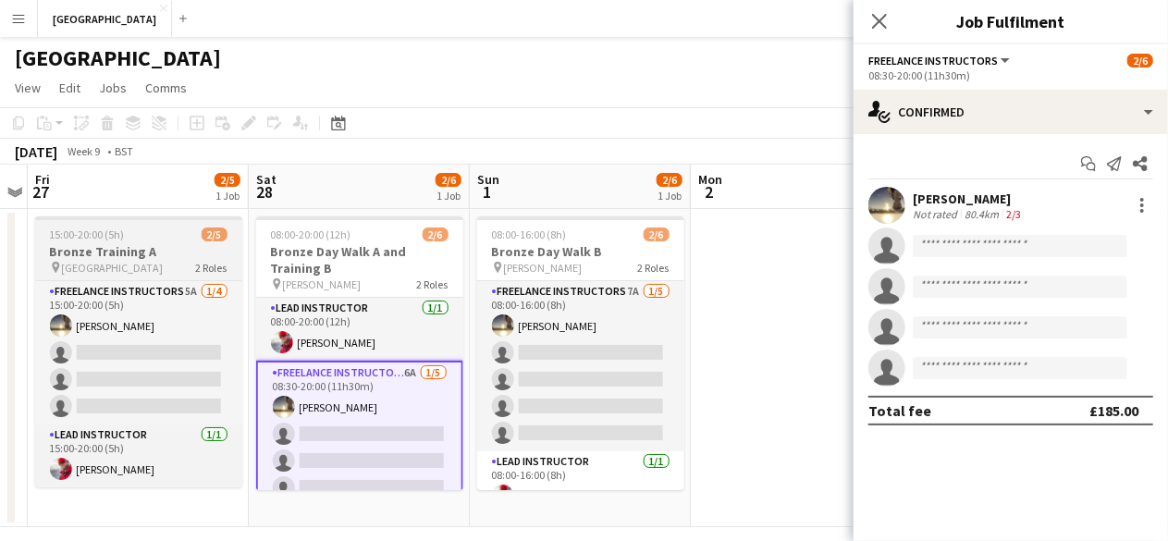
click at [79, 241] on app-job-card "15:00-20:00 (5h) 2/5 Bronze Training A pin Park House 2 Roles Freelance Instruc…" at bounding box center [138, 351] width 207 height 271
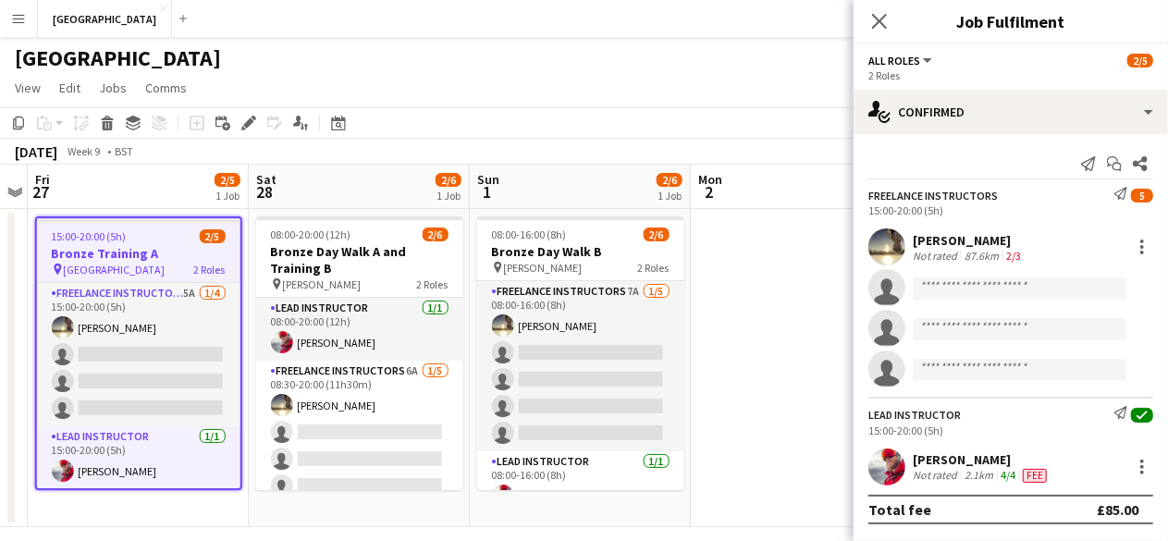
scroll to position [17, 0]
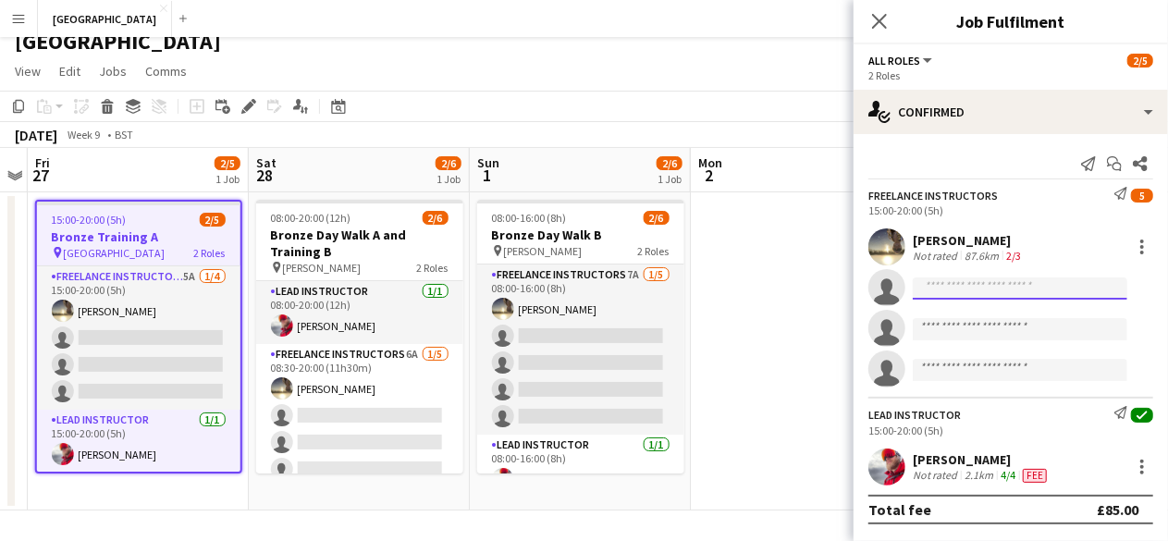
click at [985, 288] on input at bounding box center [1019, 288] width 214 height 22
click at [967, 162] on div "Send notification Start chat Share" at bounding box center [1010, 164] width 285 height 31
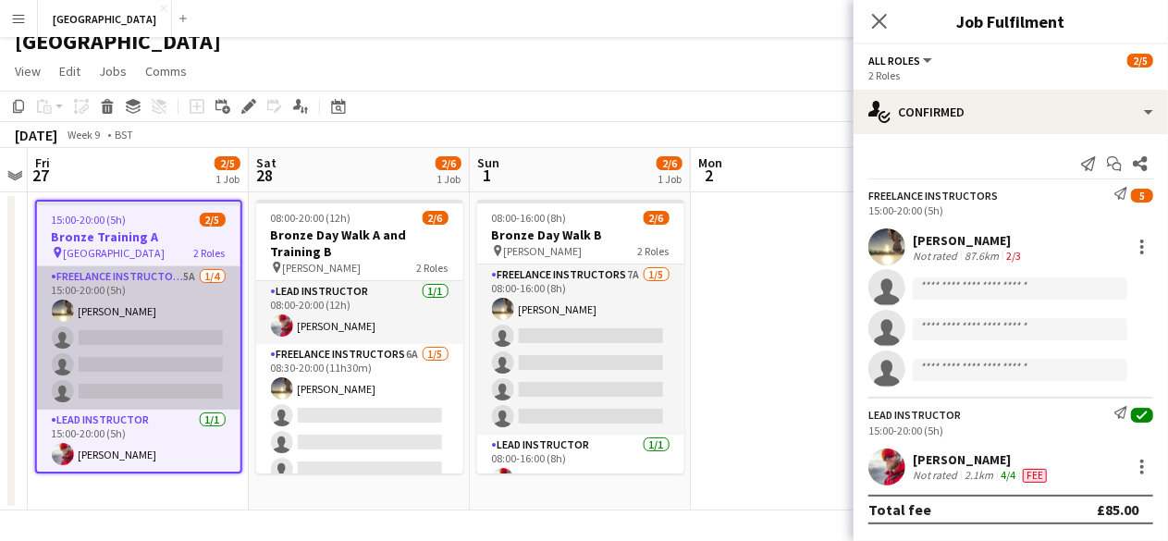
click at [176, 275] on app-card-role "Freelance Instructors 5A 1/4 15:00-20:00 (5h) Laura Dunning single-neutral-acti…" at bounding box center [138, 337] width 203 height 143
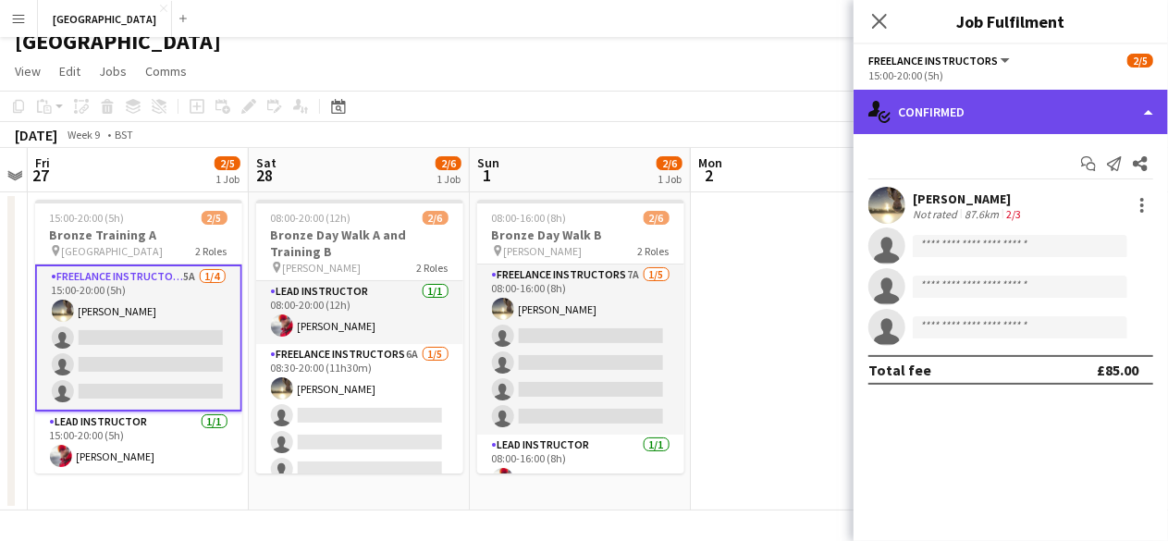
click at [1146, 115] on div "single-neutral-actions-check-2 Confirmed" at bounding box center [1010, 112] width 314 height 44
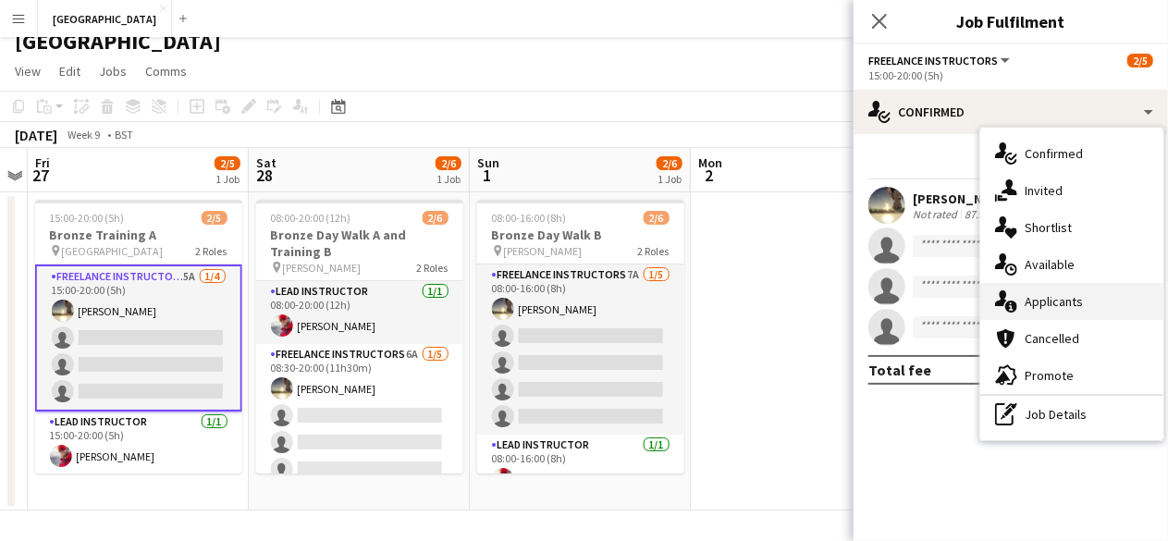
click at [1082, 300] on div "single-neutral-actions-information Applicants" at bounding box center [1071, 301] width 183 height 37
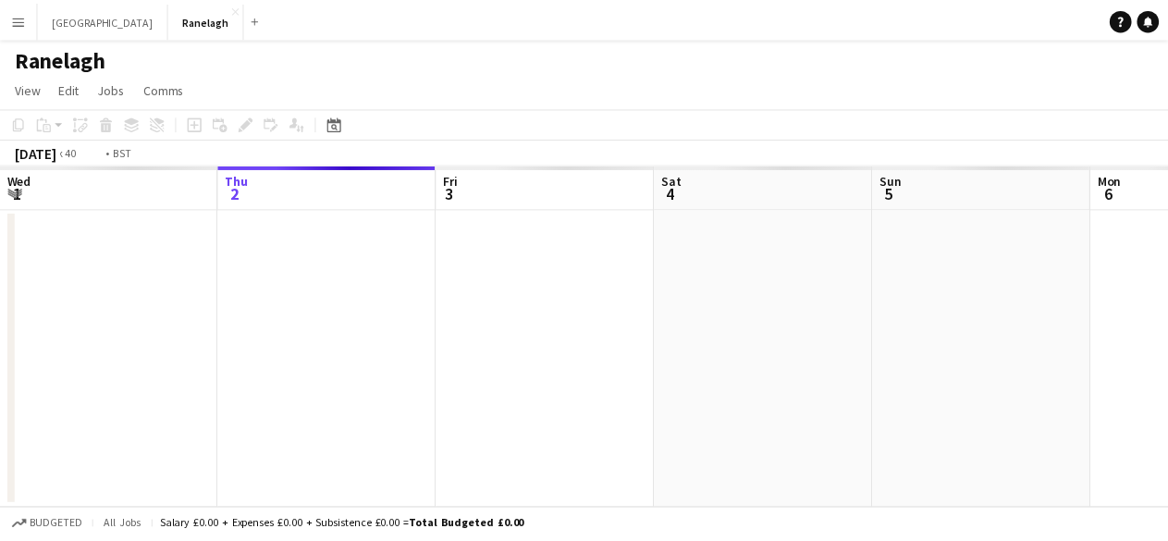
scroll to position [0, 635]
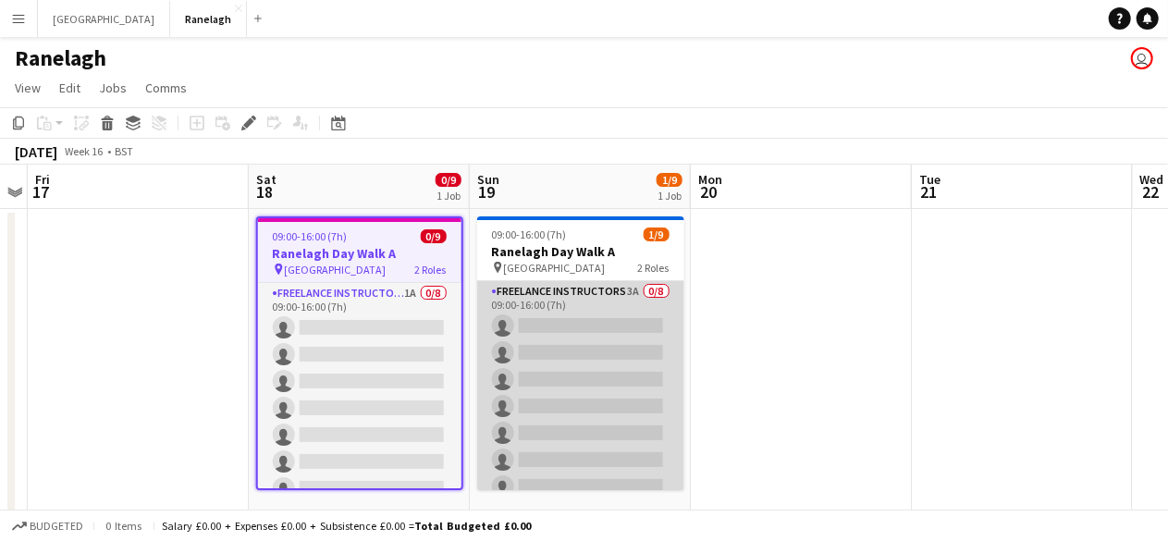
click at [619, 288] on app-card-role "Freelance Instructors 3A 0/8 09:00-16:00 (7h) single-neutral-actions single-neu…" at bounding box center [580, 406] width 207 height 251
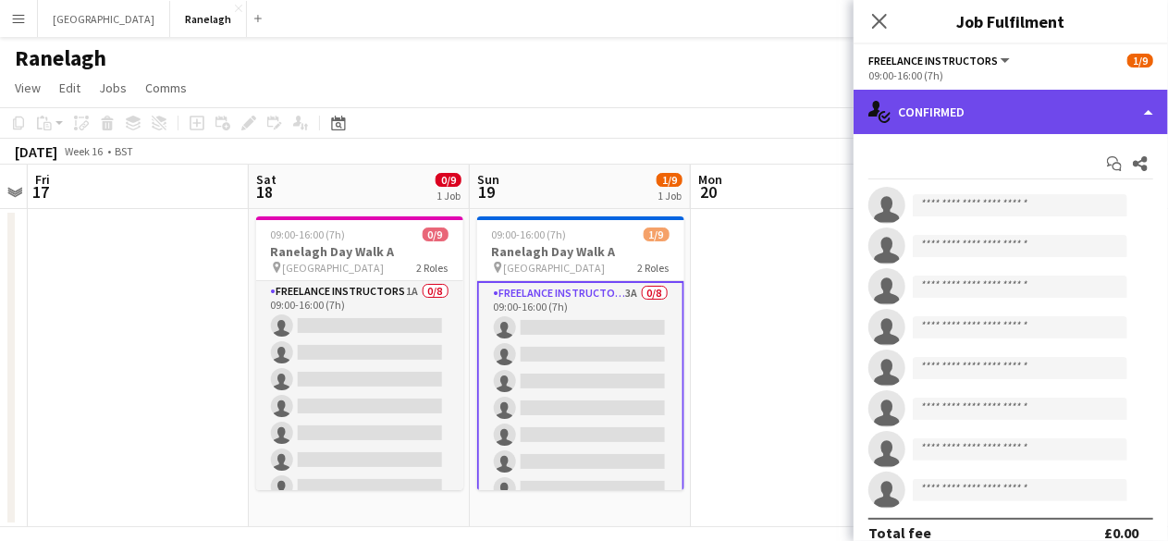
click at [1115, 107] on div "single-neutral-actions-check-2 Confirmed" at bounding box center [1010, 112] width 314 height 44
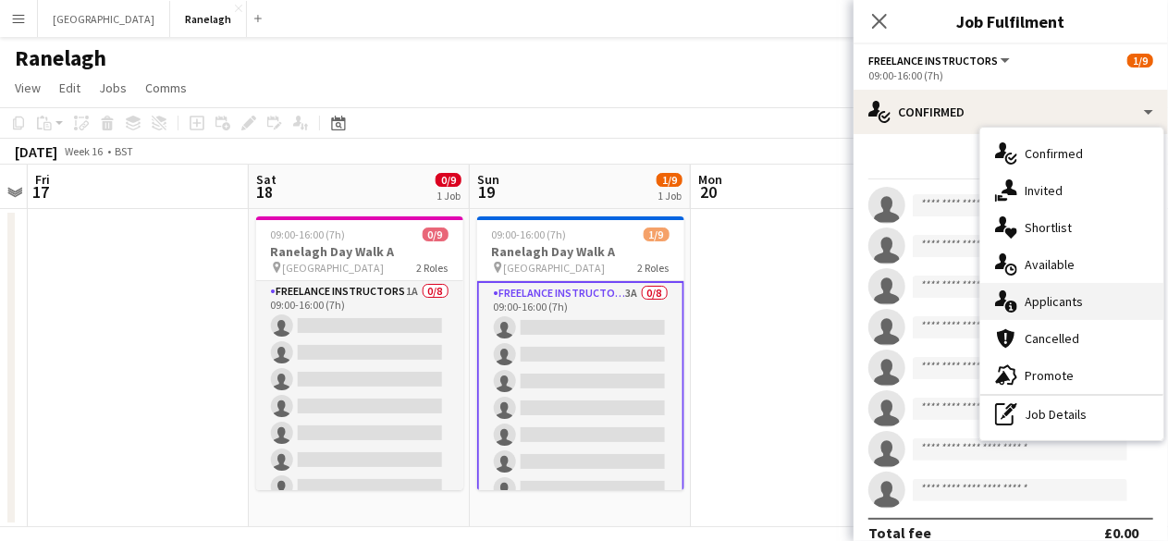
click at [1083, 296] on div "single-neutral-actions-information Applicants" at bounding box center [1071, 301] width 183 height 37
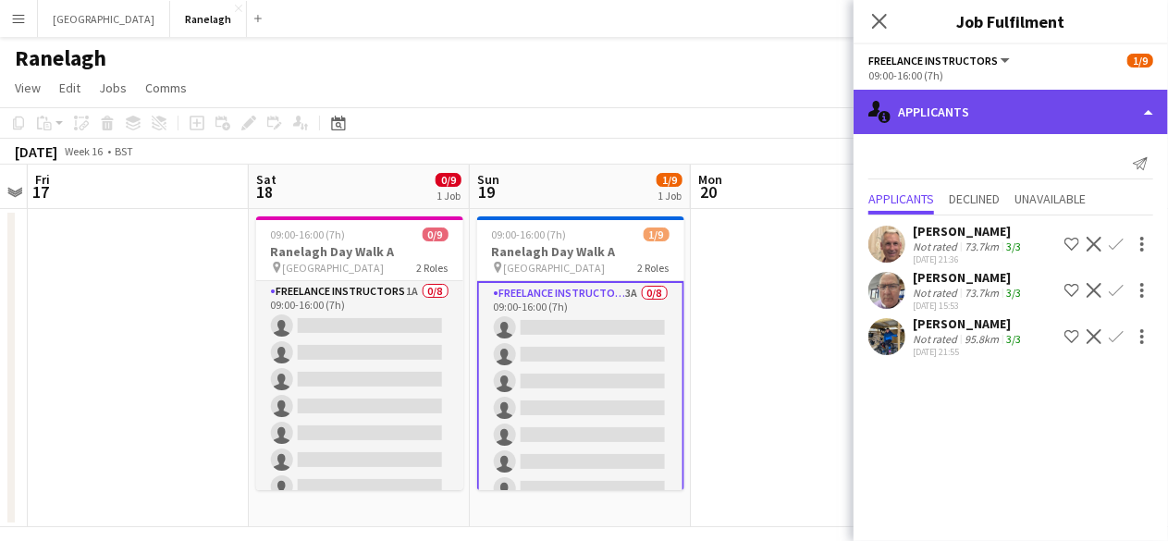
click at [1113, 122] on div "single-neutral-actions-information Applicants" at bounding box center [1010, 112] width 314 height 44
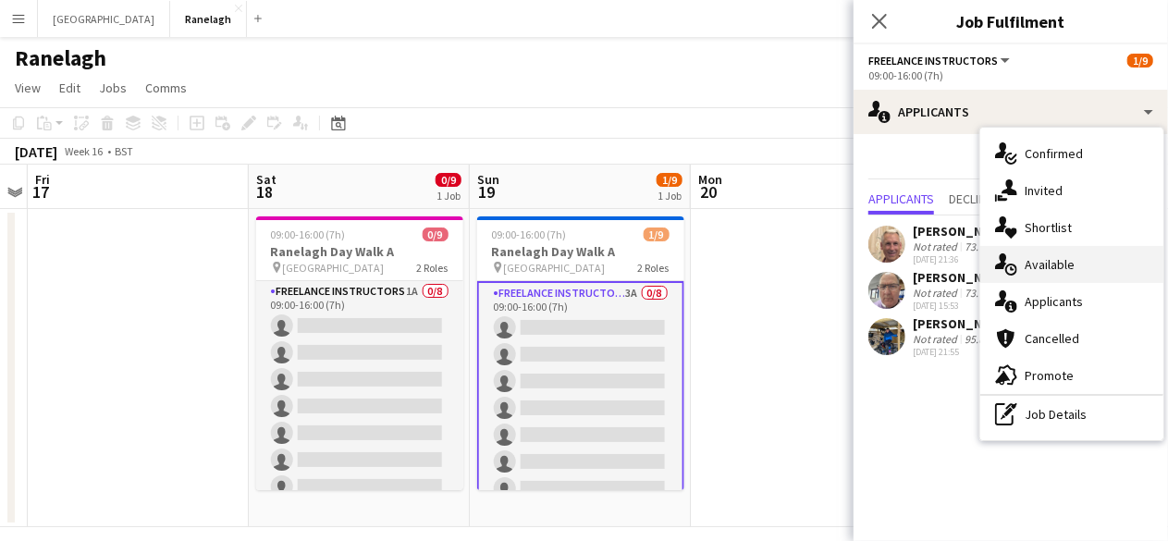
click at [1067, 260] on span "Available" at bounding box center [1049, 264] width 50 height 17
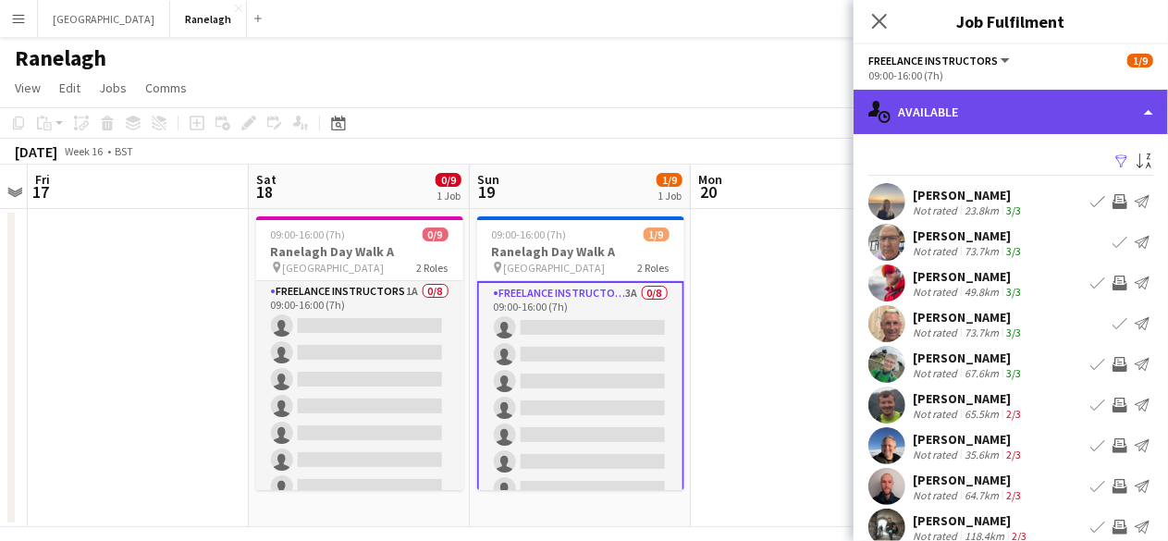
click at [1054, 114] on div "single-neutral-actions-upload Available" at bounding box center [1010, 112] width 314 height 44
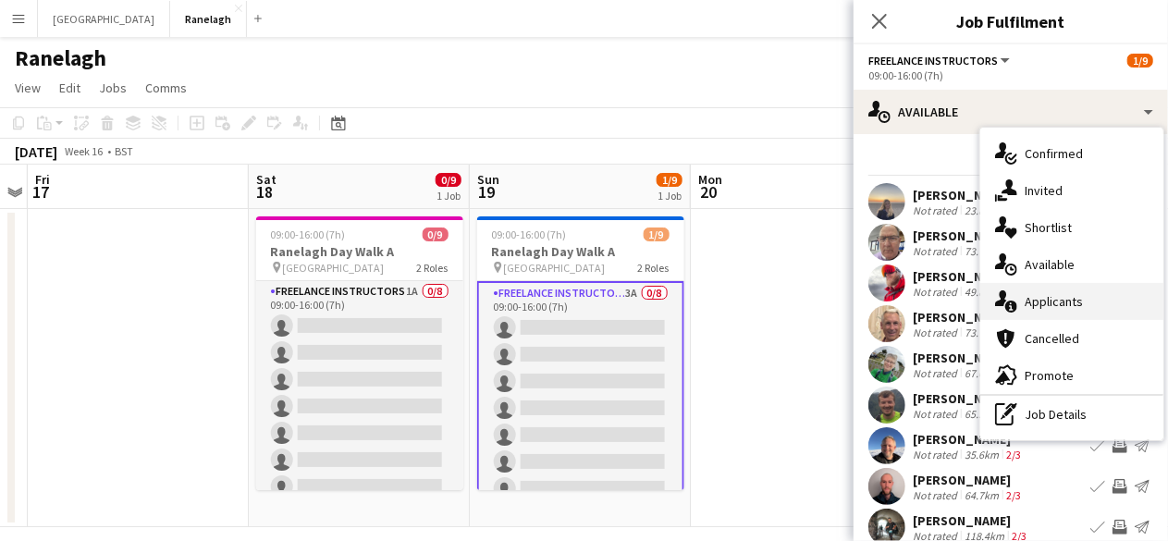
click at [1076, 300] on span "Applicants" at bounding box center [1053, 301] width 58 height 17
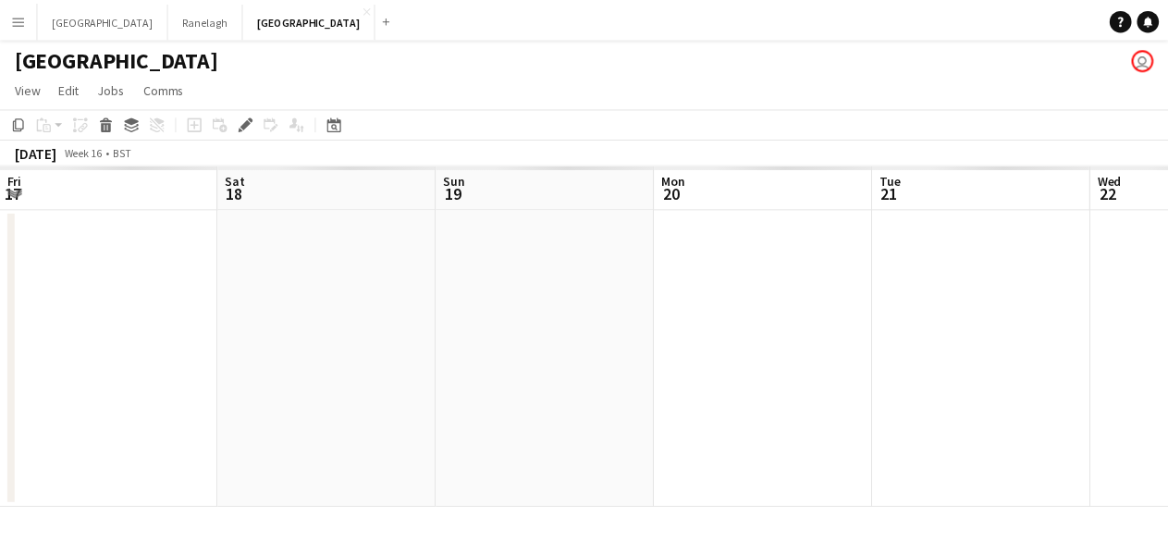
scroll to position [0, 635]
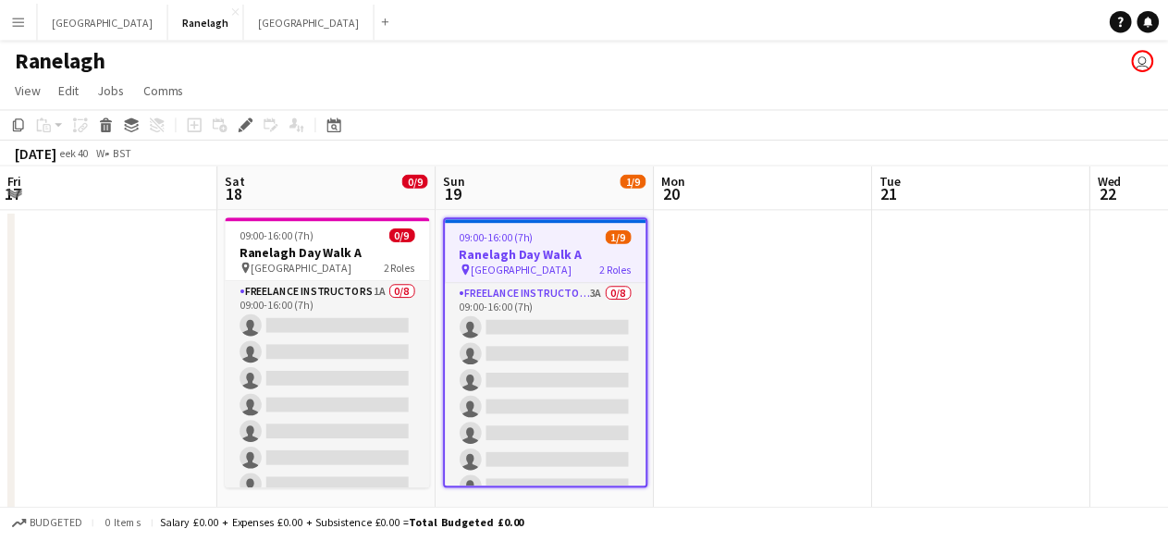
scroll to position [0, 635]
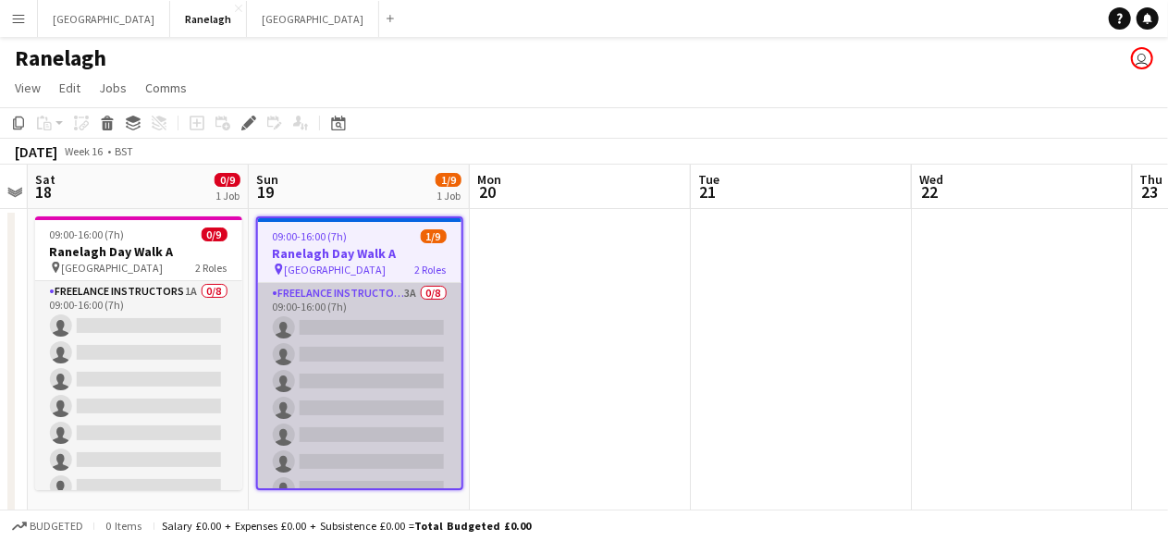
click at [402, 296] on app-card-role "Freelance Instructors 3A 0/8 09:00-16:00 (7h) single-neutral-actions single-neu…" at bounding box center [359, 408] width 203 height 251
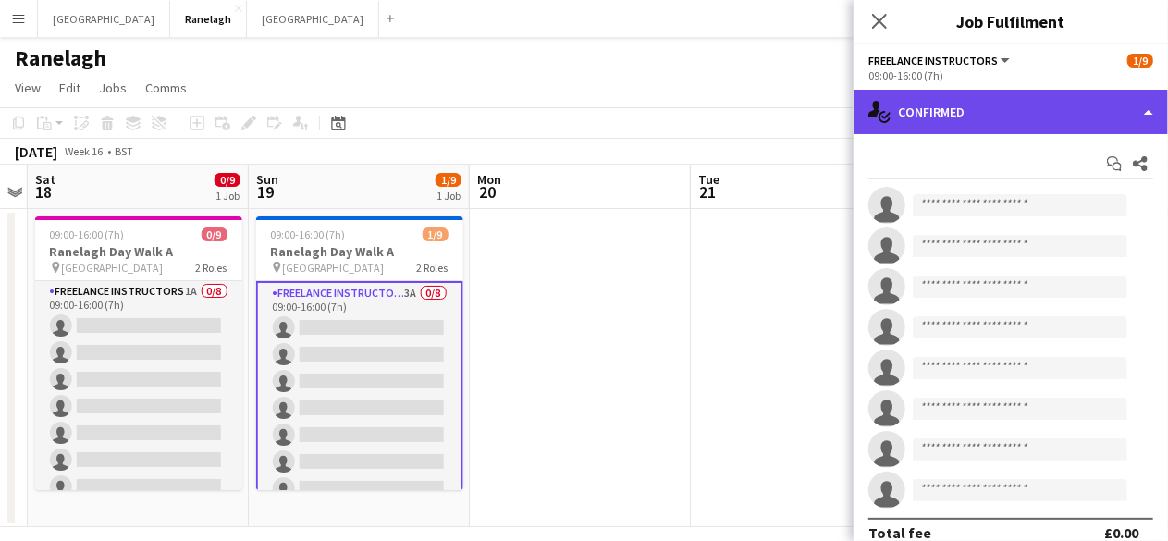
click at [1109, 107] on div "single-neutral-actions-check-2 Confirmed" at bounding box center [1010, 112] width 314 height 44
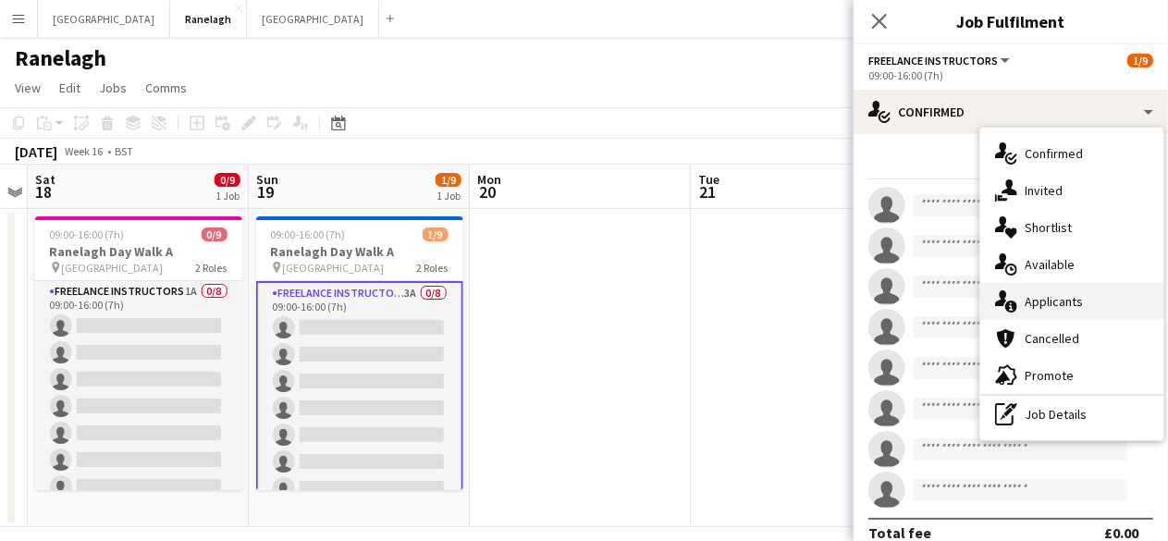
click at [1074, 299] on span "Applicants" at bounding box center [1053, 301] width 58 height 17
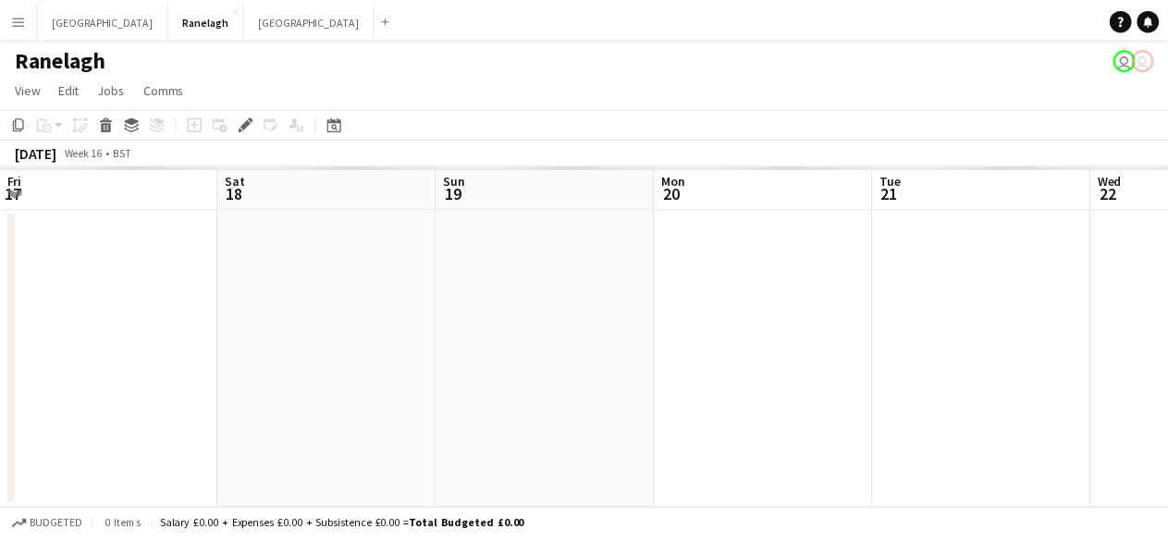
scroll to position [0, 635]
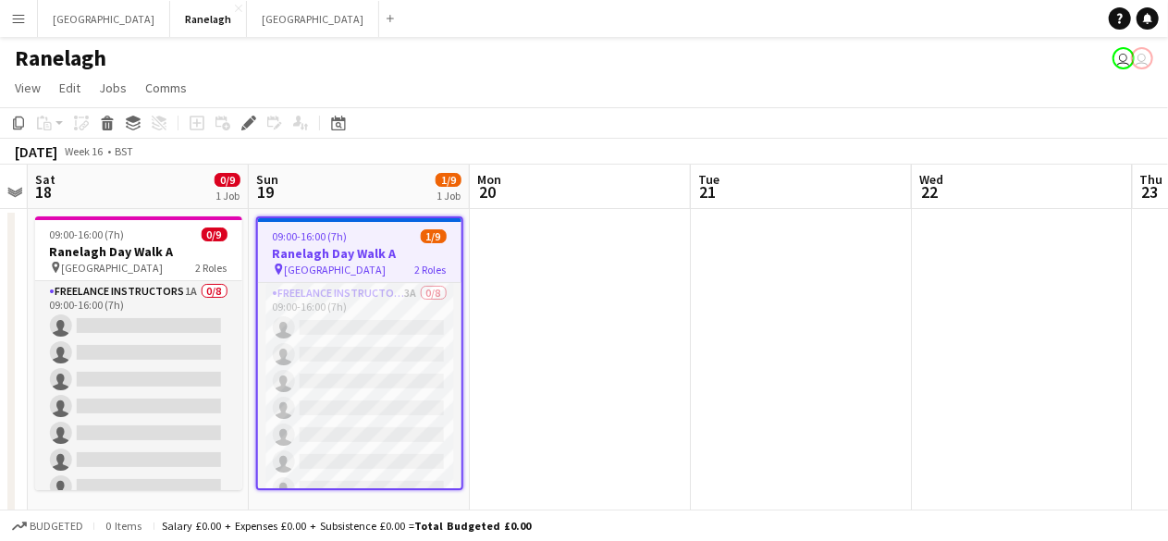
click at [532, 302] on app-date-cell at bounding box center [580, 368] width 221 height 318
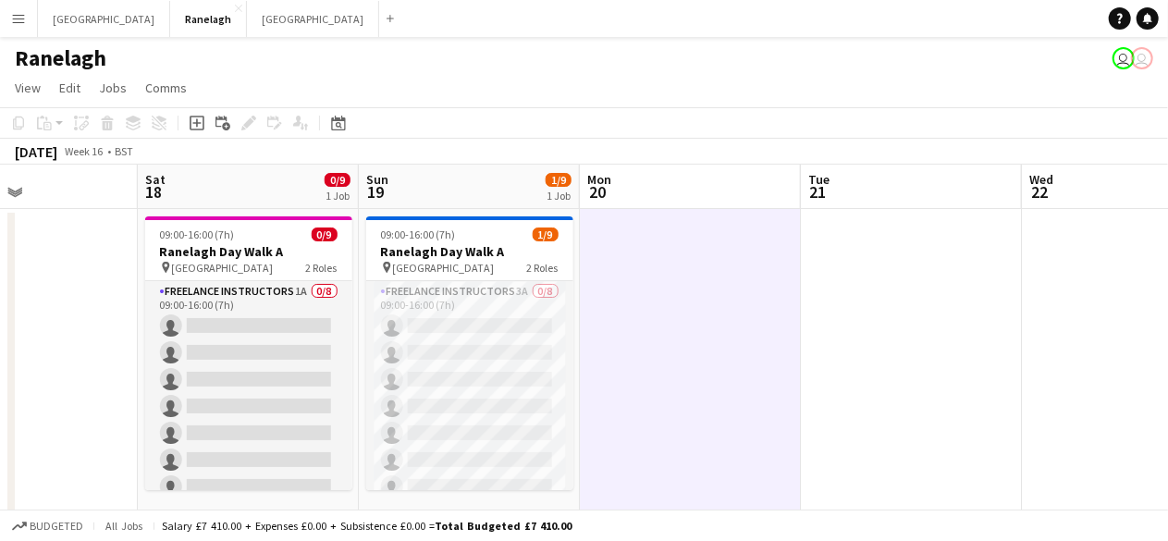
scroll to position [17, 0]
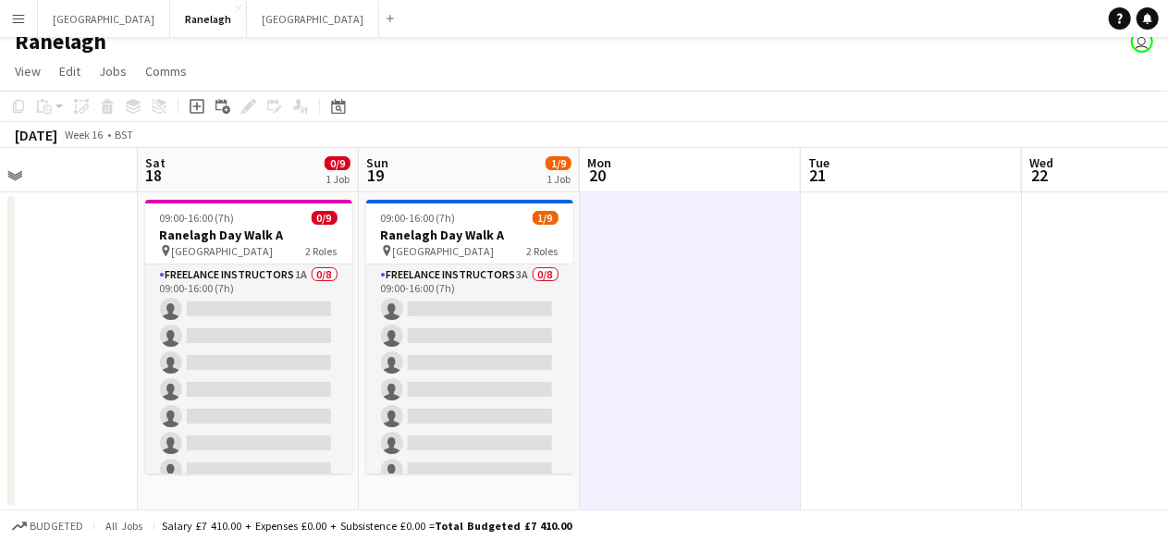
click at [667, 308] on app-date-cell at bounding box center [690, 351] width 221 height 318
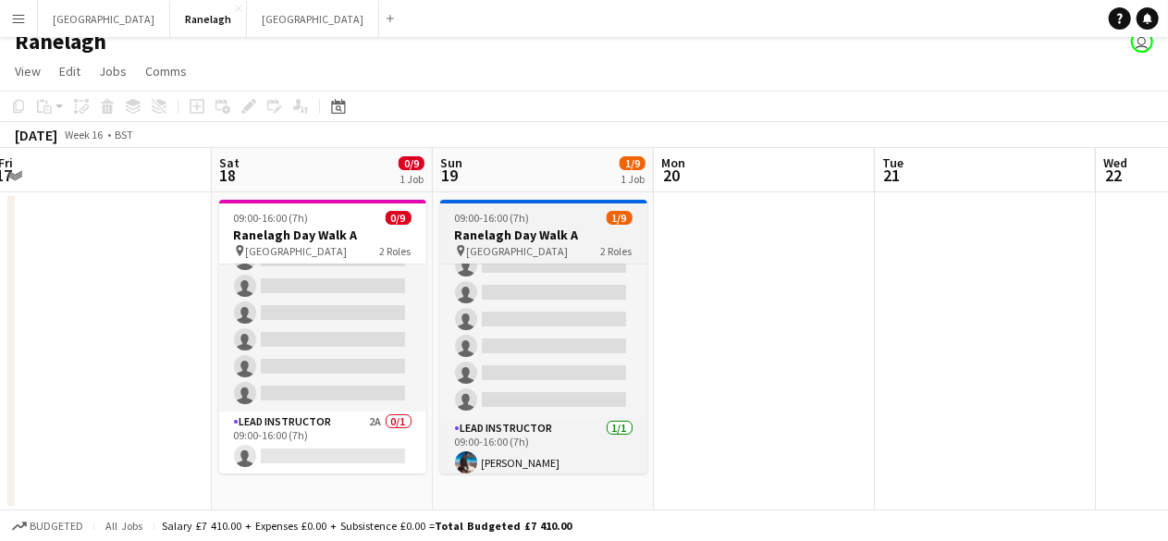
scroll to position [104, 0]
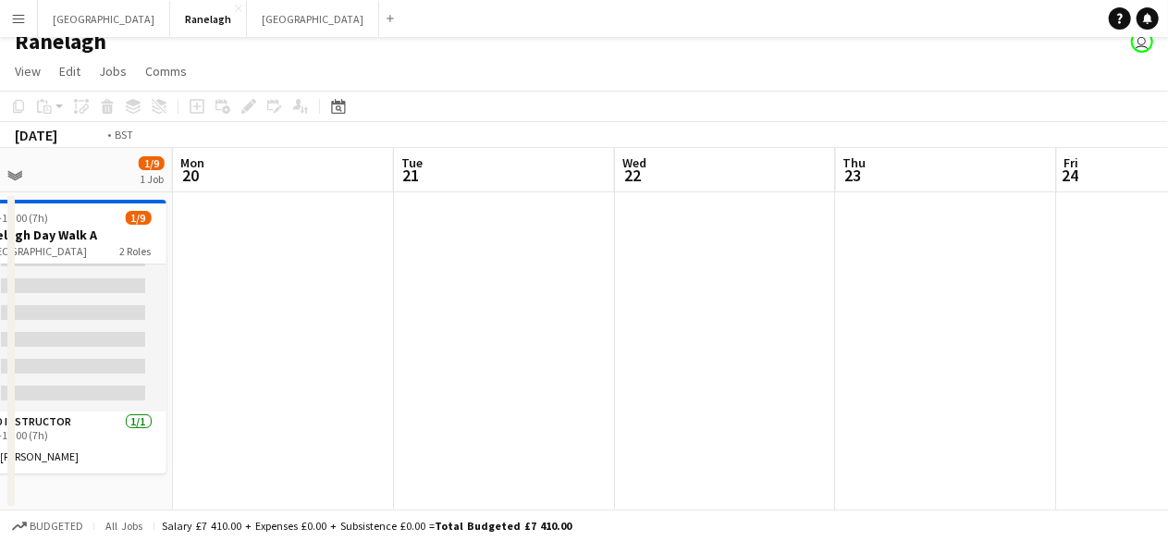
drag, startPoint x: 957, startPoint y: 347, endPoint x: 259, endPoint y: 414, distance: 701.2
click at [259, 414] on app-calendar-viewport "Wed 15 Thu 16 Fri 17 Sat 18 0/9 1 Job Sun 19 1/9 1 Job Mon 20 Tue 21 Wed 22 Thu…" at bounding box center [584, 329] width 1168 height 362
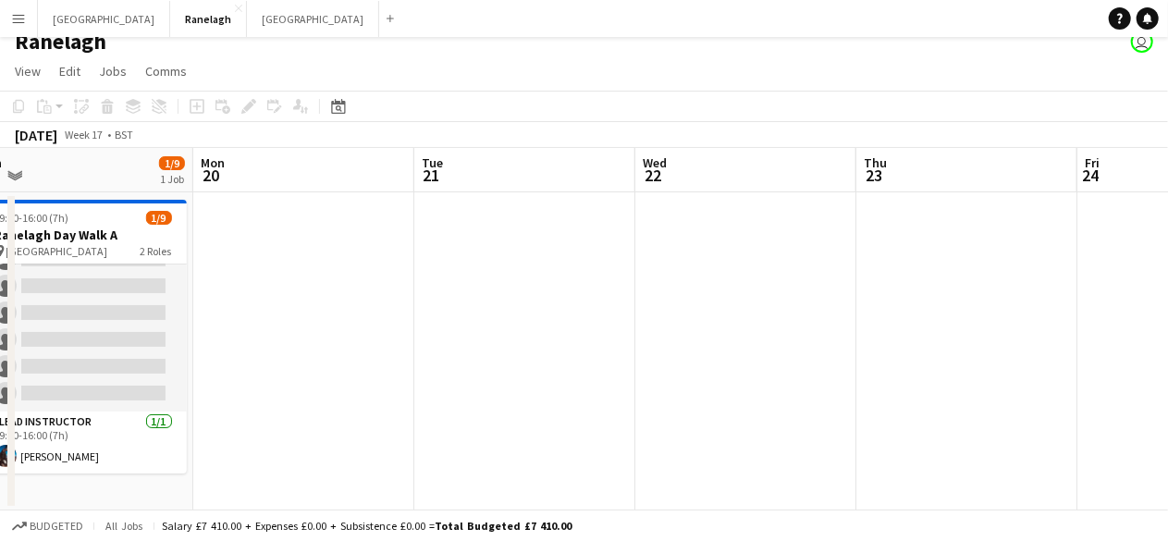
drag, startPoint x: 652, startPoint y: 308, endPoint x: 525, endPoint y: 330, distance: 128.6
click at [525, 330] on app-calendar-viewport "Fri 17 Sat 18 0/9 1 Job Sun 19 1/9 1 Job Mon 20 Tue 21 Wed 22 Thu 23 Fri 24 Sat…" at bounding box center [584, 329] width 1168 height 362
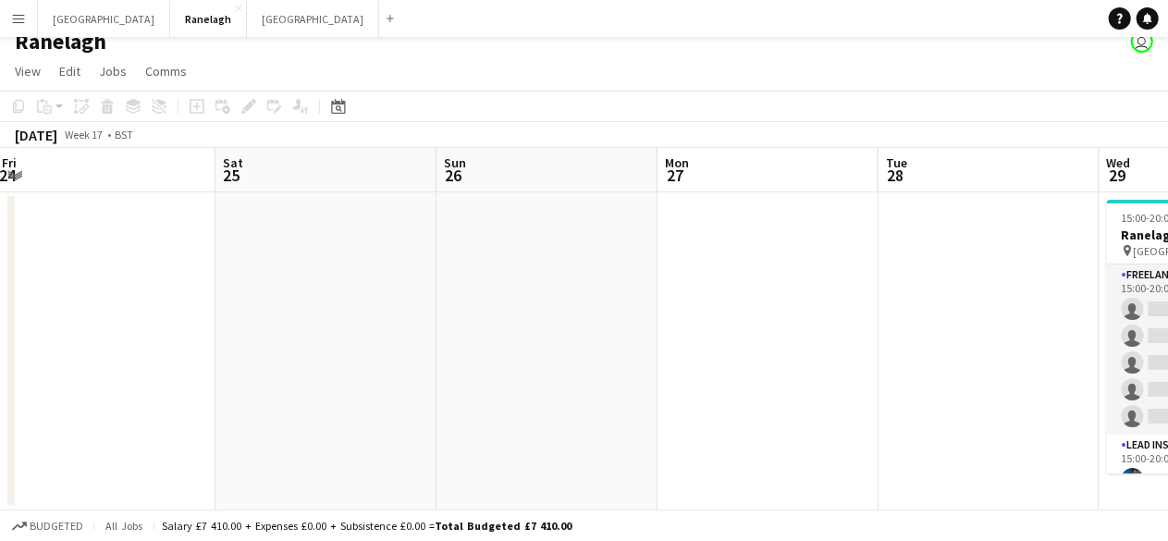
drag, startPoint x: 890, startPoint y: 317, endPoint x: 360, endPoint y: 346, distance: 531.4
click at [360, 346] on app-calendar-viewport "Tue 21 Wed 22 Thu 23 Fri 24 Sat 25 Sun 26 Mon 27 Tue 28 Wed 29 1/6 1 Job Thu 30…" at bounding box center [584, 329] width 1168 height 362
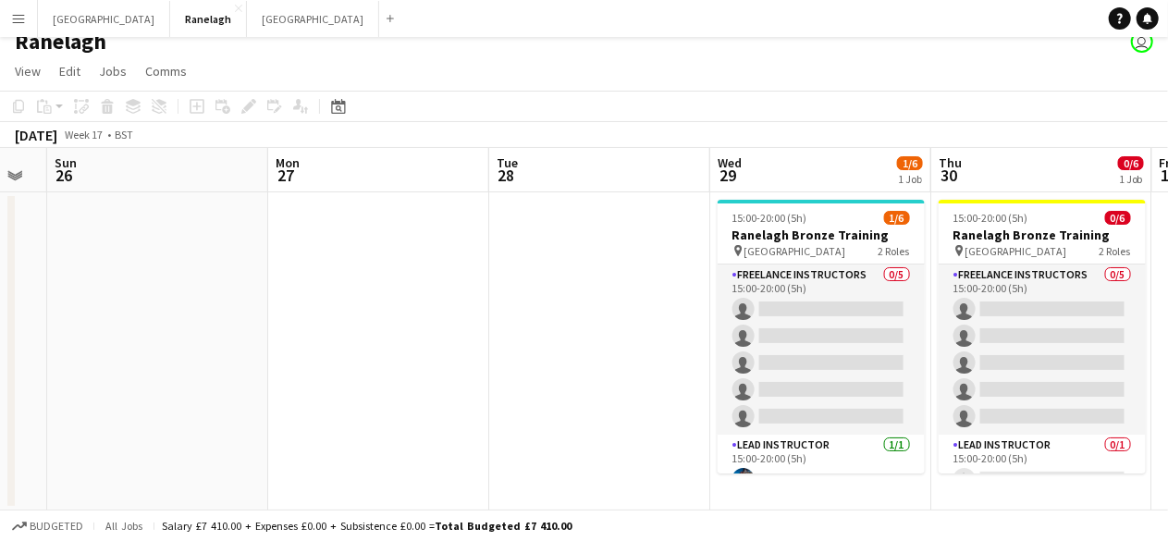
scroll to position [0, 844]
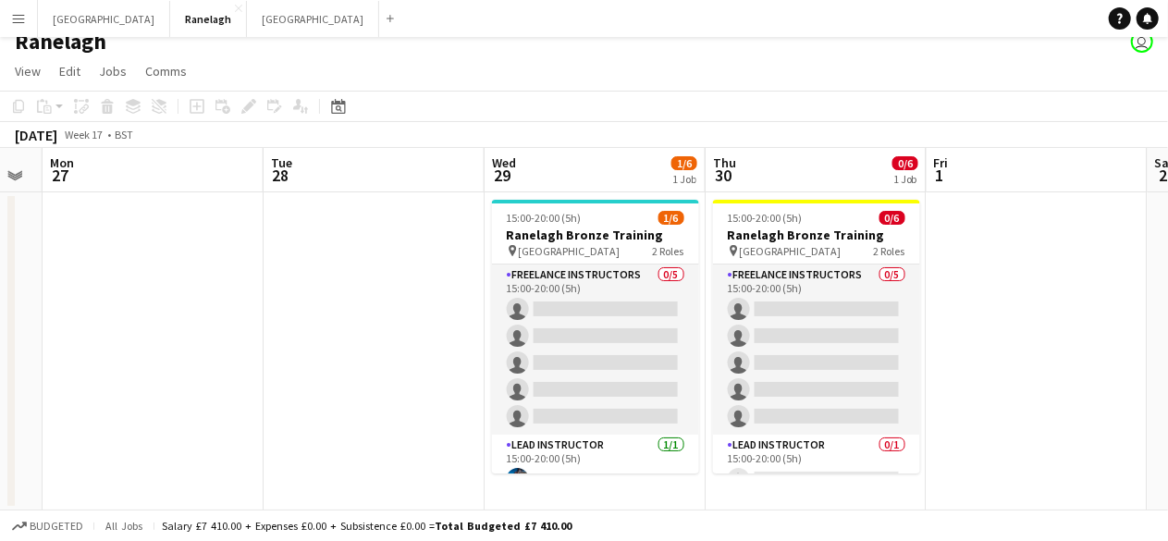
drag, startPoint x: 936, startPoint y: 299, endPoint x: 318, endPoint y: 373, distance: 622.0
click at [318, 373] on app-calendar-viewport "Thu 23 Fri 24 Sat 25 Sun 26 Mon 27 Tue 28 Wed 29 1/6 1 Job Thu 30 0/6 1 Job Fri…" at bounding box center [584, 329] width 1168 height 362
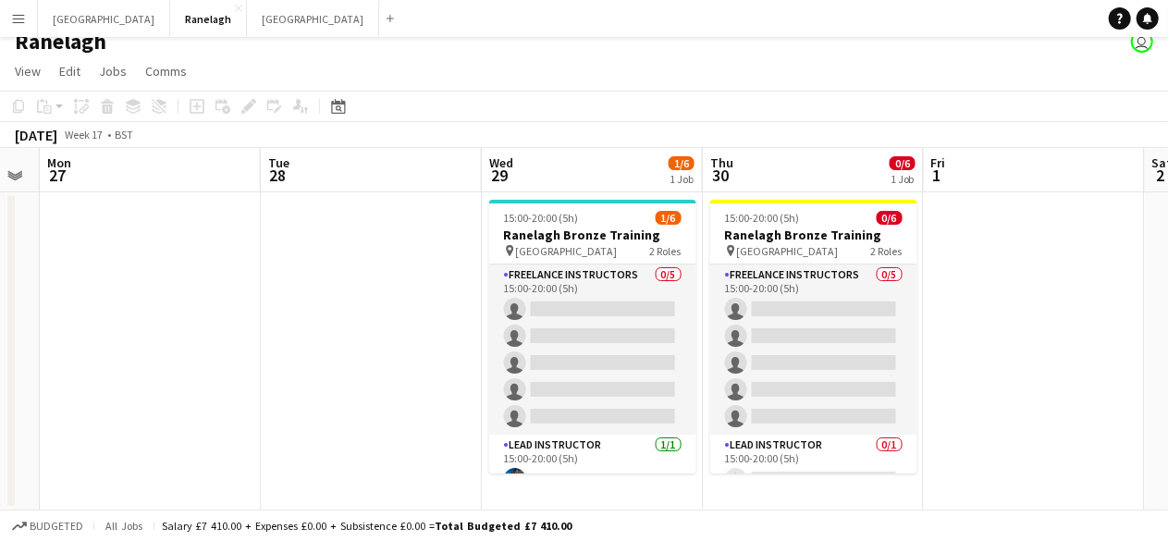
click at [988, 286] on app-date-cell at bounding box center [1034, 351] width 221 height 318
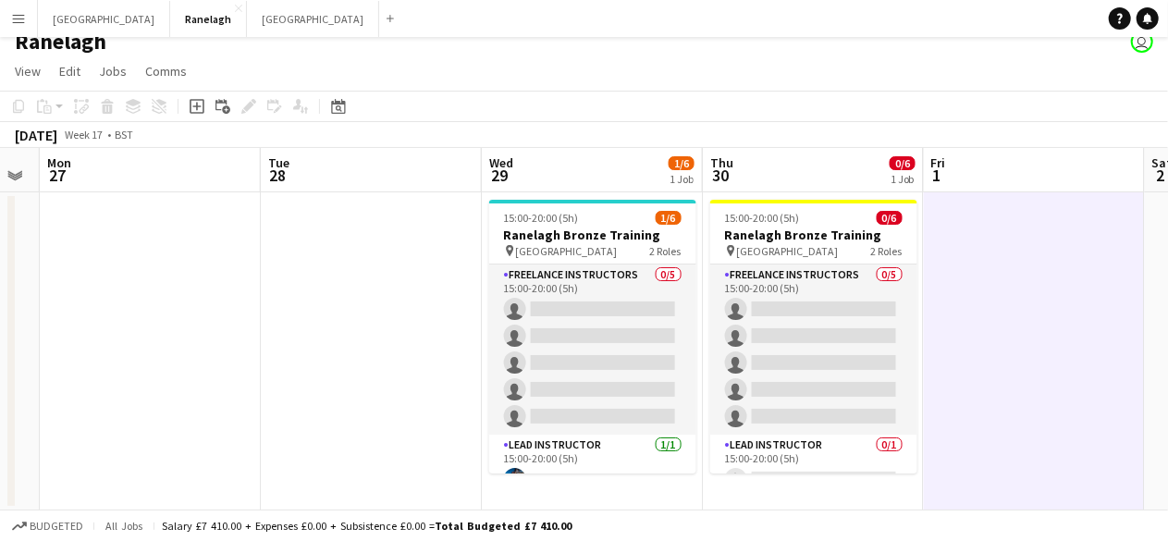
drag, startPoint x: 1072, startPoint y: 317, endPoint x: 1056, endPoint y: 319, distance: 16.7
click at [1056, 319] on app-calendar-viewport "Thu 23 Fri 24 Sat 25 Sun 26 Mon 27 Tue 28 Wed 29 1/6 1 Job Thu 30 0/6 1 Job Fri…" at bounding box center [584, 329] width 1168 height 362
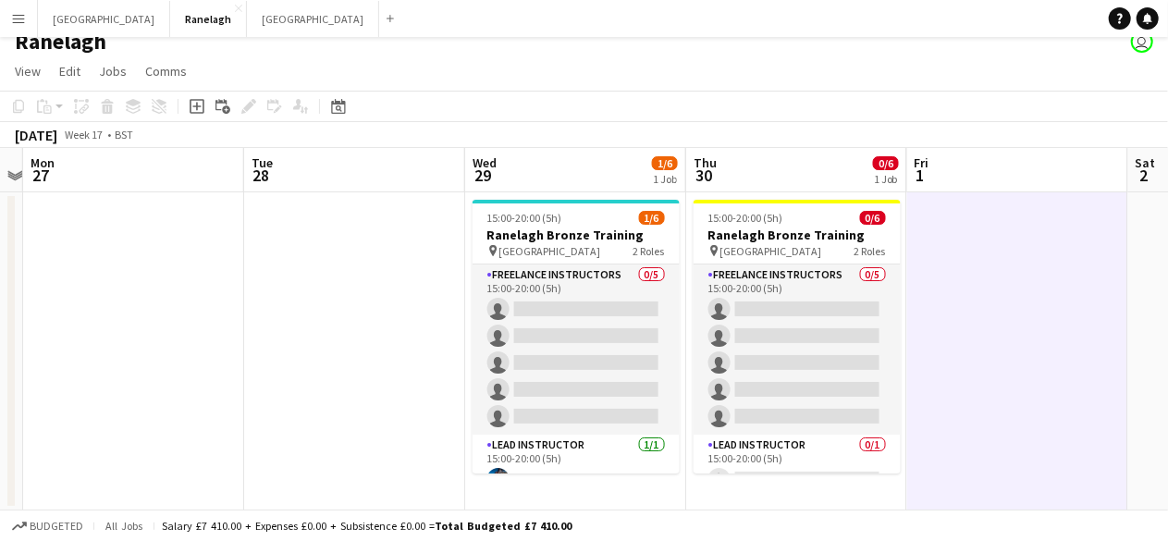
click at [966, 335] on app-date-cell at bounding box center [1017, 351] width 221 height 318
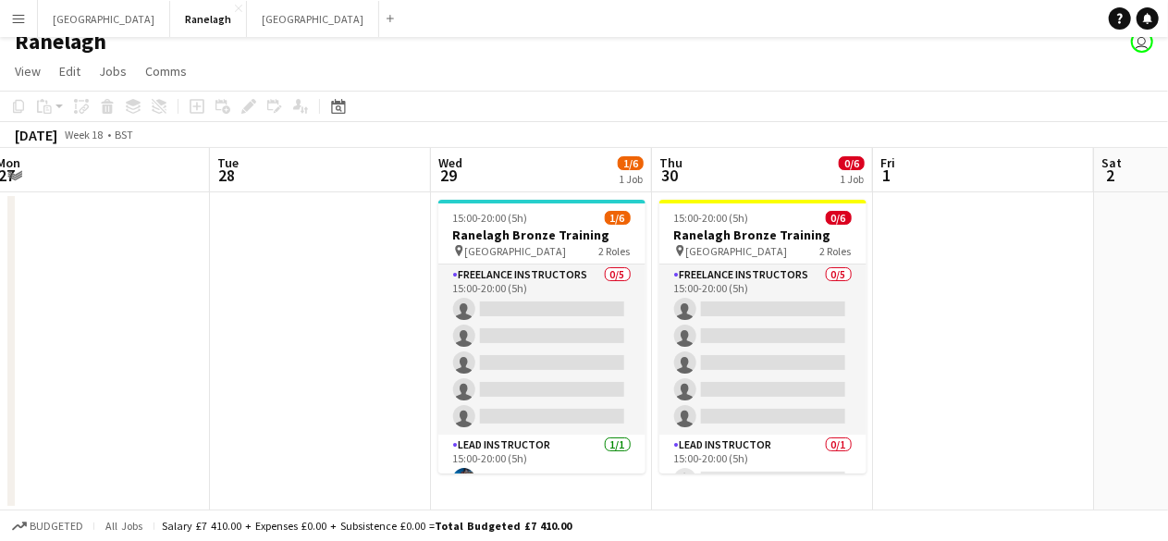
scroll to position [0, 459]
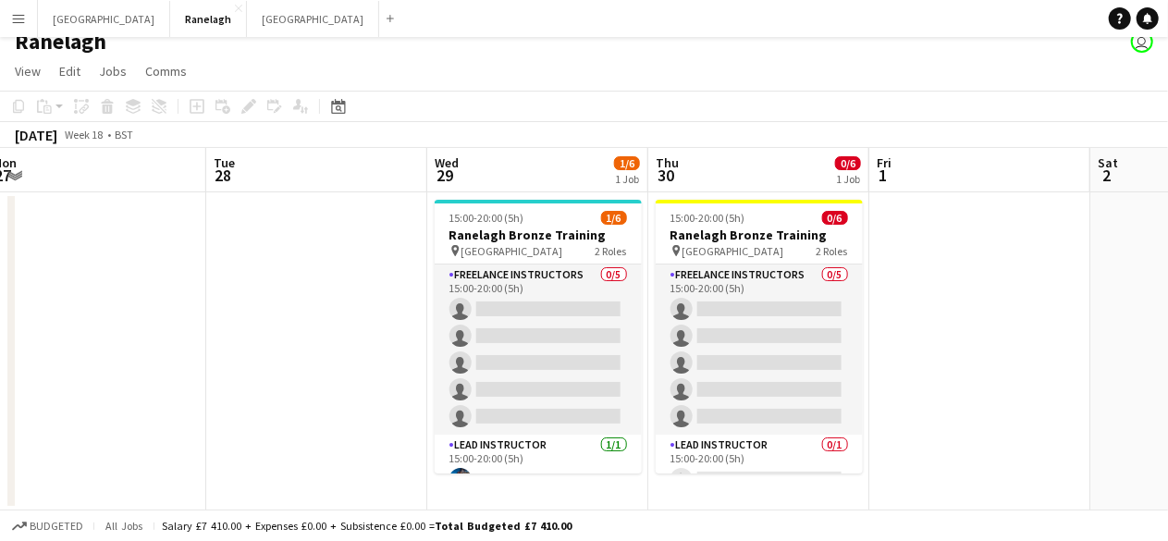
drag, startPoint x: 1048, startPoint y: 337, endPoint x: 1012, endPoint y: 339, distance: 36.1
click at [1012, 339] on app-calendar-viewport "Sat 25 Sun 26 Mon 27 Tue 28 Wed 29 1/6 1 Job Thu 30 0/6 1 Job Fri 1 Sat 2 Sun 3…" at bounding box center [584, 329] width 1168 height 362
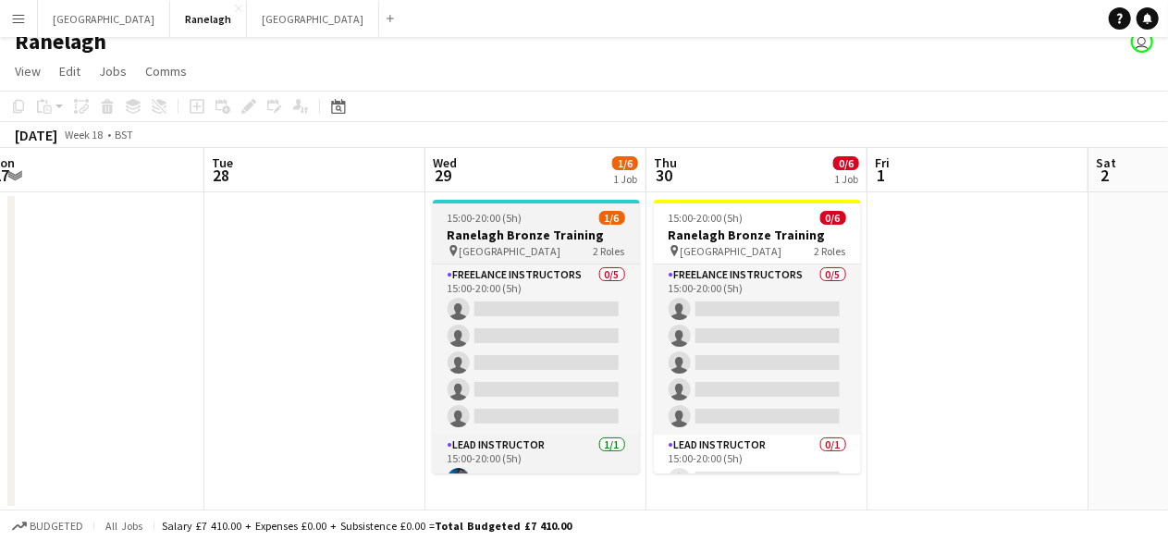
scroll to position [23, 0]
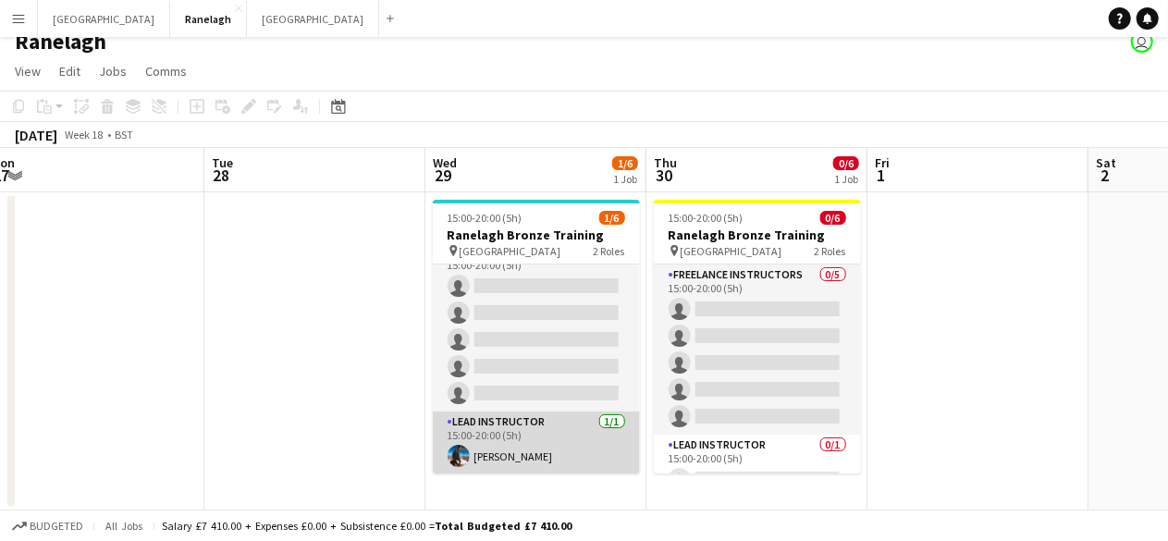
click at [527, 452] on app-card-role "Lead Instructor [DATE] 15:00-20:00 (5h) [PERSON_NAME]" at bounding box center [536, 442] width 207 height 63
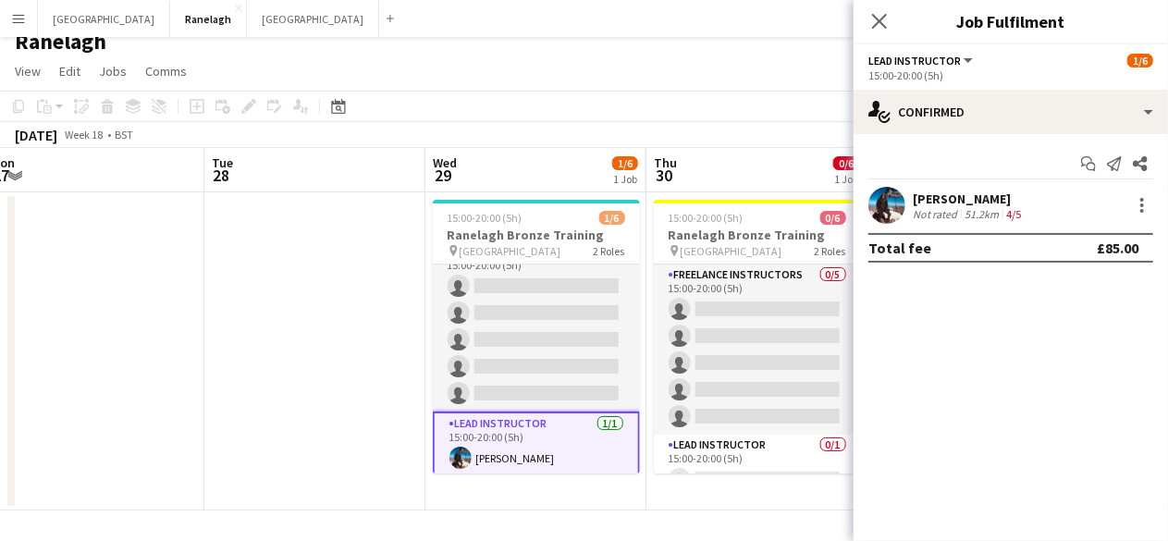
click at [971, 207] on div "51.2km" at bounding box center [982, 214] width 42 height 14
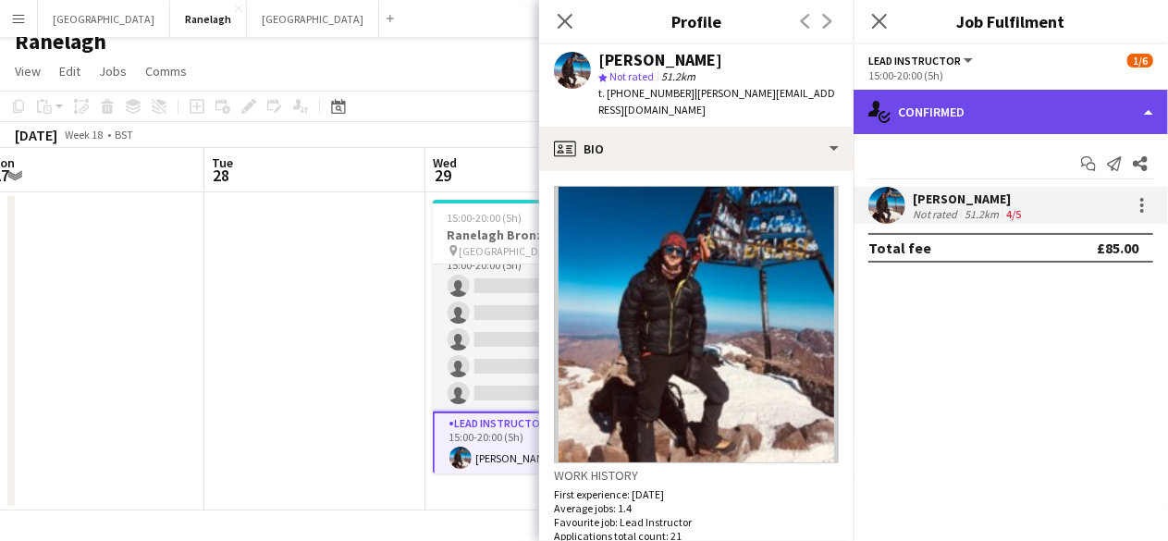
click at [1112, 114] on div "single-neutral-actions-check-2 Confirmed" at bounding box center [1010, 112] width 314 height 44
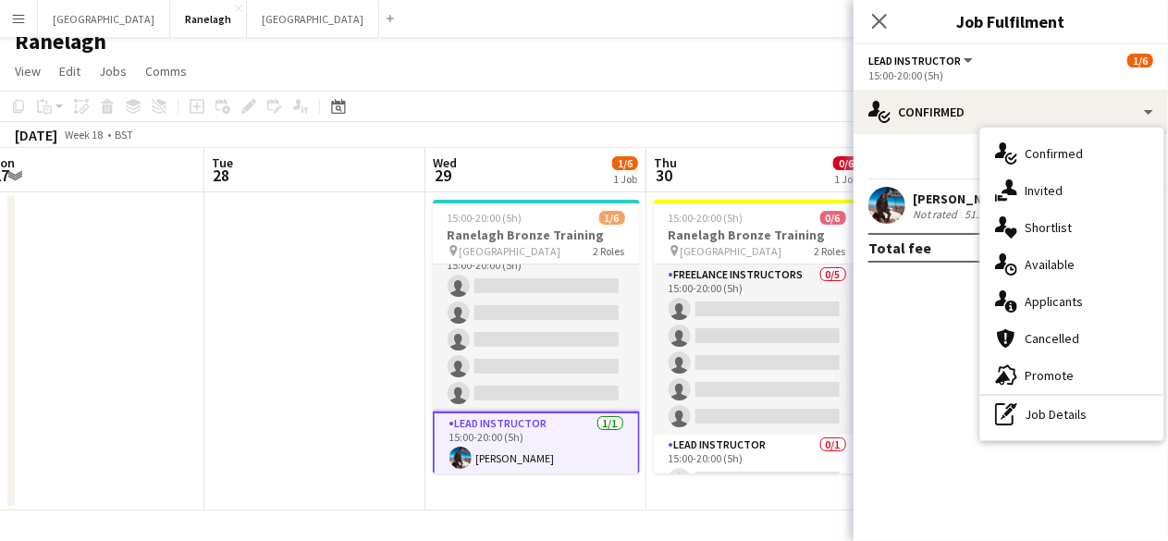
click at [925, 337] on mat-expansion-panel "check Confirmed Start chat Send notification Share [PERSON_NAME] Not rated 51.2…" at bounding box center [1010, 337] width 314 height 407
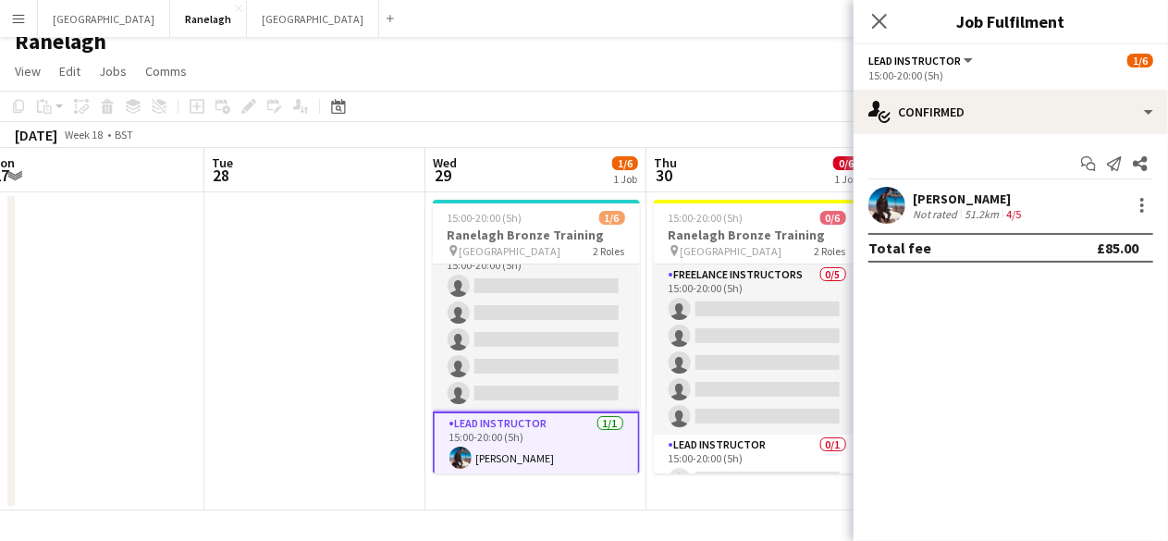
click at [939, 204] on div "[PERSON_NAME]" at bounding box center [968, 198] width 112 height 17
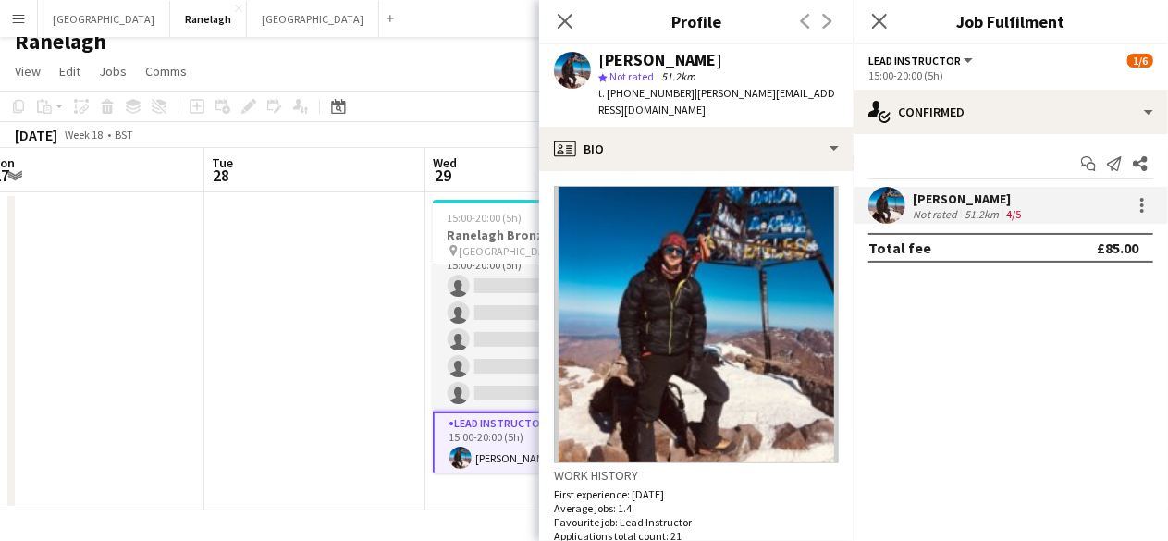
click at [992, 150] on div "Start chat Send notification Share" at bounding box center [1010, 164] width 285 height 31
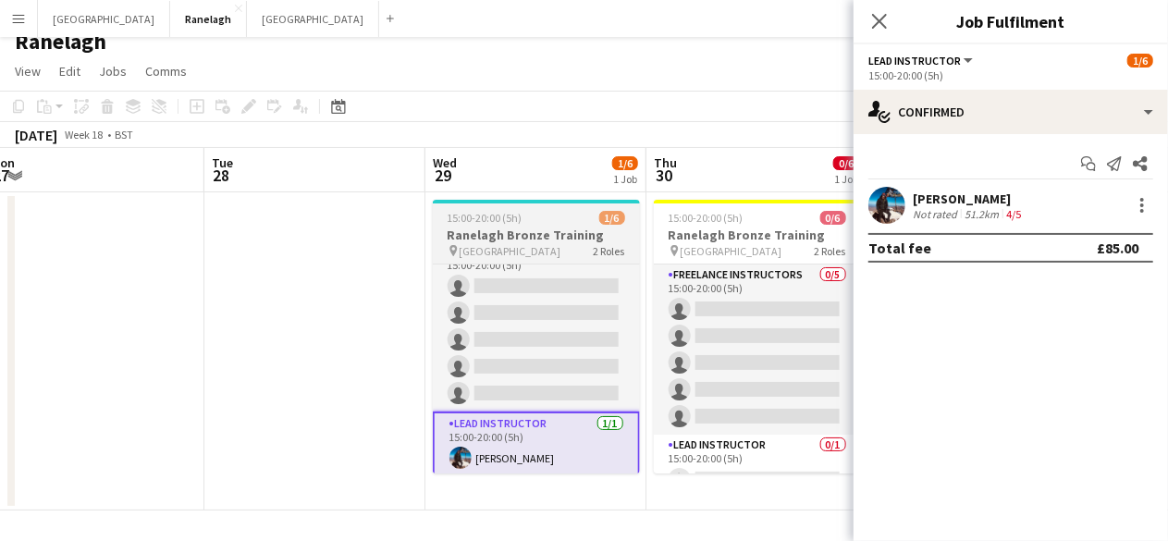
scroll to position [27, 0]
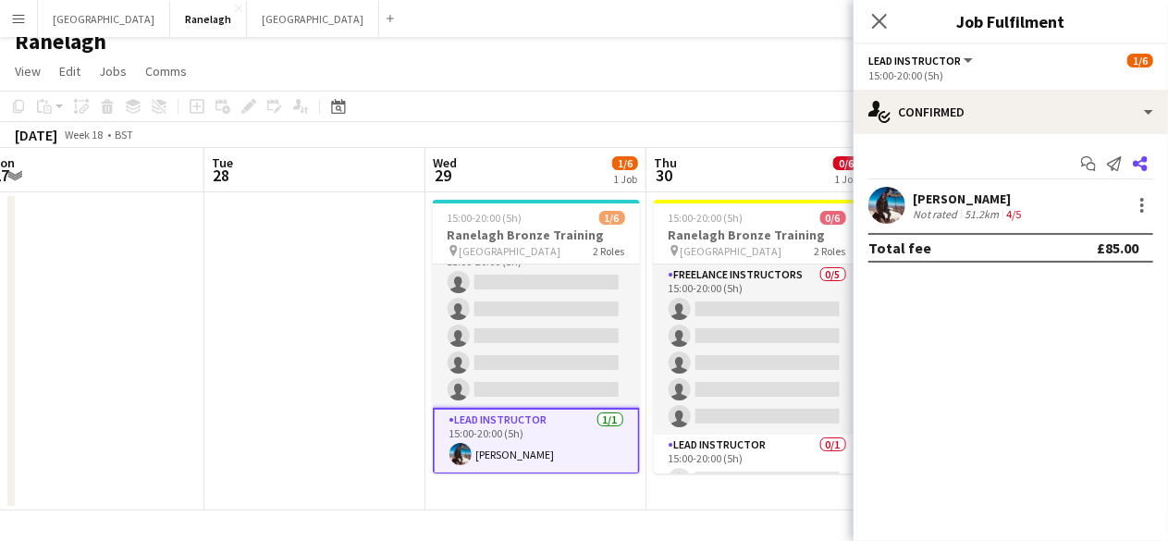
click at [1148, 157] on app-icon "Share" at bounding box center [1140, 164] width 26 height 26
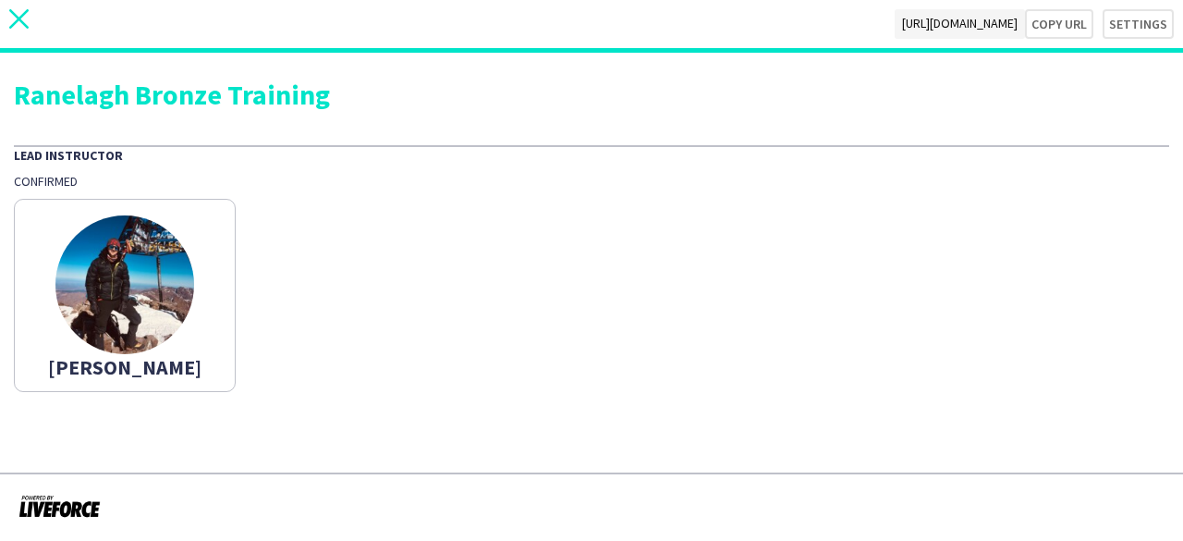
click at [27, 17] on icon "close" at bounding box center [18, 18] width 19 height 19
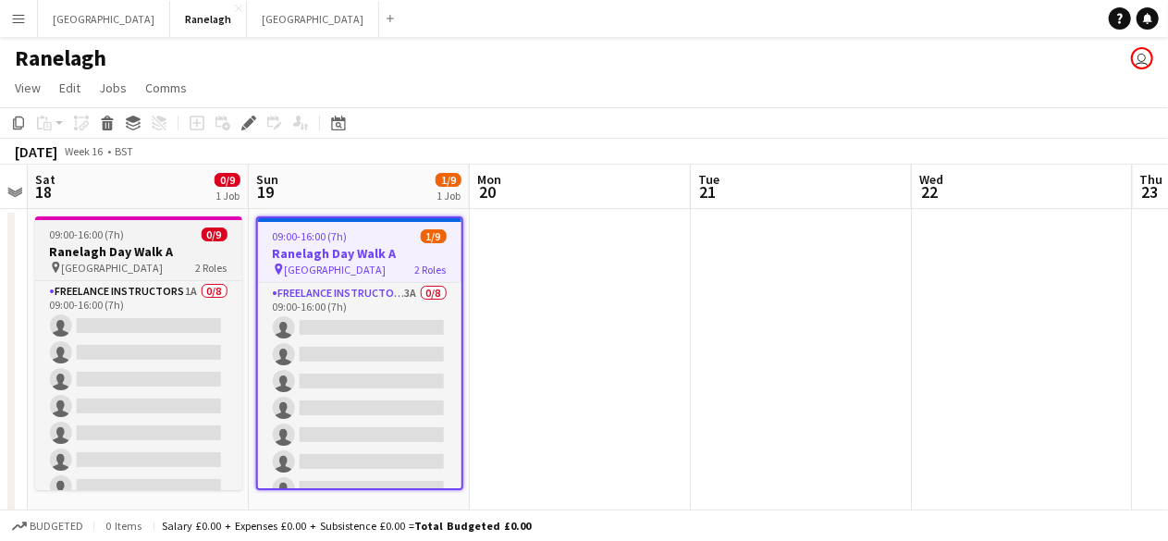
scroll to position [104, 0]
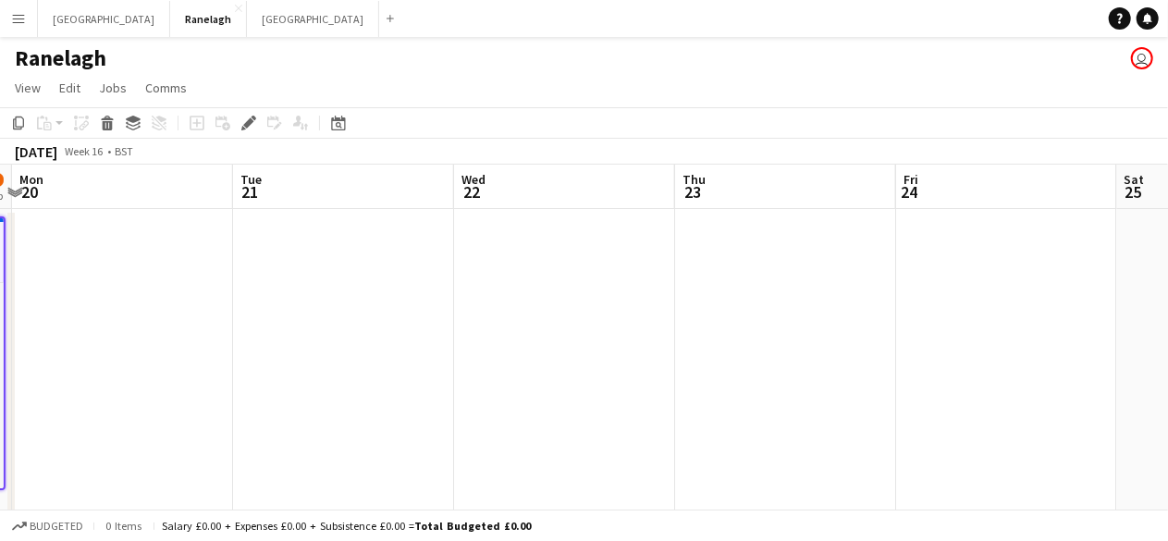
drag, startPoint x: 717, startPoint y: 338, endPoint x: 407, endPoint y: 343, distance: 310.7
click at [412, 343] on app-calendar-viewport "Fri 17 Sat 18 0/9 1 Job Sun 19 1/9 1 Job Mon 20 Tue 21 Wed 22 Thu 23 Fri 24 Sat…" at bounding box center [584, 346] width 1168 height 362
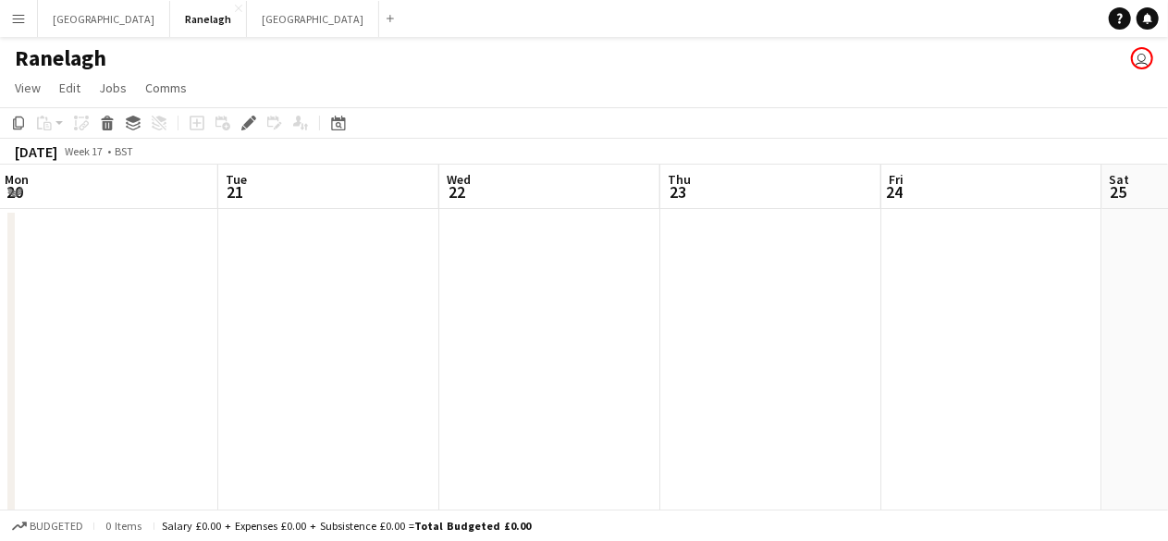
click at [404, 356] on app-calendar-viewport "Fri 17 Sat 18 0/9 1 Job Sun 19 1/9 1 Job Mon 20 Tue 21 Wed 22 Thu 23 Fri 24 Sat…" at bounding box center [584, 346] width 1168 height 362
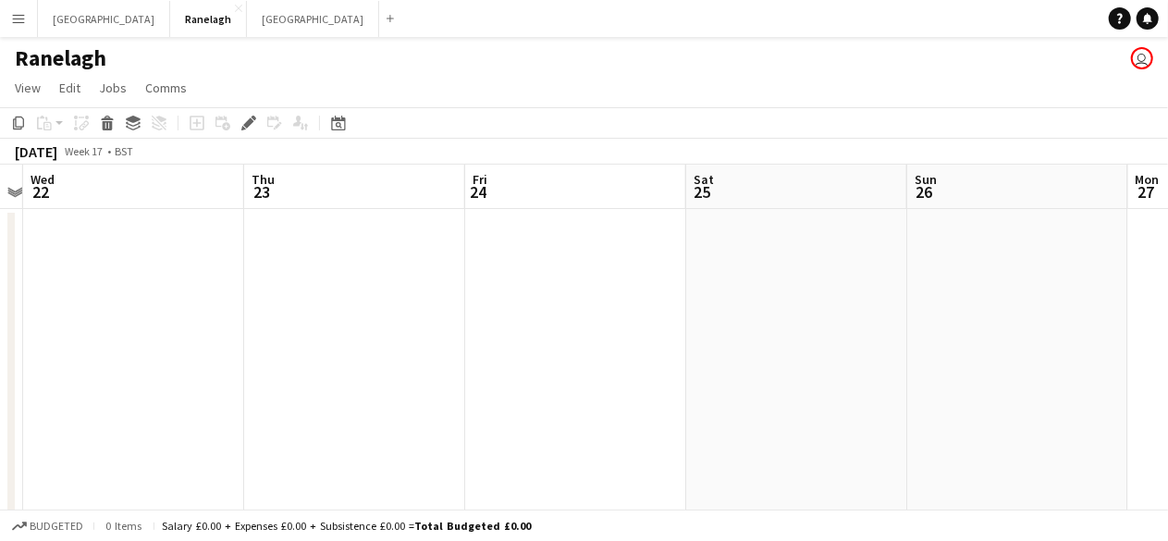
click at [680, 336] on app-calendar-viewport "Sun 19 1/9 1 Job Mon 20 Tue 21 Wed 22 Thu 23 Fri 24 Sat 25 Sun 26 Mon 27 Tue 28…" at bounding box center [584, 346] width 1168 height 362
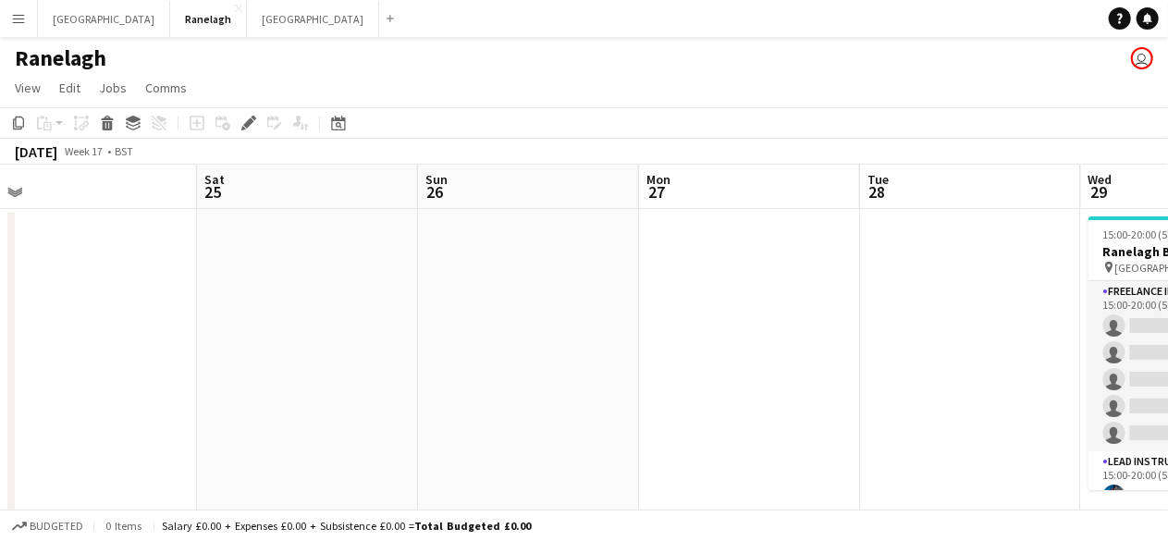
drag, startPoint x: 680, startPoint y: 340, endPoint x: 534, endPoint y: 370, distance: 149.0
click at [534, 370] on app-calendar-viewport "Tue 21 Wed 22 Thu 23 Fri 24 Sat 25 Sun 26 Mon 27 Tue 28 Wed 29 1/6 1 Job Thu 30…" at bounding box center [584, 346] width 1168 height 362
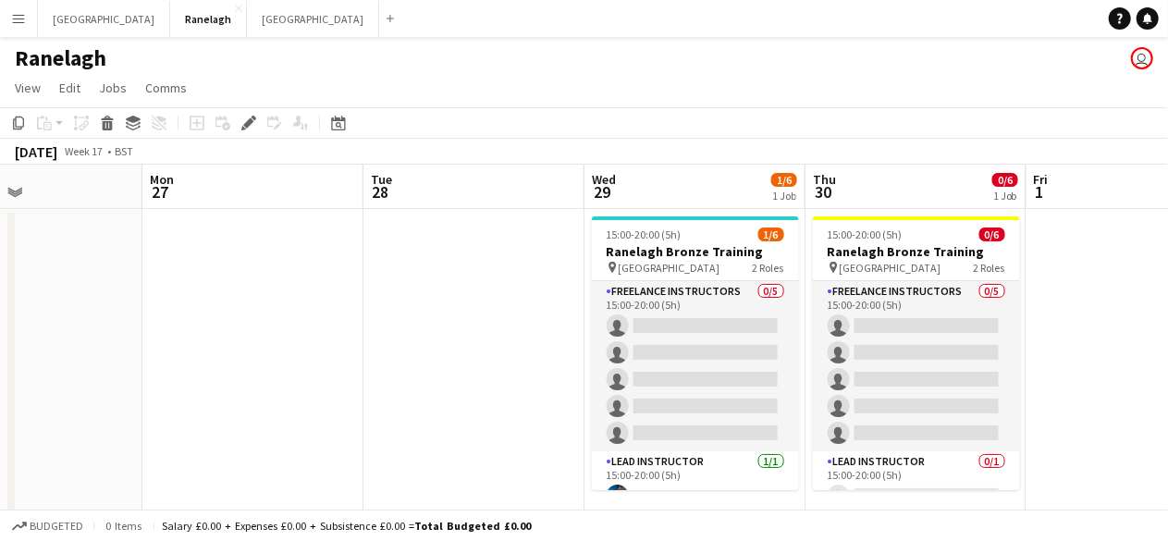
scroll to position [0, 742]
drag, startPoint x: 481, startPoint y: 398, endPoint x: 461, endPoint y: 401, distance: 19.6
click at [461, 401] on app-calendar-viewport "Thu 23 Fri 24 Sat 25 Sun 26 Mon 27 Tue 28 Wed 29 1/6 1 Job Thu 30 0/6 1 Job Fri…" at bounding box center [584, 346] width 1168 height 362
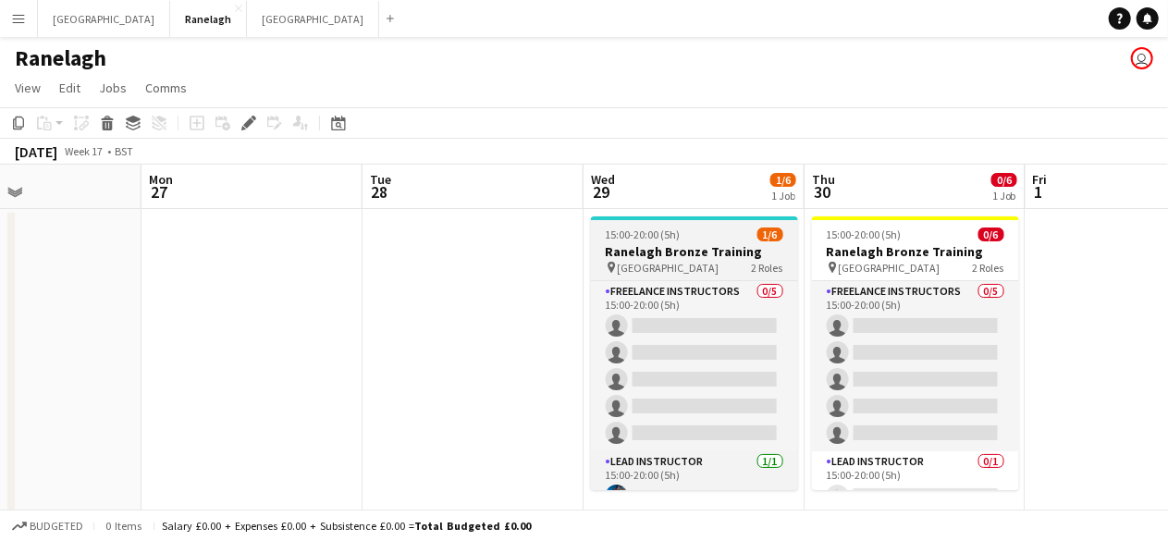
scroll to position [23, 0]
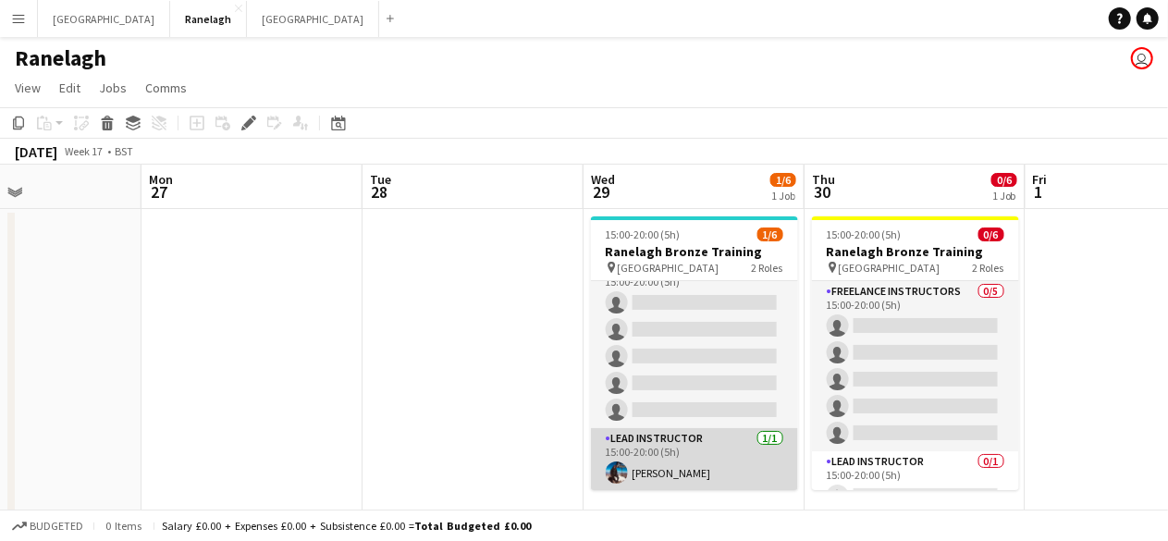
click at [649, 470] on app-card-role "Lead Instructor [DATE] 15:00-20:00 (5h) [PERSON_NAME]" at bounding box center [694, 459] width 207 height 63
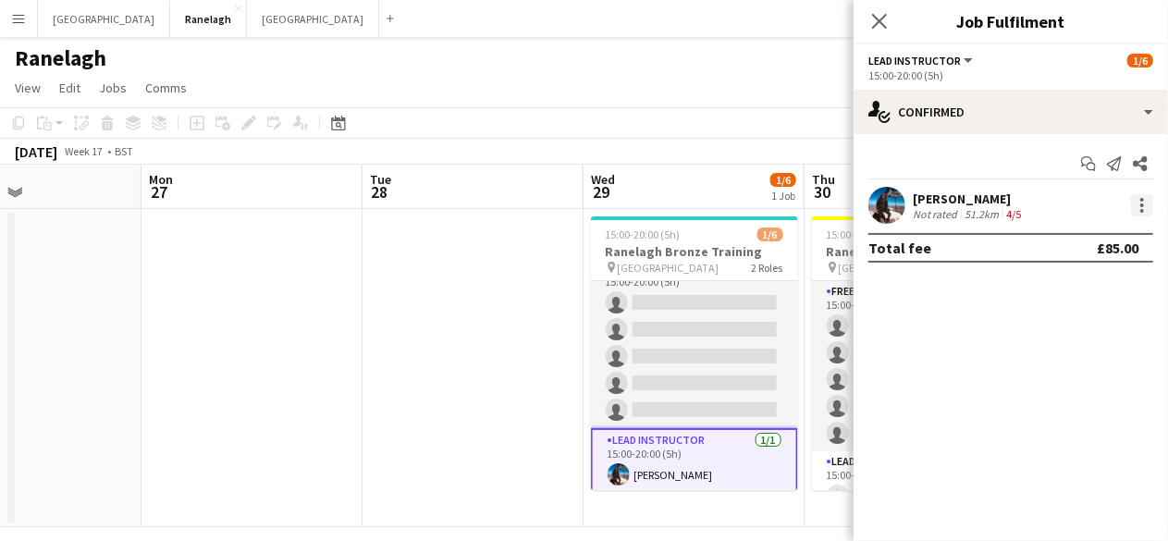
click at [1143, 208] on div at bounding box center [1142, 205] width 22 height 22
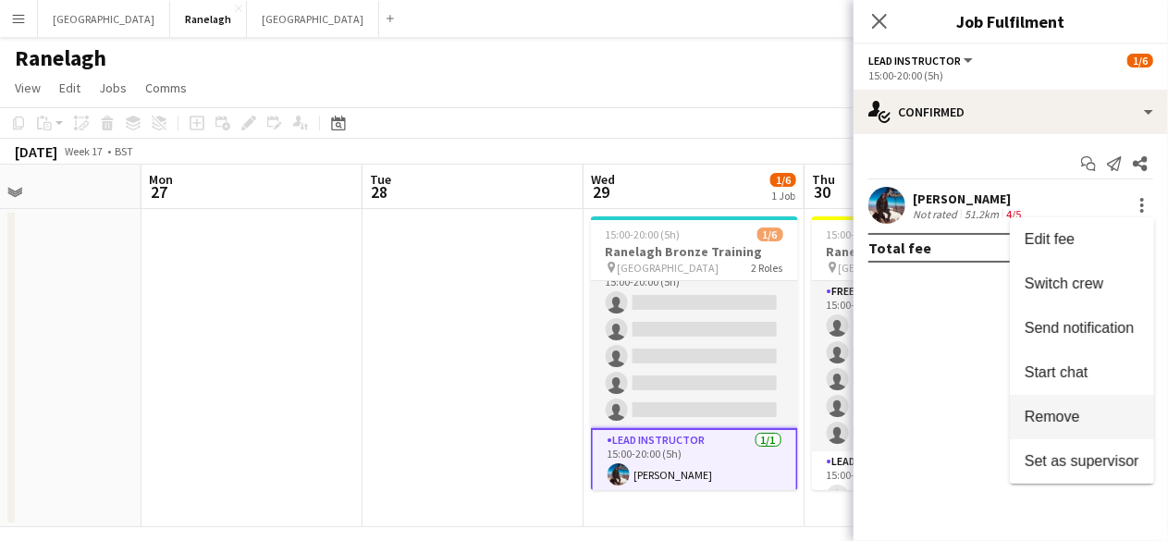
click at [1070, 417] on span "Remove" at bounding box center [1051, 417] width 55 height 16
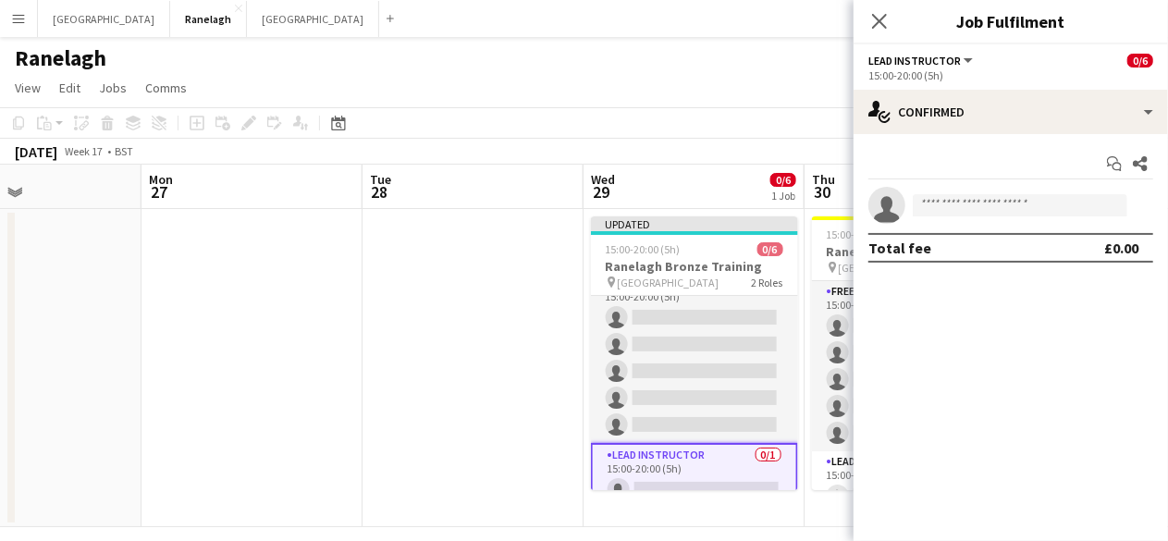
click at [481, 317] on app-date-cell at bounding box center [472, 368] width 221 height 318
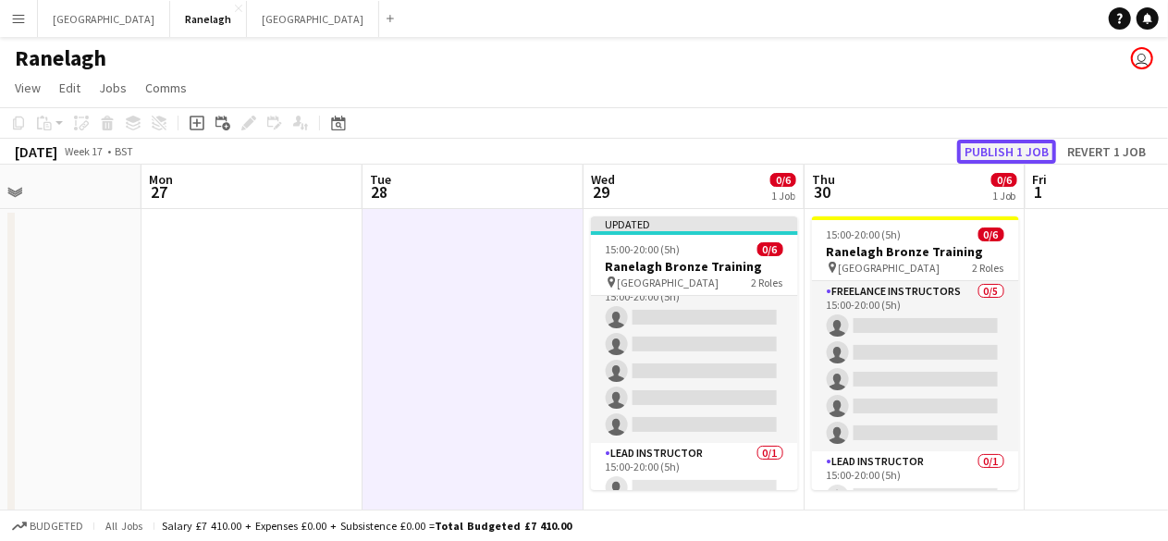
click at [982, 154] on button "Publish 1 job" at bounding box center [1006, 152] width 99 height 24
